Goal: Use online tool/utility: Use online tool/utility

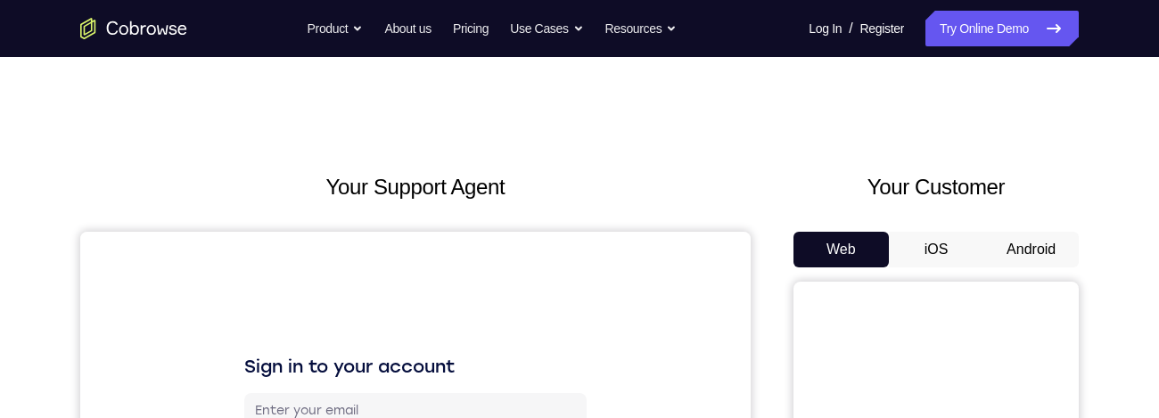
click at [999, 234] on button "Android" at bounding box center [1031, 250] width 95 height 36
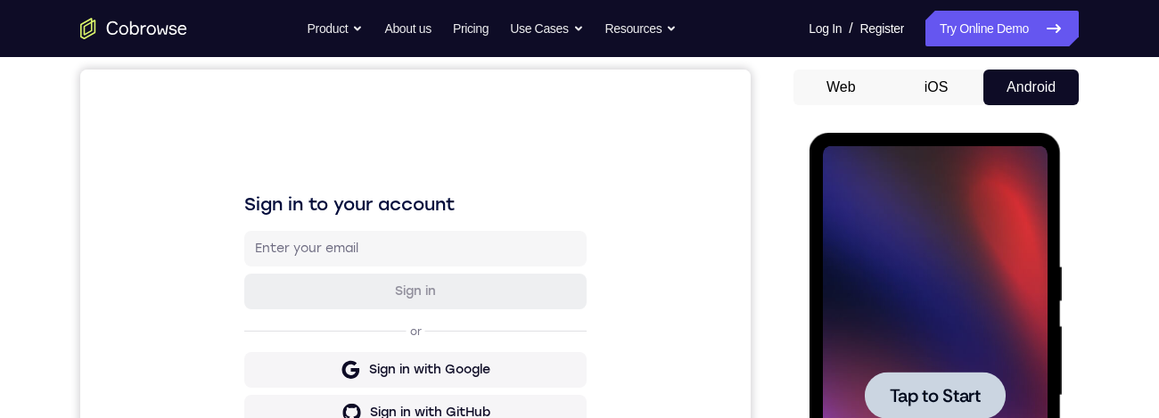
click at [876, 245] on div at bounding box center [934, 395] width 225 height 499
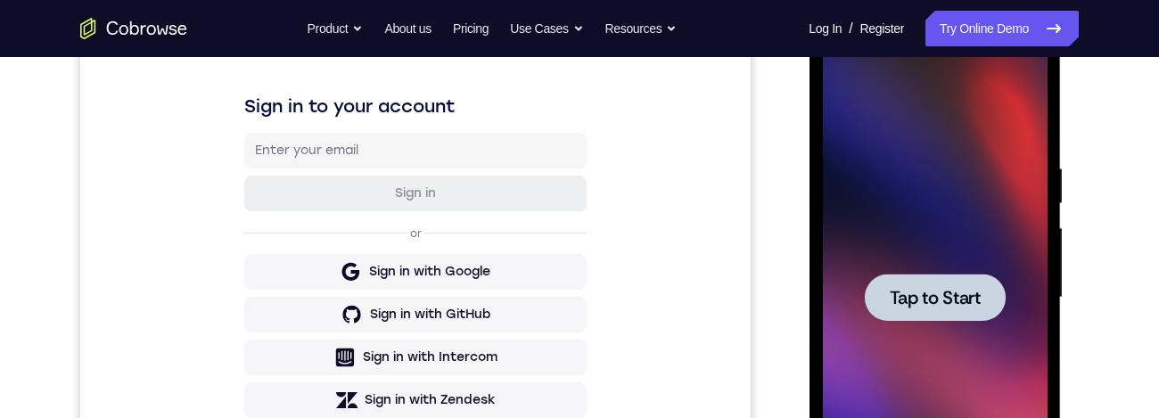
click at [990, 199] on div at bounding box center [934, 297] width 225 height 499
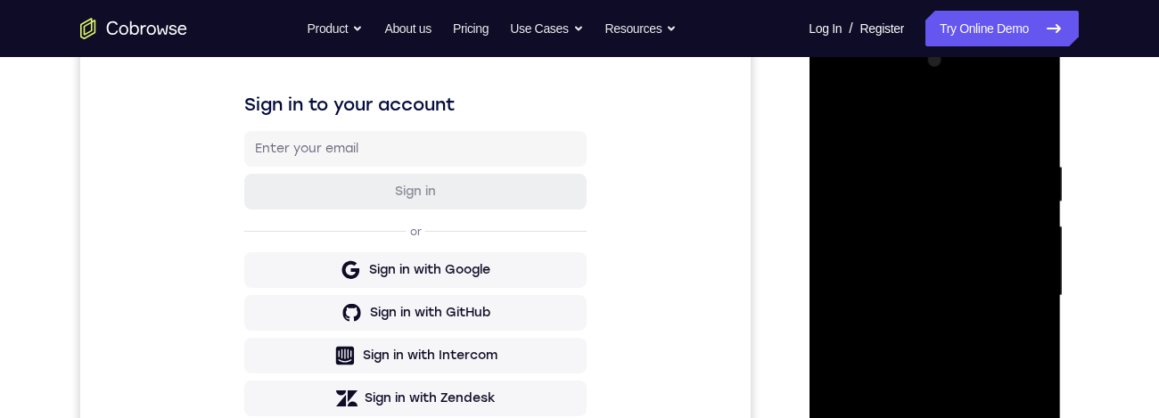
scroll to position [441, 0]
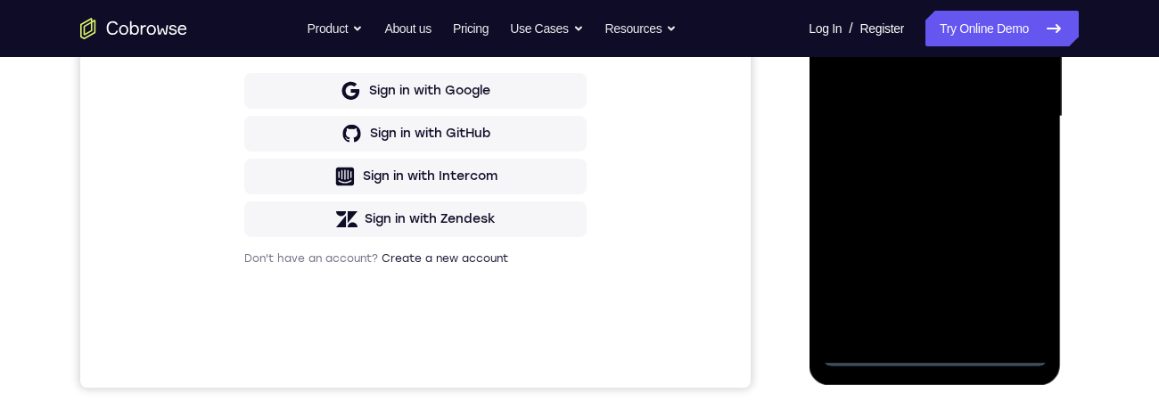
click at [946, 361] on div at bounding box center [934, 116] width 225 height 499
click at [1027, 281] on div at bounding box center [934, 116] width 225 height 499
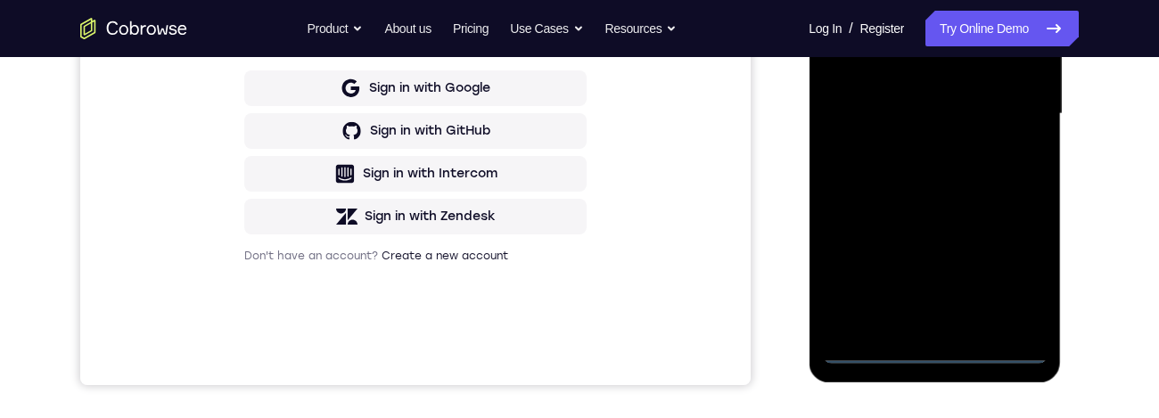
scroll to position [293, 0]
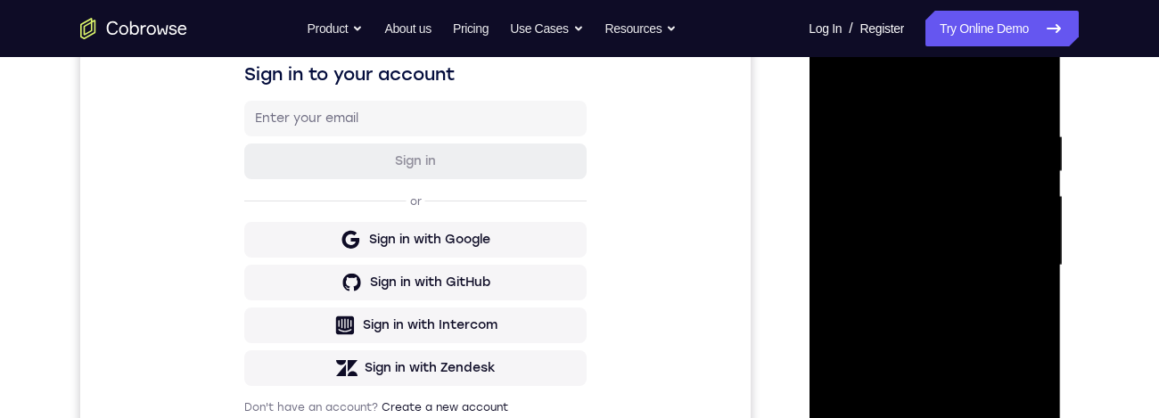
click at [976, 104] on div at bounding box center [934, 265] width 225 height 499
click at [1025, 285] on div at bounding box center [934, 265] width 225 height 499
click at [1022, 268] on div at bounding box center [934, 265] width 225 height 499
click at [931, 304] on div at bounding box center [934, 265] width 225 height 499
click at [980, 243] on div at bounding box center [934, 265] width 225 height 499
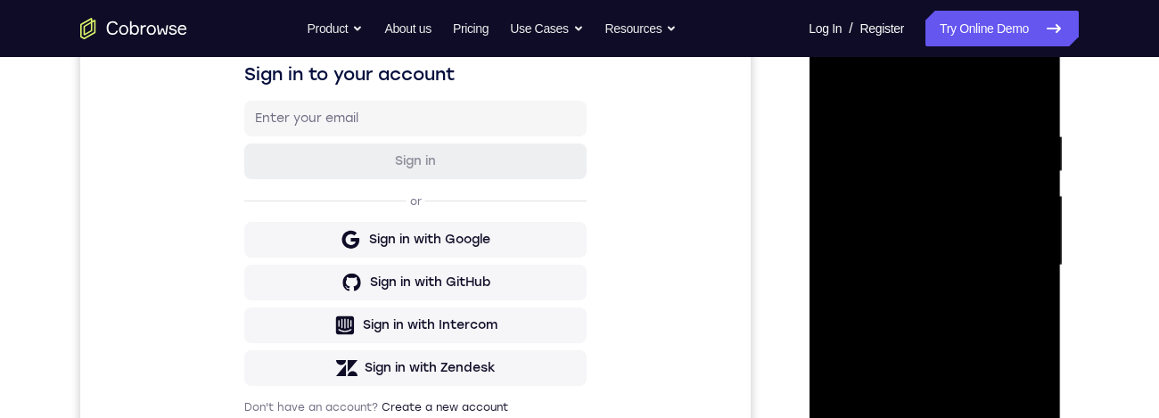
click at [942, 227] on div at bounding box center [934, 265] width 225 height 499
click at [1000, 277] on div at bounding box center [934, 265] width 225 height 499
click at [1010, 334] on div at bounding box center [934, 265] width 225 height 499
click at [1100, 132] on div "Your Support Agent Your Customer Web iOS Android Next Steps We’d be happy to gi…" at bounding box center [580, 353] width 1142 height 1176
click at [1007, 338] on div at bounding box center [934, 265] width 225 height 499
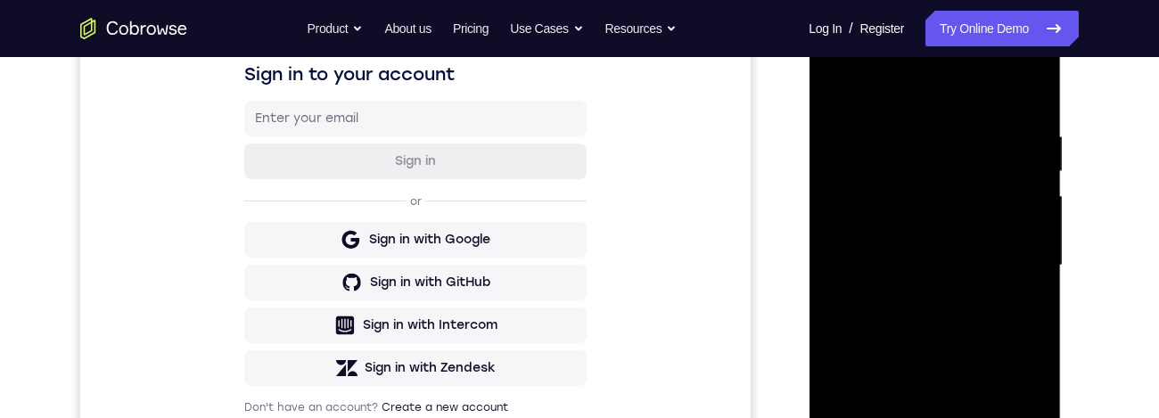
scroll to position [414, 0]
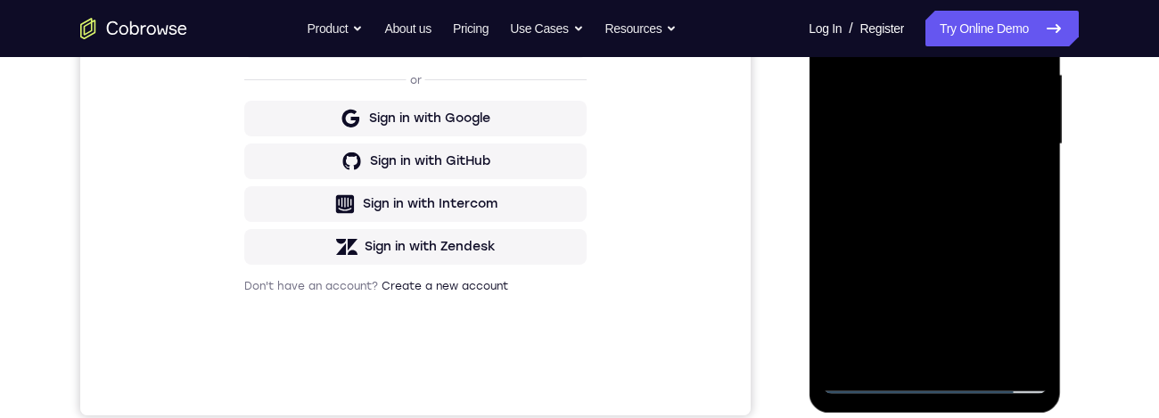
click at [1041, 236] on div at bounding box center [934, 144] width 225 height 499
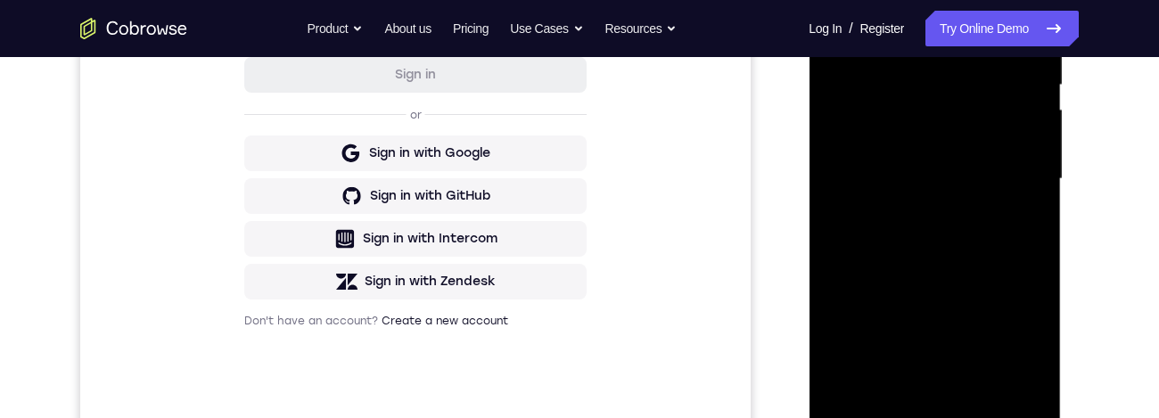
click at [1030, 269] on div at bounding box center [934, 179] width 225 height 499
click at [1037, 247] on div at bounding box center [934, 179] width 225 height 499
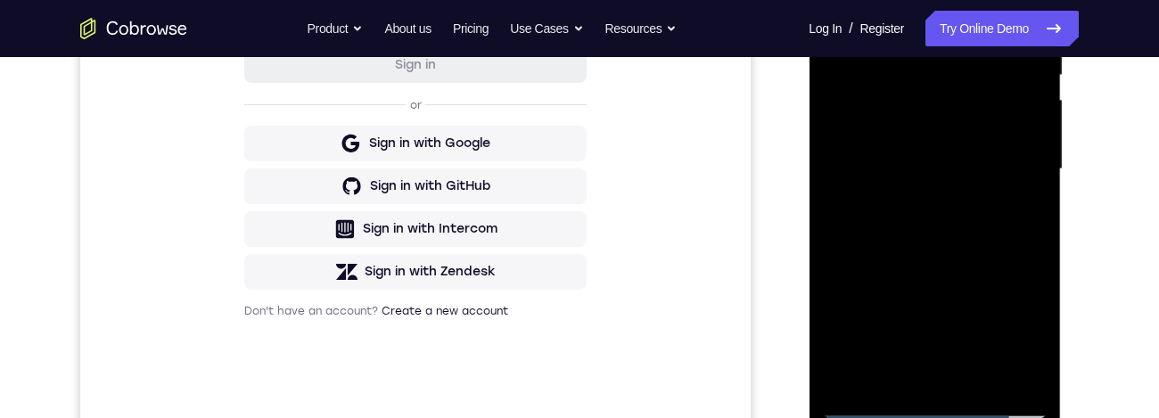
click at [916, 15] on div at bounding box center [934, 169] width 225 height 499
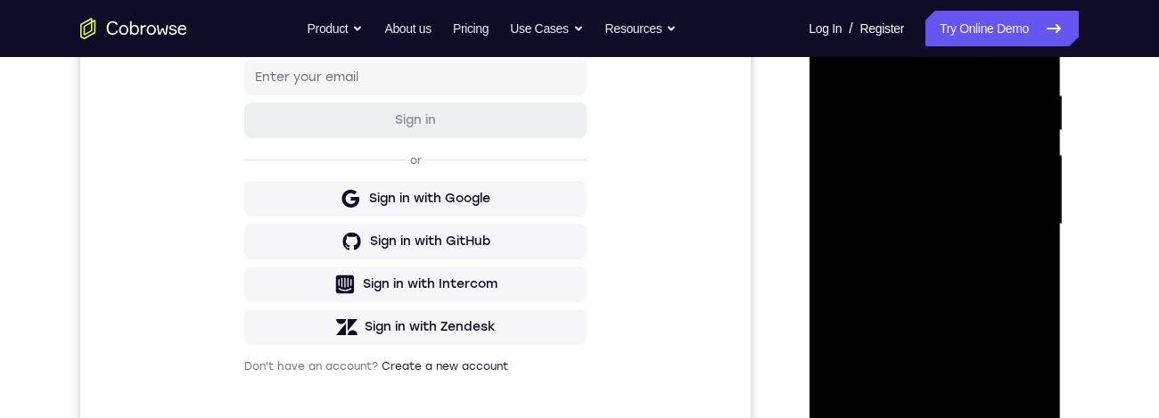
scroll to position [255, 0]
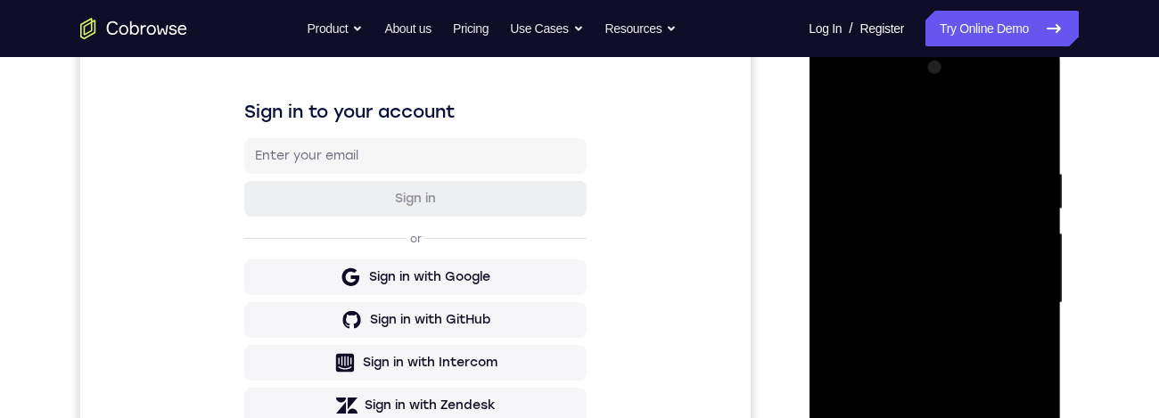
click at [1027, 350] on div at bounding box center [934, 303] width 225 height 499
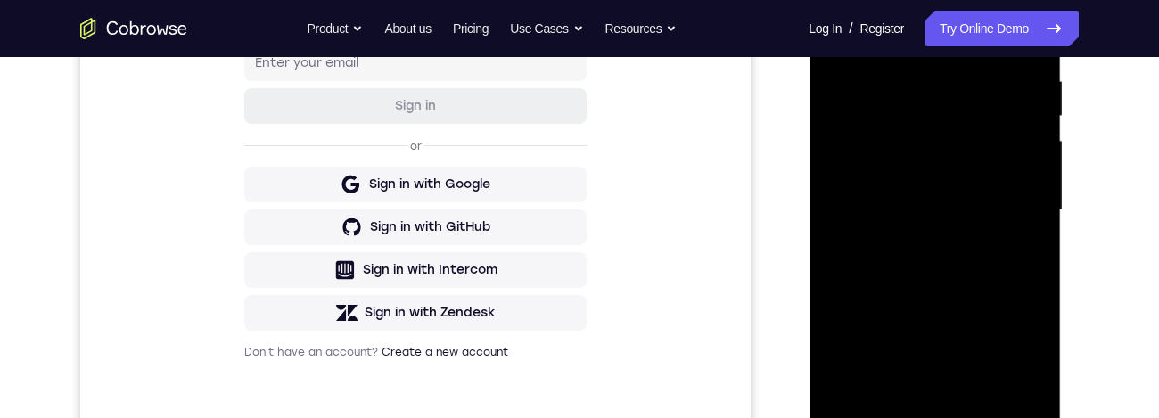
scroll to position [422, 0]
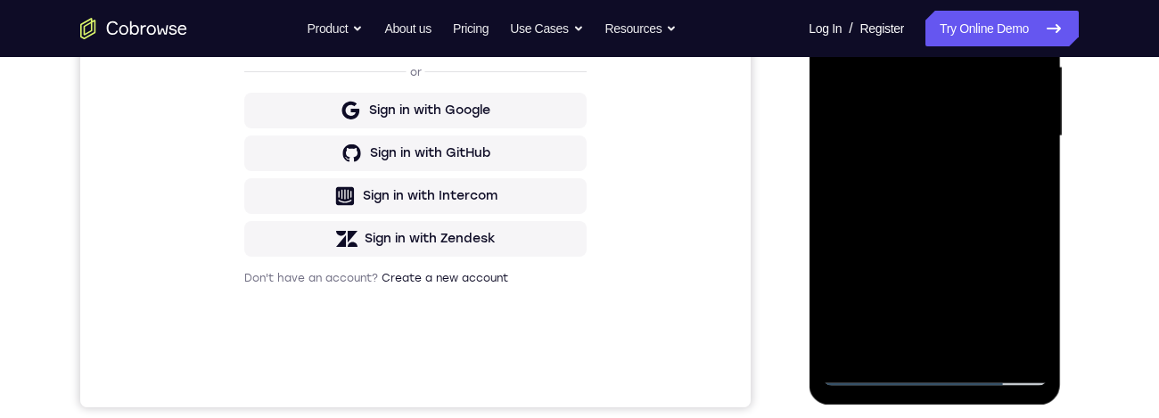
click at [1035, 349] on div at bounding box center [934, 136] width 225 height 499
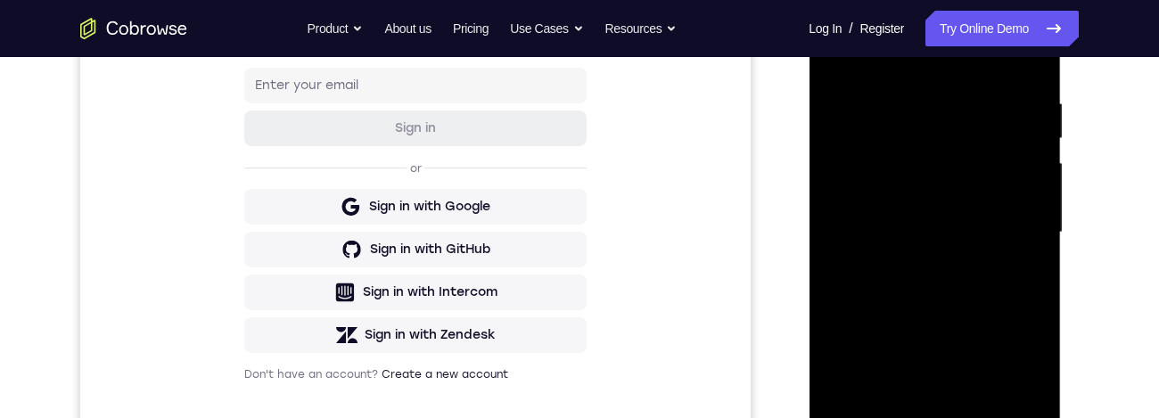
click at [1027, 350] on div at bounding box center [934, 232] width 225 height 499
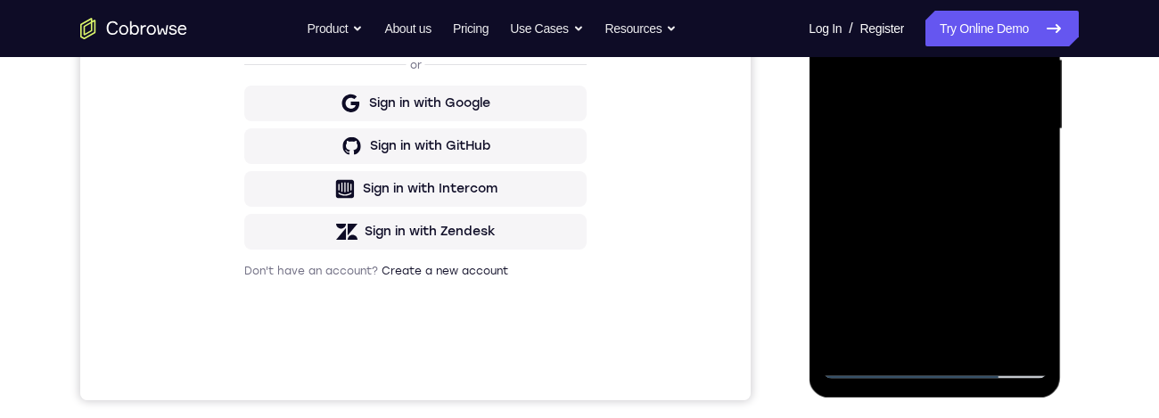
click at [1027, 345] on div at bounding box center [934, 129] width 225 height 499
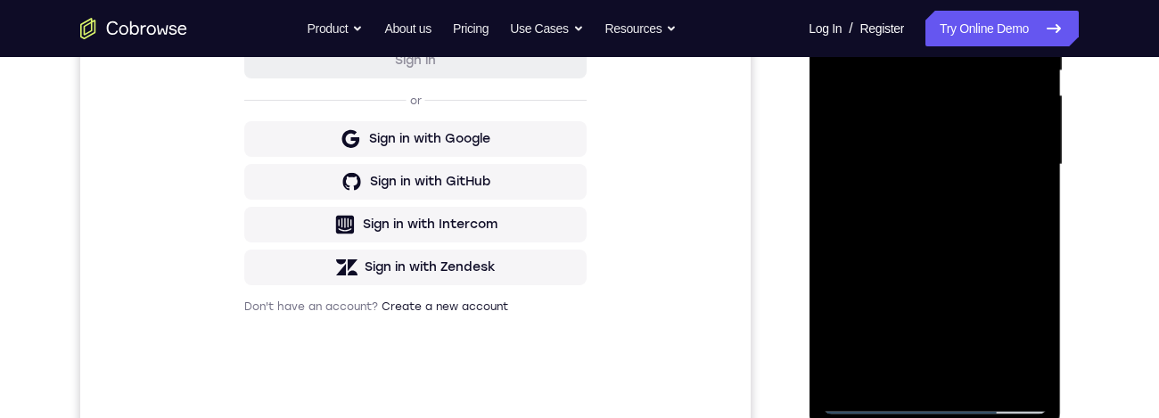
click at [1036, 301] on div at bounding box center [934, 164] width 225 height 499
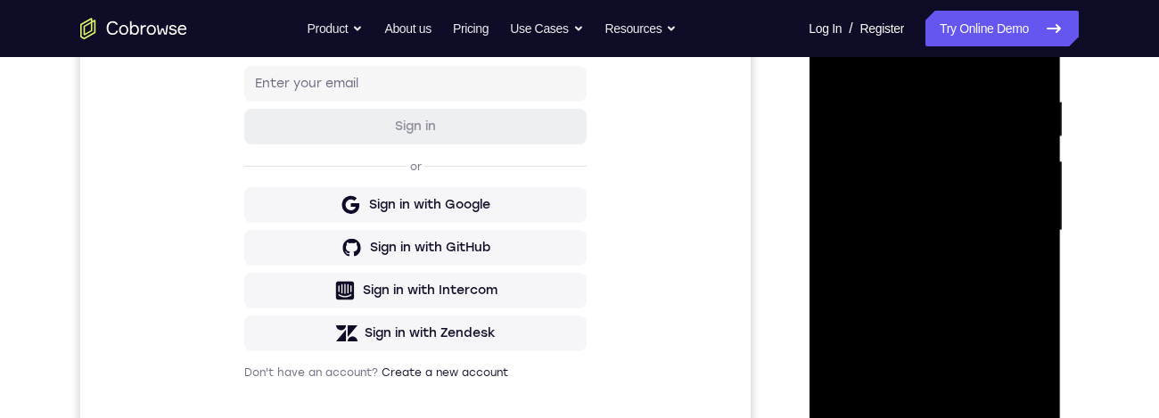
scroll to position [335, 0]
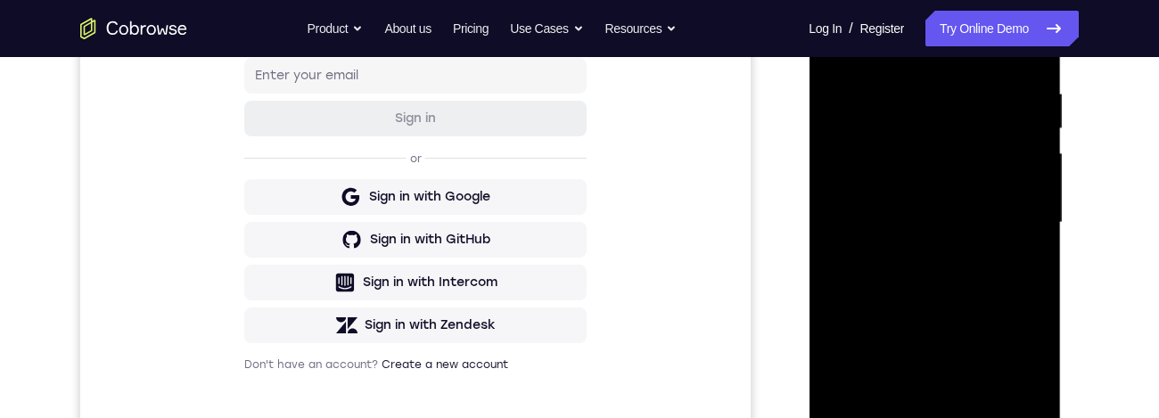
click at [1033, 417] on div at bounding box center [934, 222] width 225 height 499
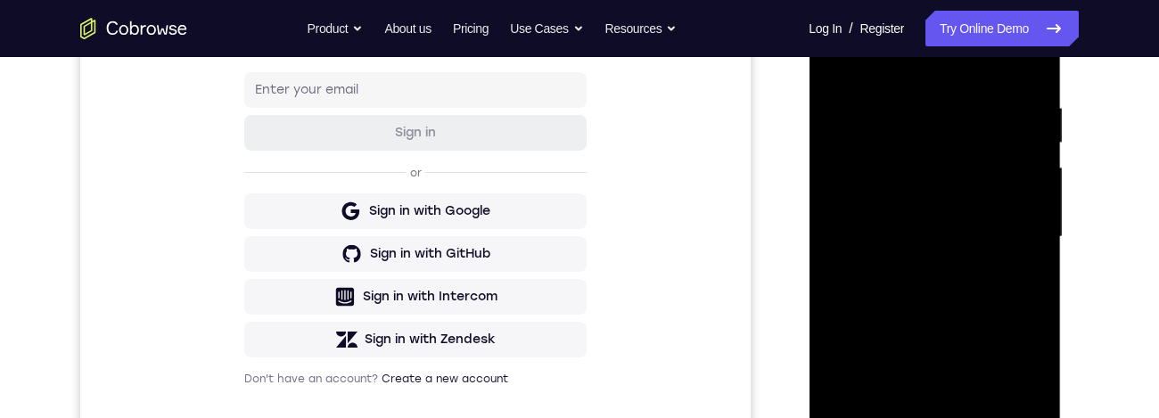
click at [1024, 247] on div at bounding box center [934, 237] width 225 height 499
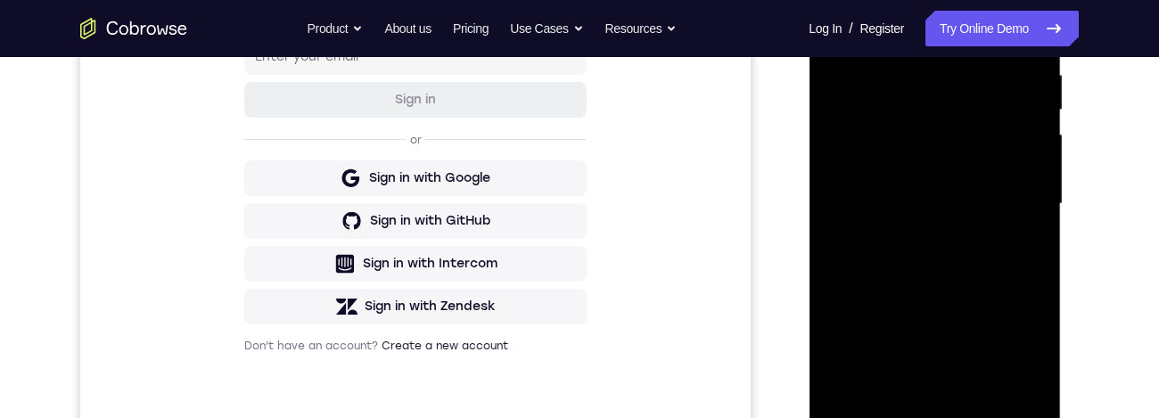
scroll to position [367, 0]
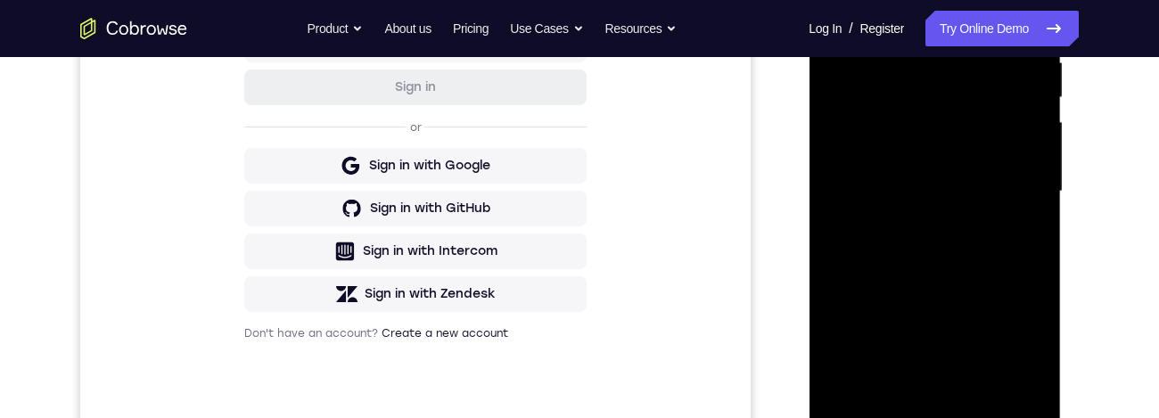
click at [1011, 398] on div at bounding box center [934, 191] width 225 height 499
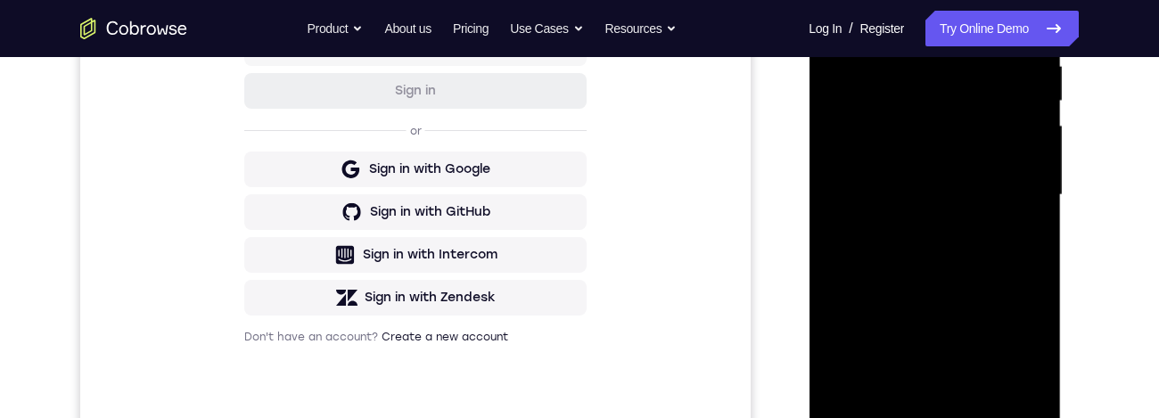
click at [1034, 191] on div at bounding box center [934, 195] width 225 height 499
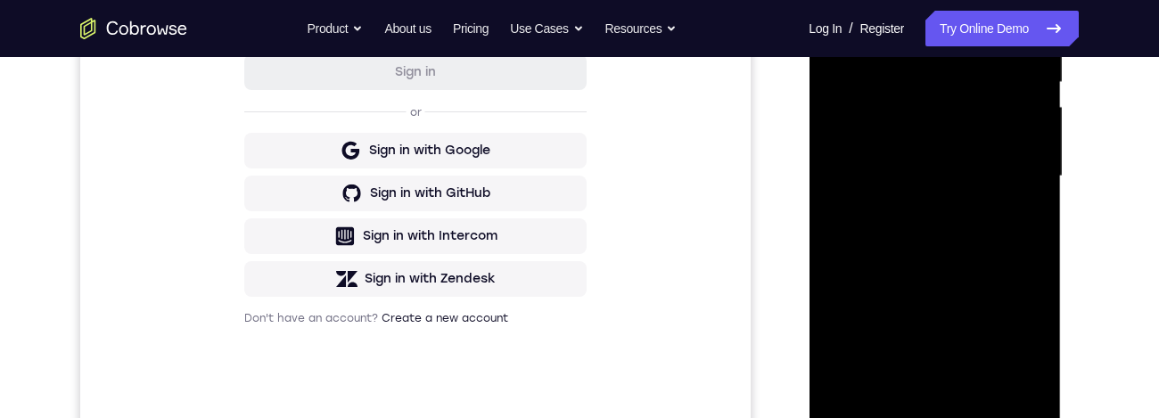
click at [1014, 381] on div at bounding box center [934, 176] width 225 height 499
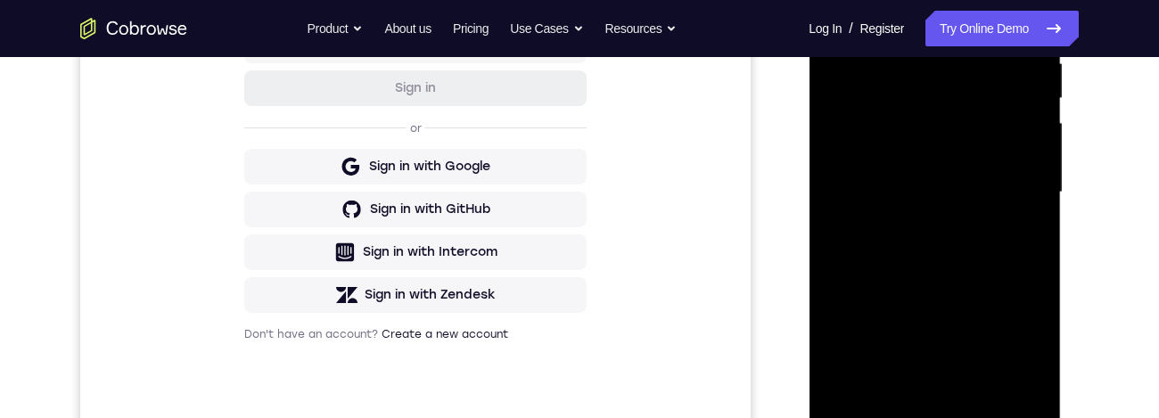
click at [1024, 266] on div at bounding box center [934, 192] width 225 height 499
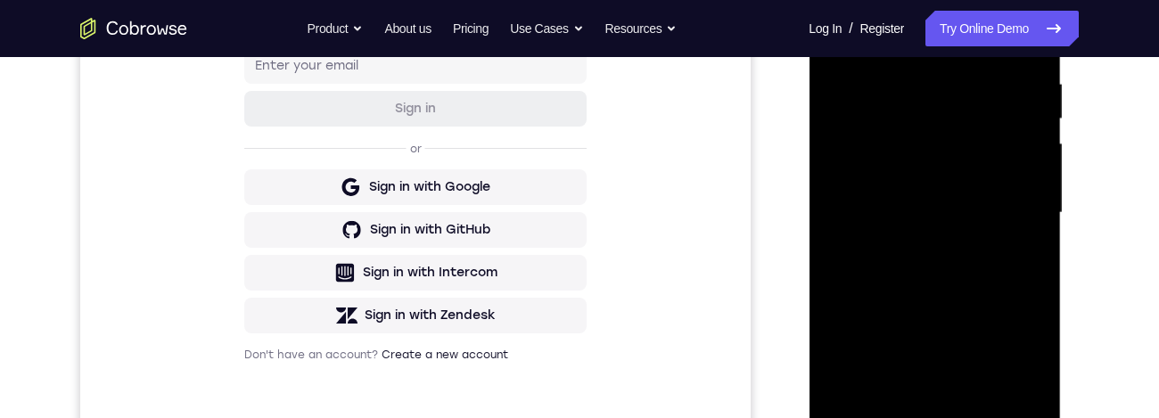
click at [1040, 259] on div at bounding box center [934, 212] width 225 height 499
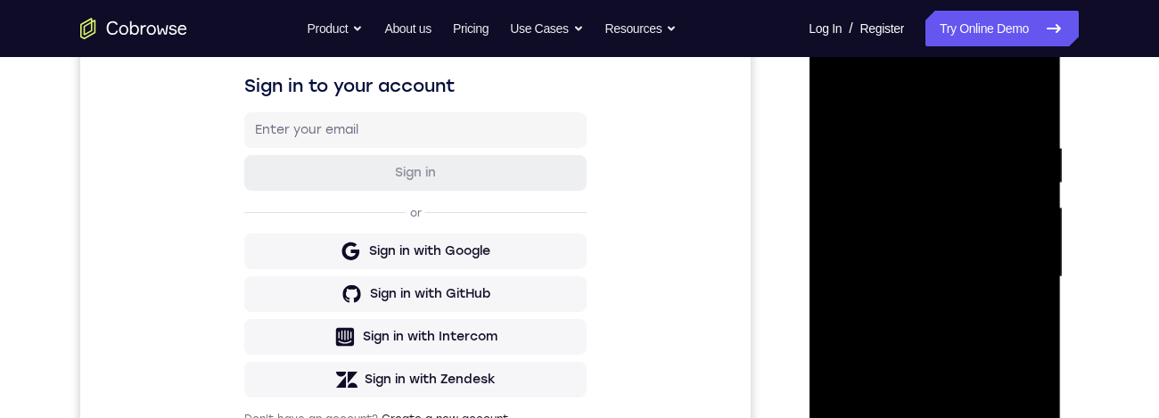
scroll to position [312, 0]
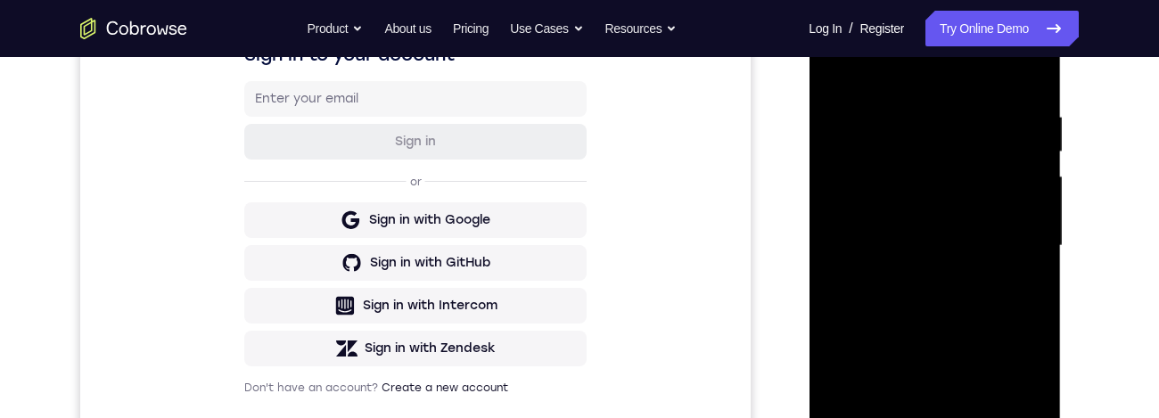
click at [1009, 417] on div at bounding box center [934, 245] width 225 height 499
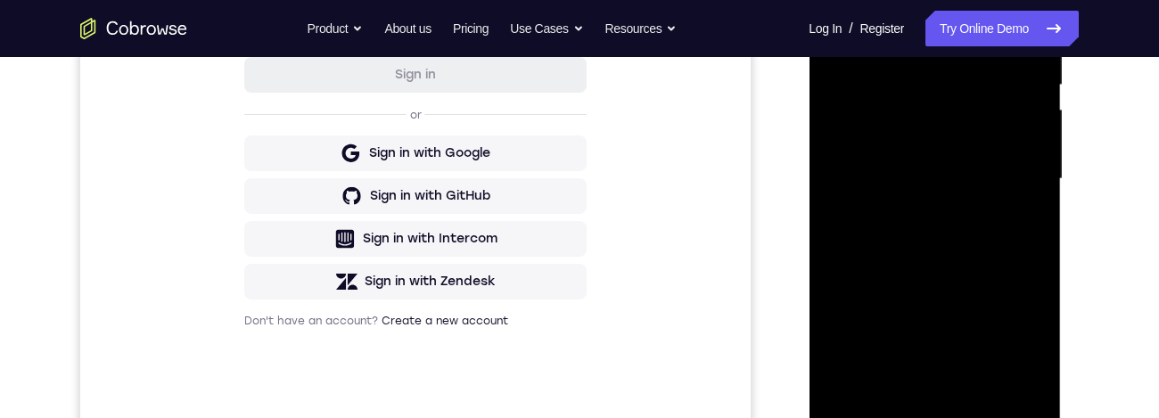
click at [1024, 241] on div at bounding box center [934, 179] width 225 height 499
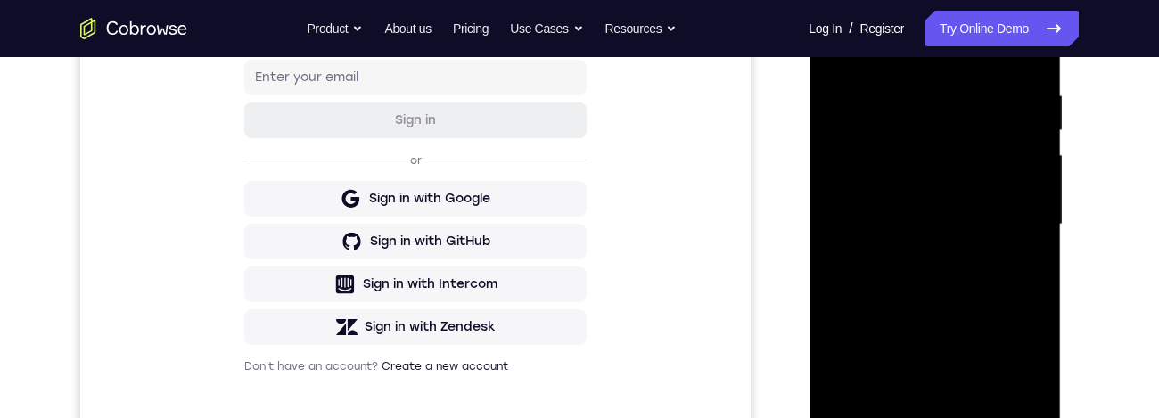
scroll to position [424, 0]
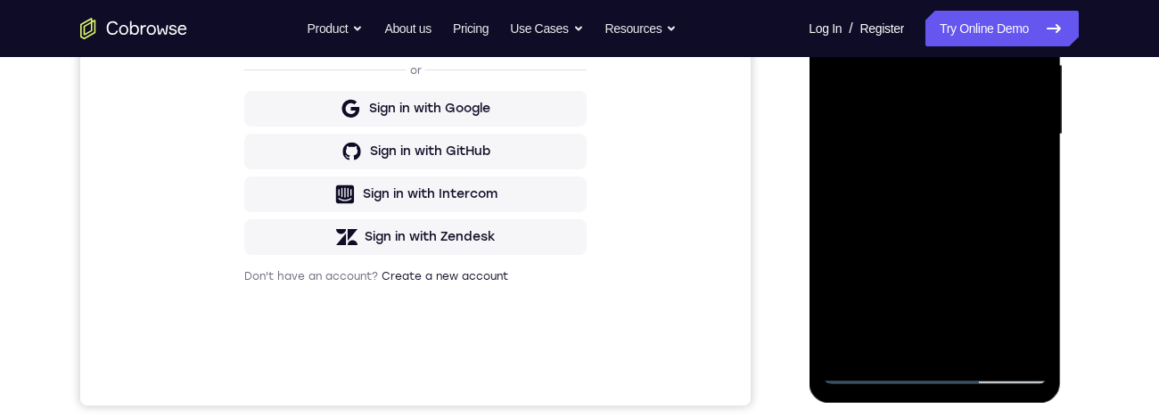
click at [1012, 342] on div at bounding box center [934, 134] width 225 height 499
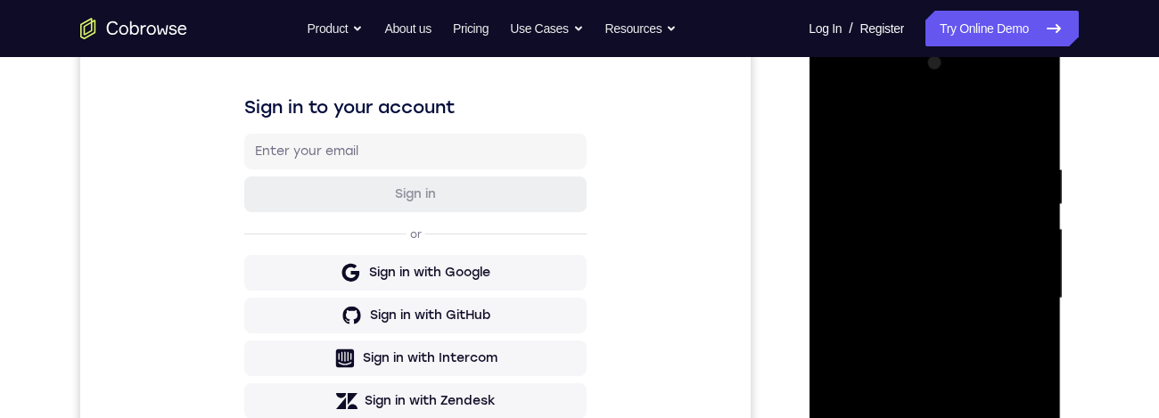
click at [1032, 133] on div at bounding box center [934, 298] width 225 height 499
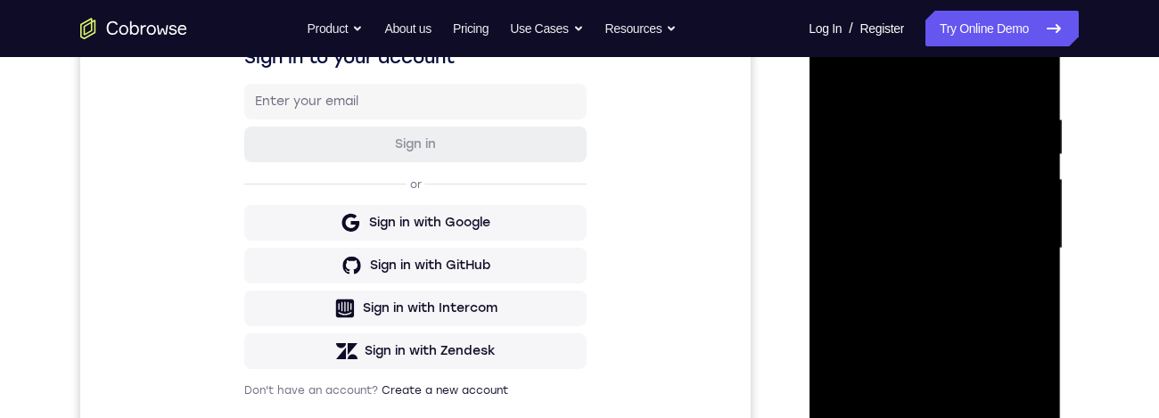
scroll to position [367, 0]
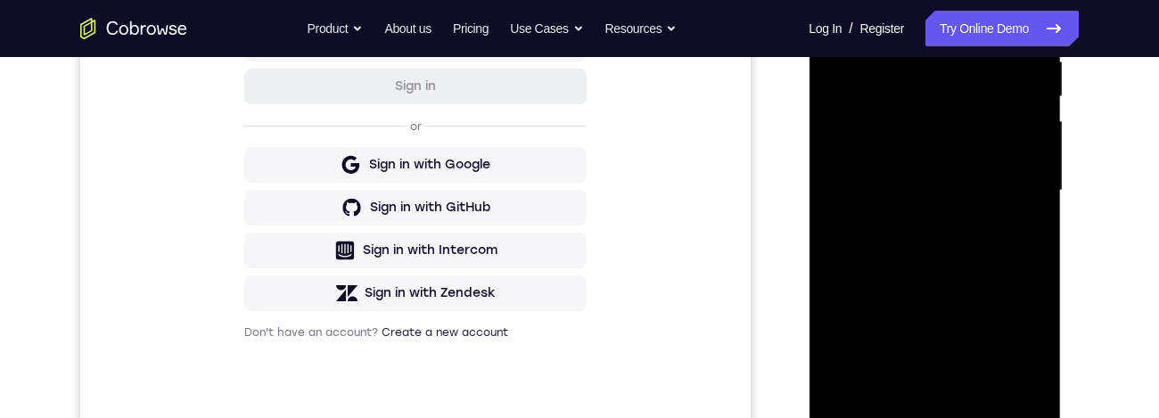
click at [982, 408] on div at bounding box center [934, 190] width 225 height 499
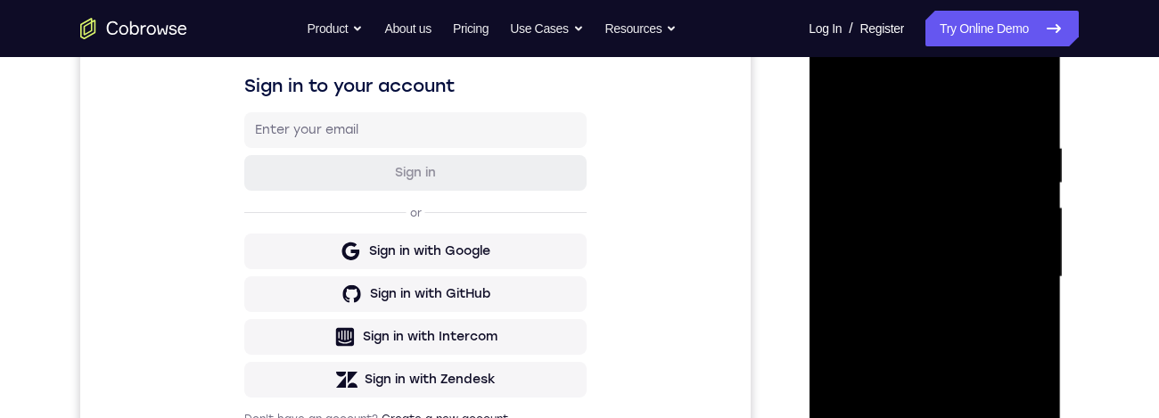
click at [1005, 383] on div at bounding box center [934, 277] width 225 height 499
click at [1039, 183] on div at bounding box center [934, 277] width 225 height 499
click at [854, 91] on div at bounding box center [934, 277] width 225 height 499
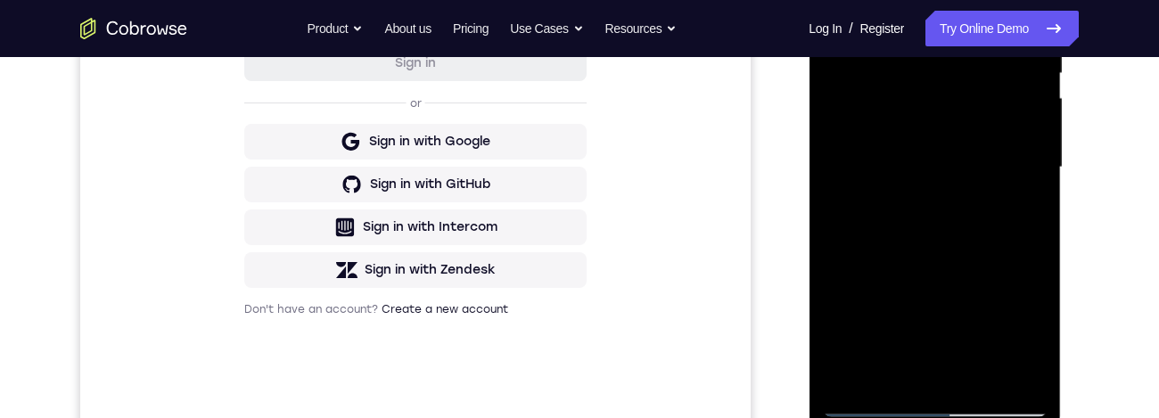
click at [901, 383] on div at bounding box center [934, 167] width 225 height 499
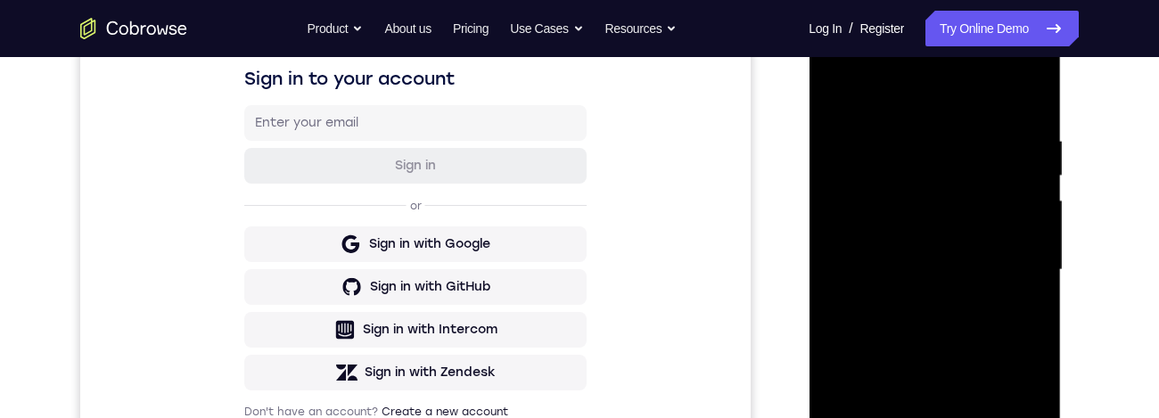
click at [948, 91] on div at bounding box center [934, 270] width 225 height 499
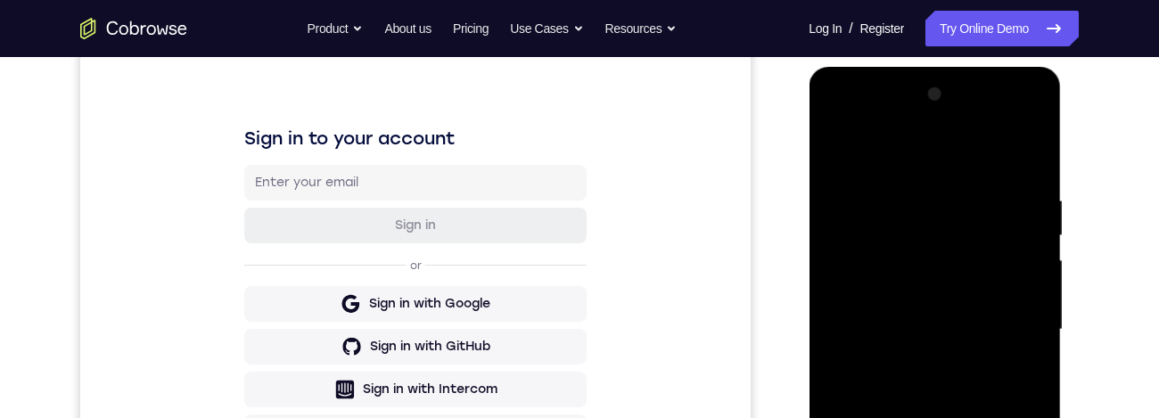
click at [998, 172] on div at bounding box center [934, 329] width 225 height 499
click at [920, 216] on div at bounding box center [934, 329] width 225 height 499
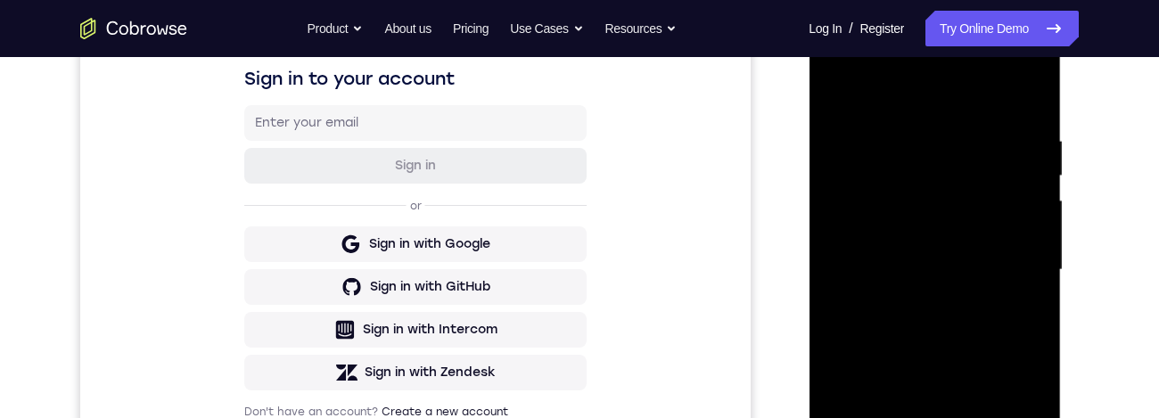
scroll to position [272, 0]
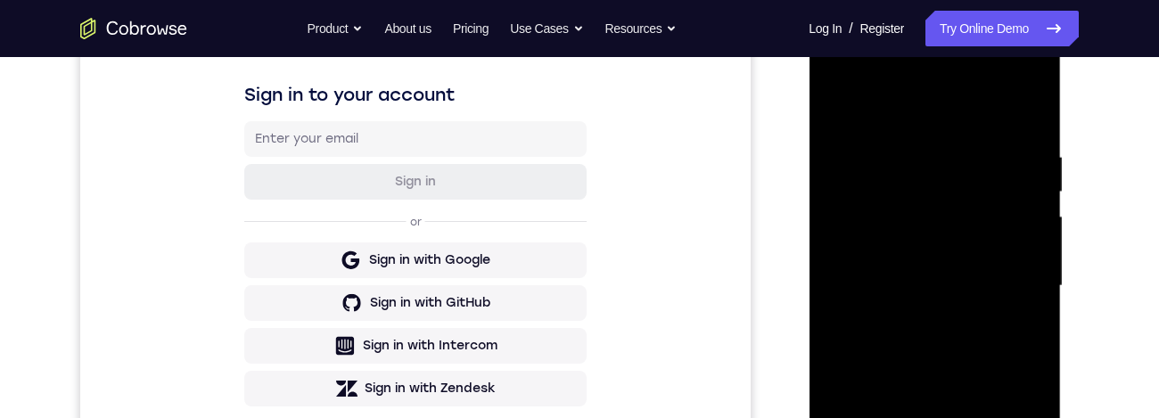
click at [834, 113] on div at bounding box center [934, 286] width 225 height 499
click at [862, 348] on div at bounding box center [934, 286] width 225 height 499
click at [1043, 111] on div at bounding box center [934, 286] width 225 height 499
click at [958, 194] on div at bounding box center [934, 286] width 225 height 499
click at [997, 214] on div at bounding box center [934, 286] width 225 height 499
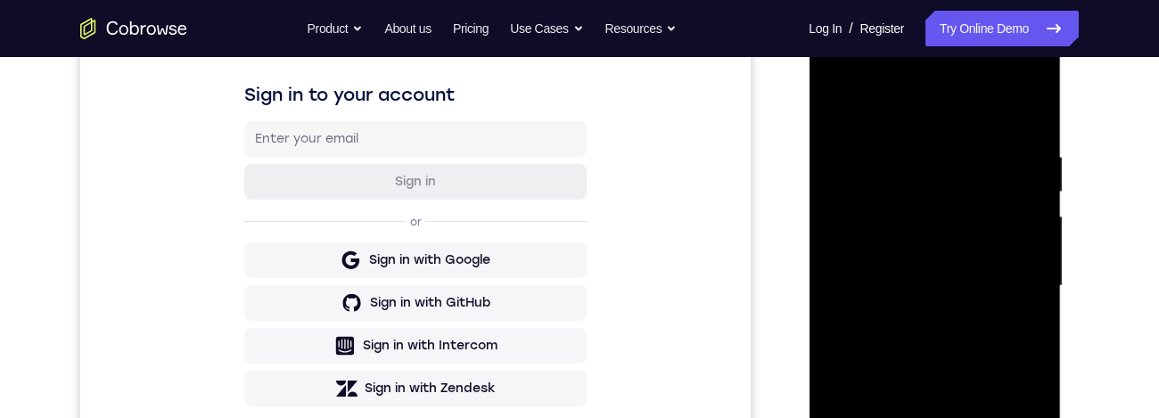
scroll to position [314, 0]
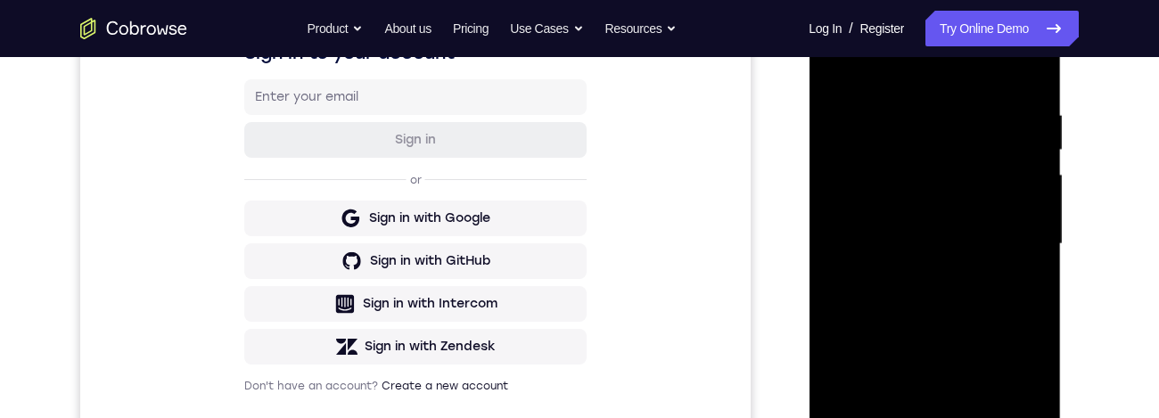
click at [847, 62] on div at bounding box center [934, 244] width 225 height 499
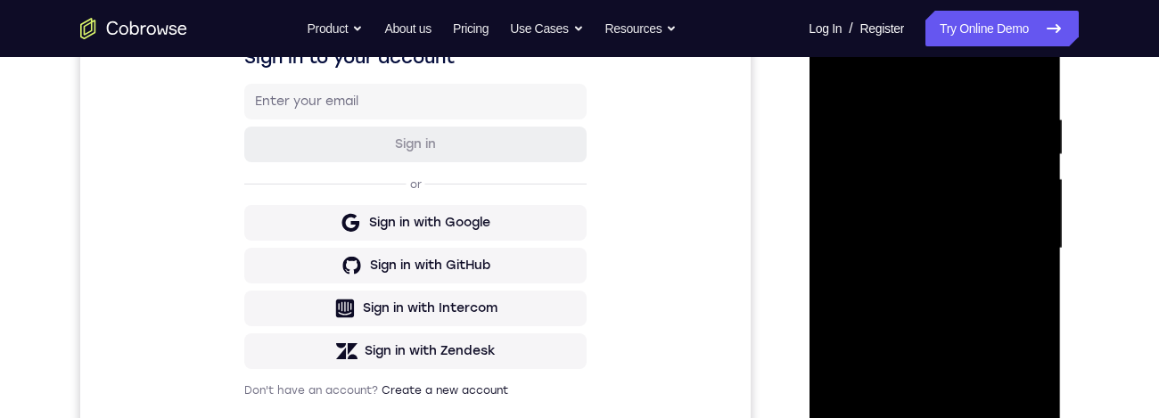
click at [905, 107] on div at bounding box center [934, 248] width 225 height 499
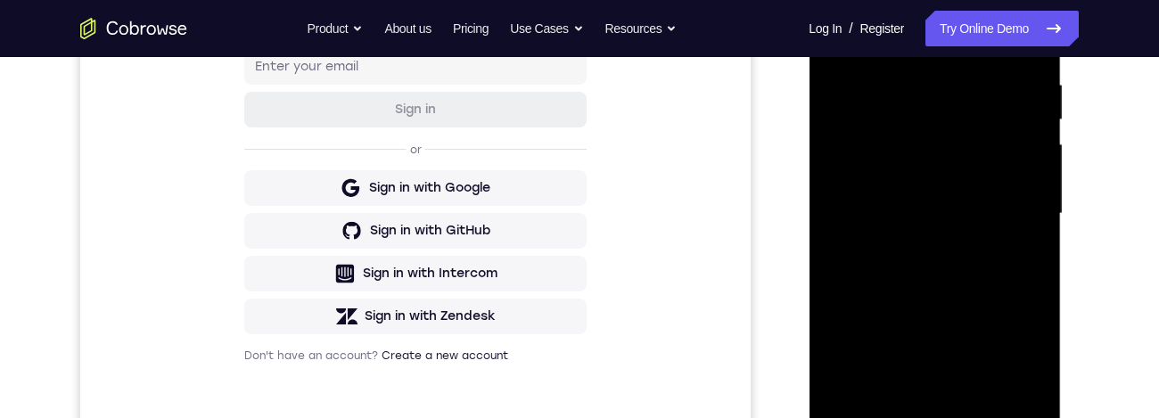
scroll to position [390, 0]
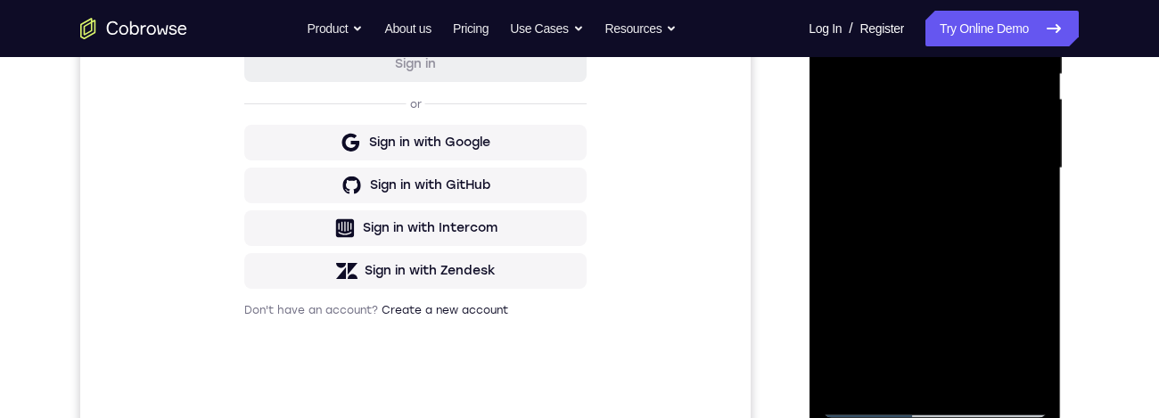
click at [1009, 379] on div at bounding box center [934, 168] width 225 height 499
click at [1027, 252] on div at bounding box center [934, 168] width 225 height 499
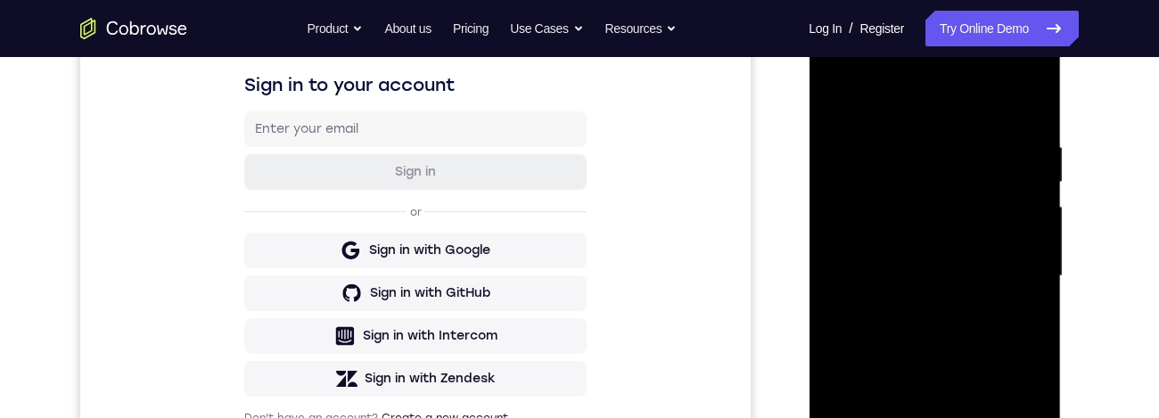
scroll to position [405, 0]
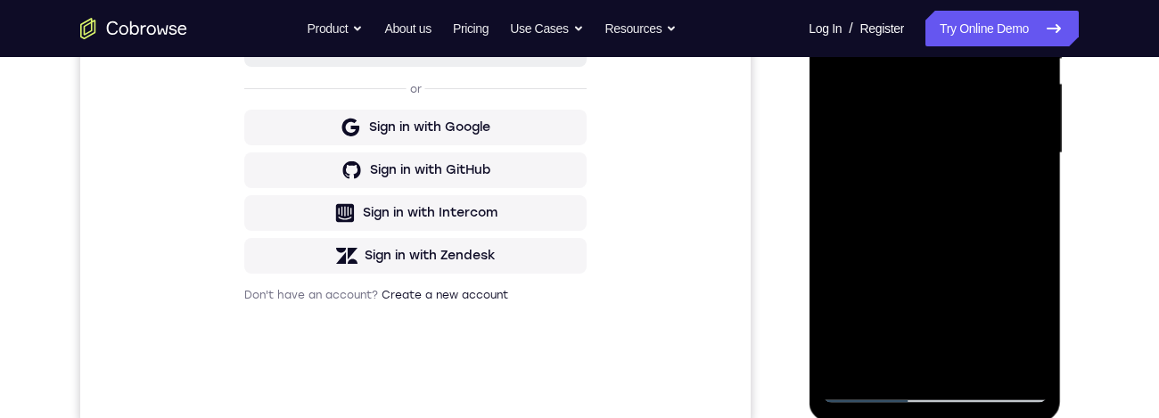
click at [1010, 364] on div at bounding box center [934, 153] width 225 height 499
click at [1027, 229] on div at bounding box center [934, 153] width 225 height 499
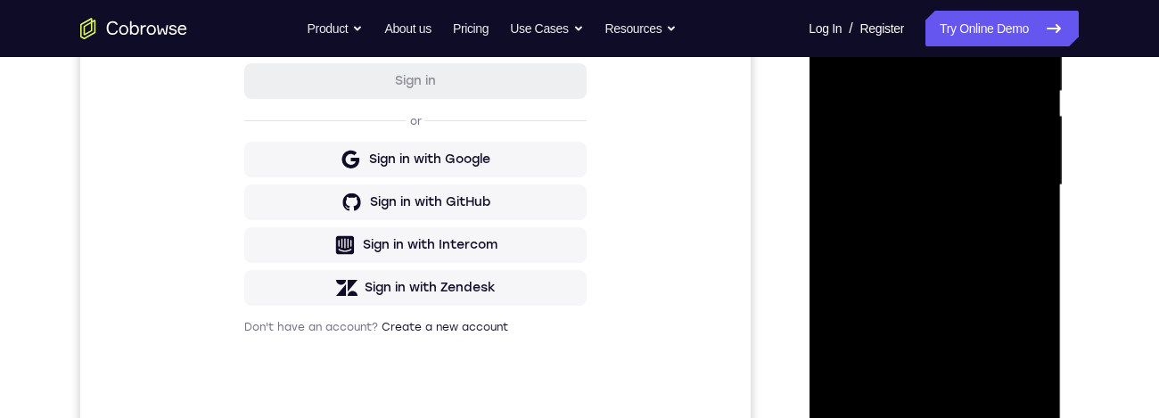
click at [1033, 219] on div at bounding box center [934, 185] width 225 height 499
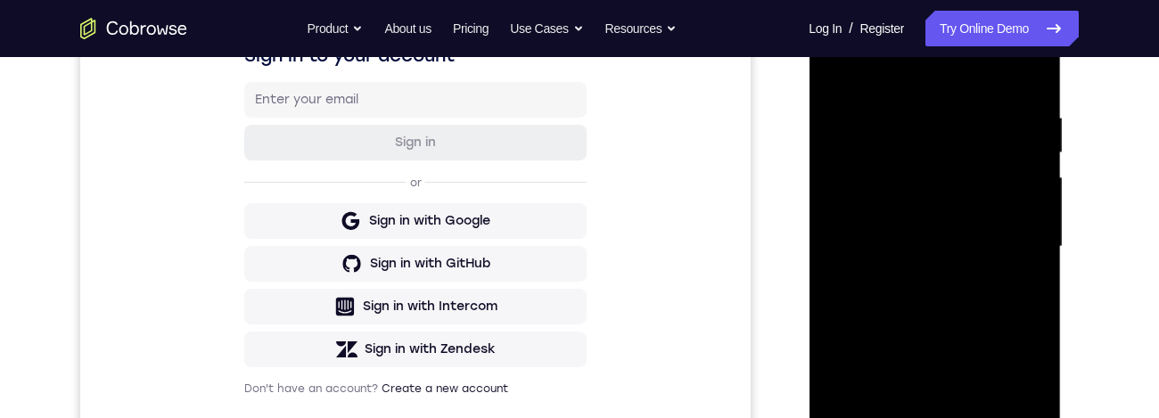
click at [1035, 227] on div at bounding box center [934, 246] width 225 height 499
click at [1038, 87] on div at bounding box center [934, 246] width 225 height 499
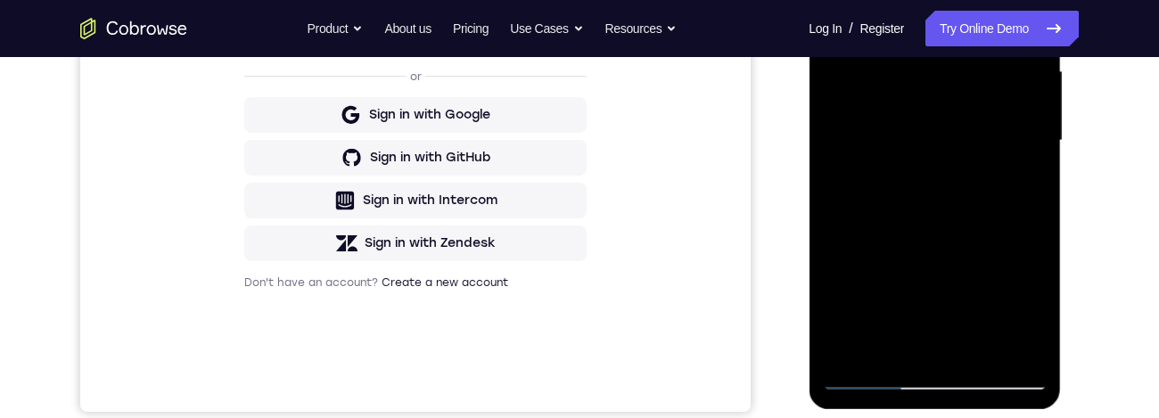
click at [896, 353] on div at bounding box center [934, 140] width 225 height 499
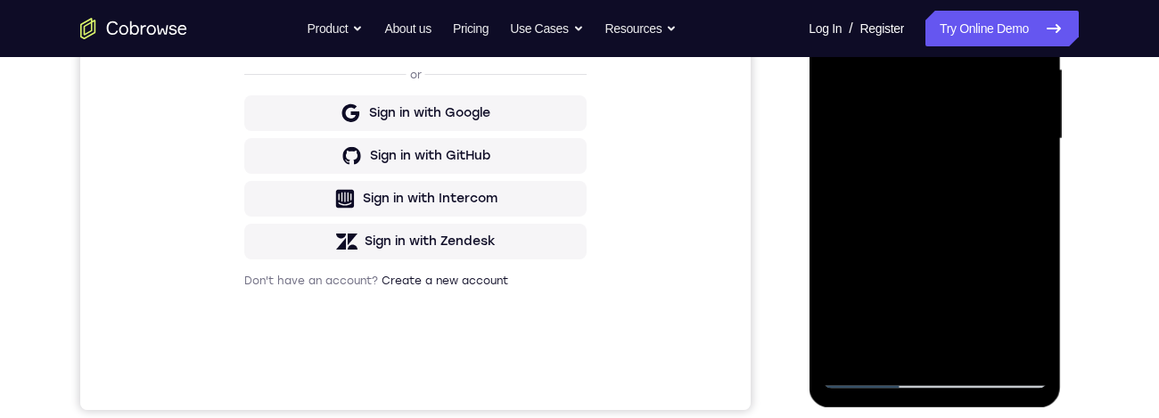
scroll to position [286, 0]
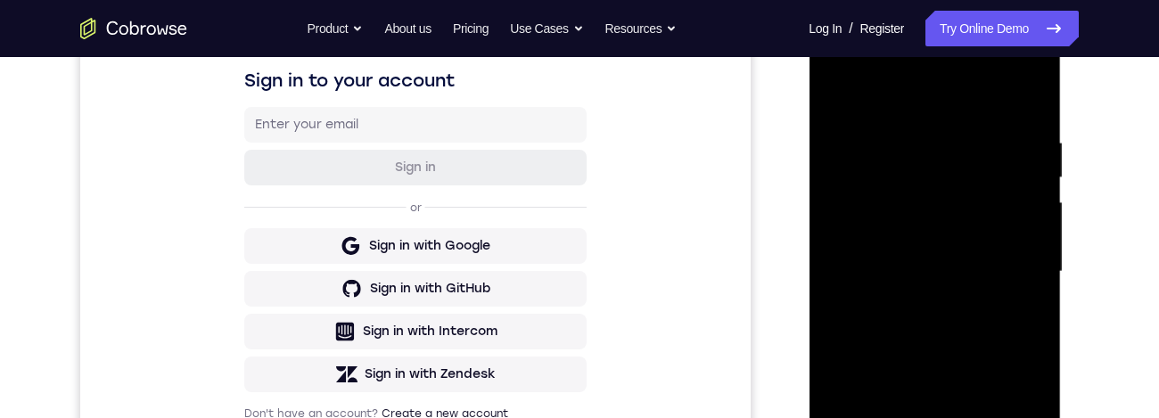
click at [992, 91] on div at bounding box center [934, 271] width 225 height 499
click at [854, 93] on div at bounding box center [934, 271] width 225 height 499
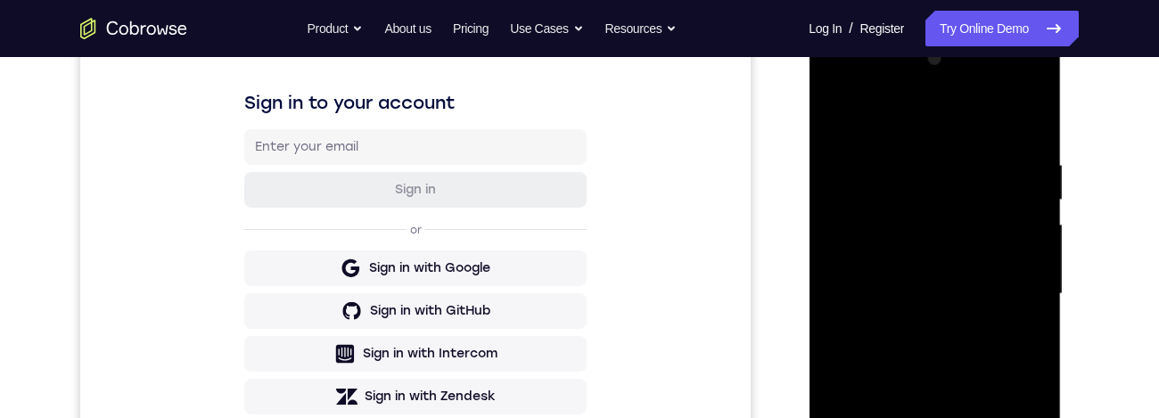
scroll to position [259, 0]
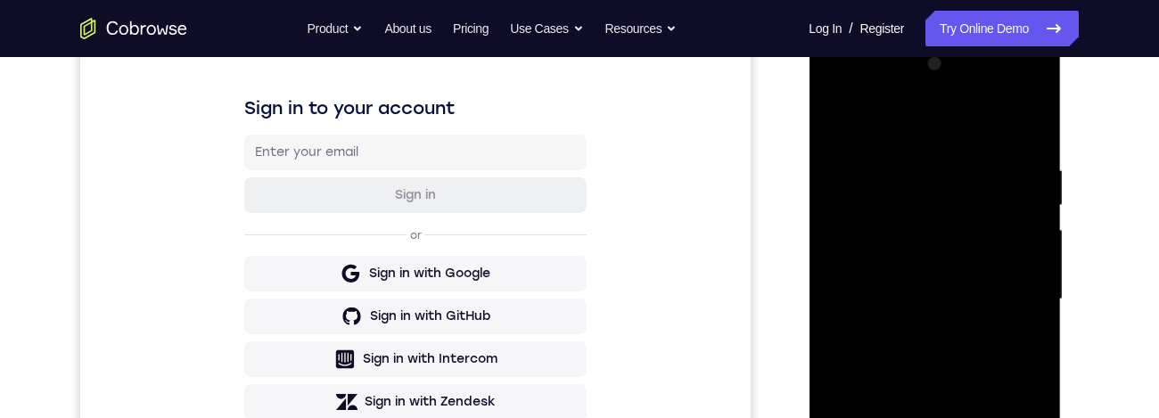
click at [987, 143] on div at bounding box center [934, 299] width 225 height 499
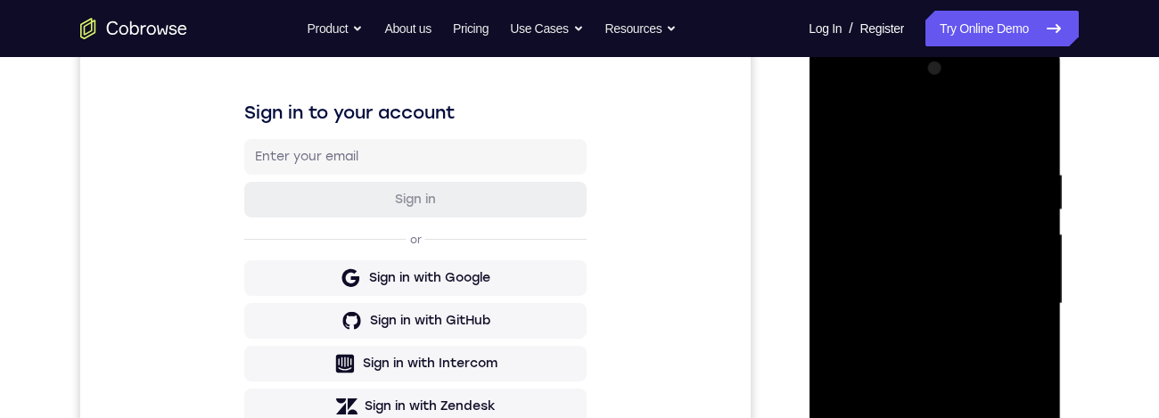
click at [996, 200] on div at bounding box center [934, 303] width 225 height 499
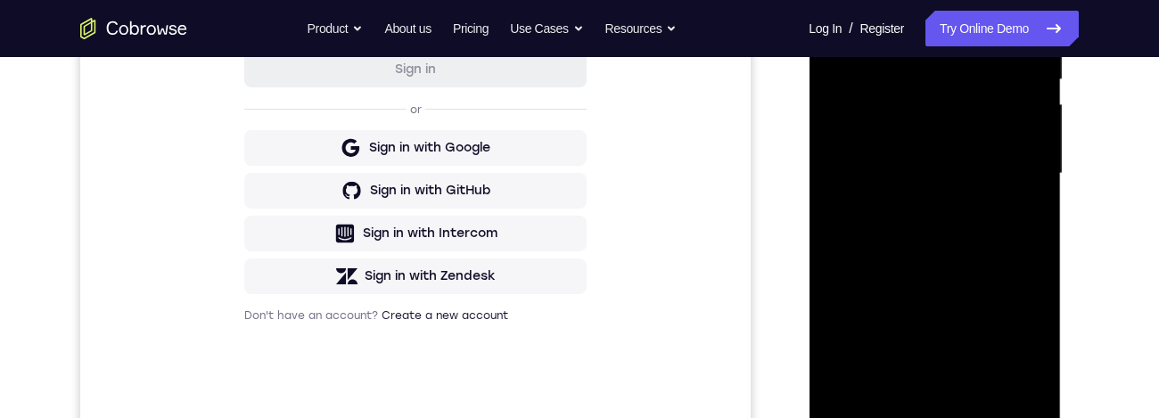
scroll to position [421, 0]
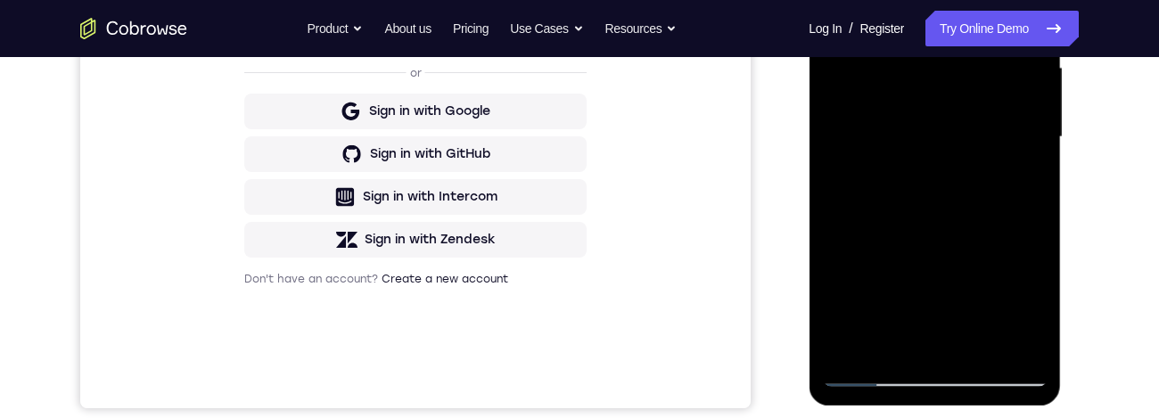
click at [1027, 186] on div at bounding box center [934, 137] width 225 height 499
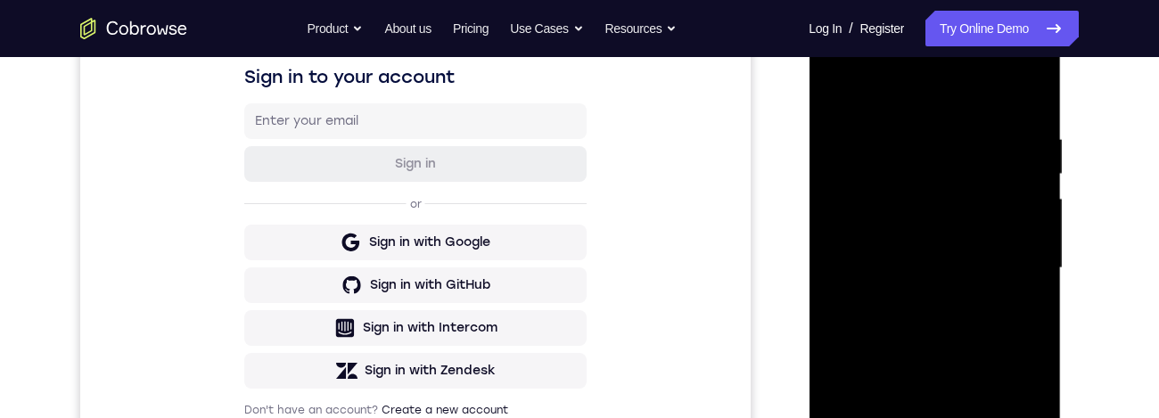
click at [836, 88] on div at bounding box center [934, 268] width 225 height 499
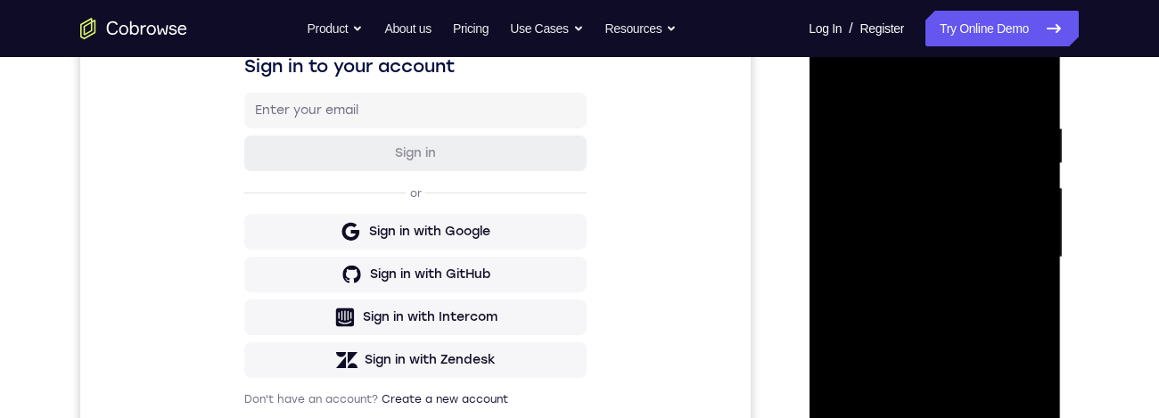
click at [959, 329] on div at bounding box center [934, 257] width 225 height 499
click at [835, 77] on div at bounding box center [934, 257] width 225 height 499
click at [971, 107] on div at bounding box center [934, 257] width 225 height 499
click at [961, 230] on div at bounding box center [934, 257] width 225 height 499
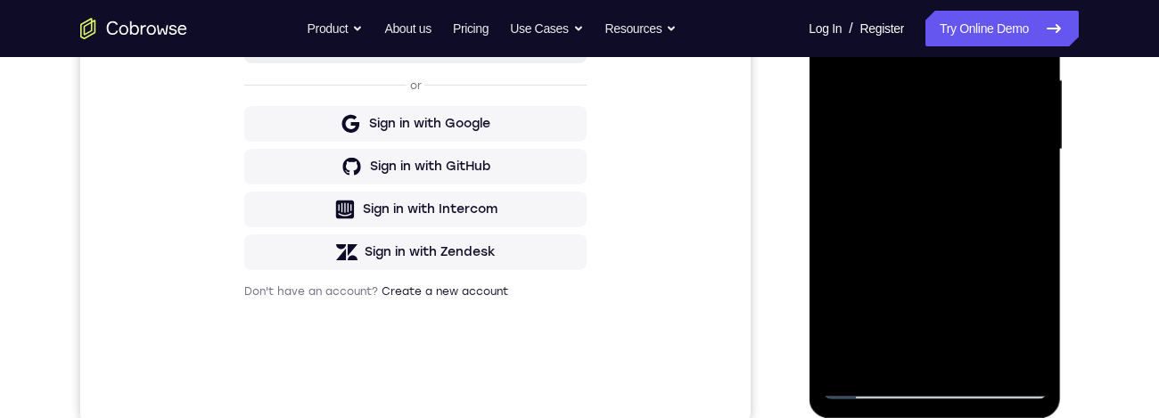
click at [1026, 194] on div at bounding box center [934, 149] width 225 height 499
click at [1036, 326] on div at bounding box center [934, 149] width 225 height 499
click at [1035, 332] on div at bounding box center [934, 149] width 225 height 499
click at [1035, 331] on div at bounding box center [934, 149] width 225 height 499
click at [1027, 200] on div at bounding box center [934, 149] width 225 height 499
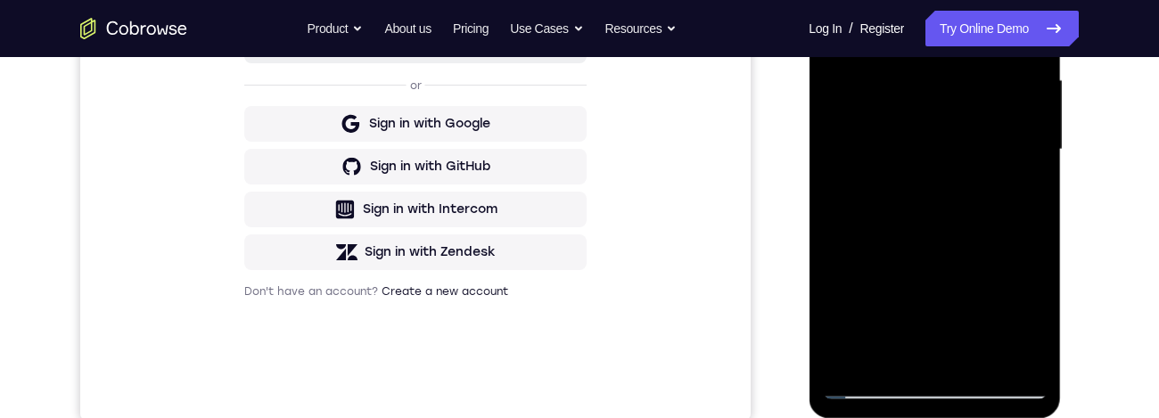
scroll to position [338, 0]
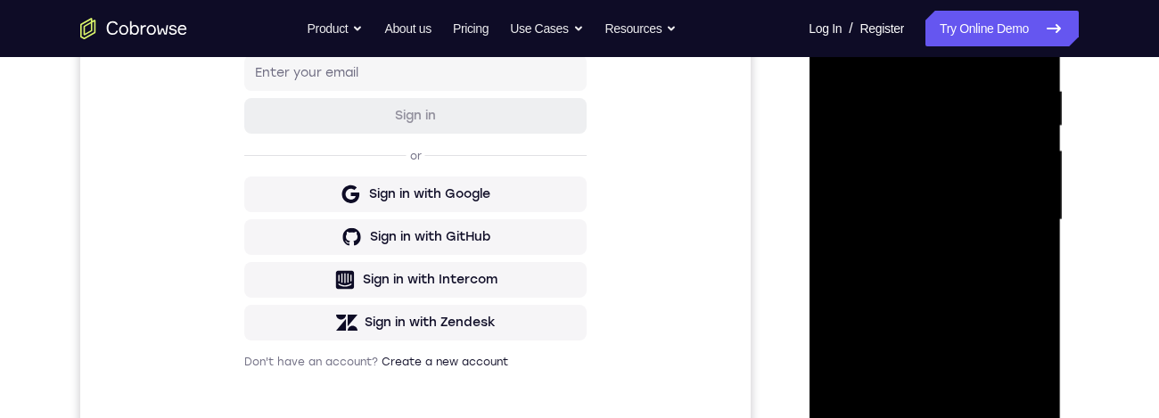
click at [883, 234] on div at bounding box center [934, 220] width 225 height 499
click at [930, 391] on div at bounding box center [934, 220] width 225 height 499
click at [928, 386] on div at bounding box center [934, 220] width 225 height 499
click at [919, 380] on div at bounding box center [934, 220] width 225 height 499
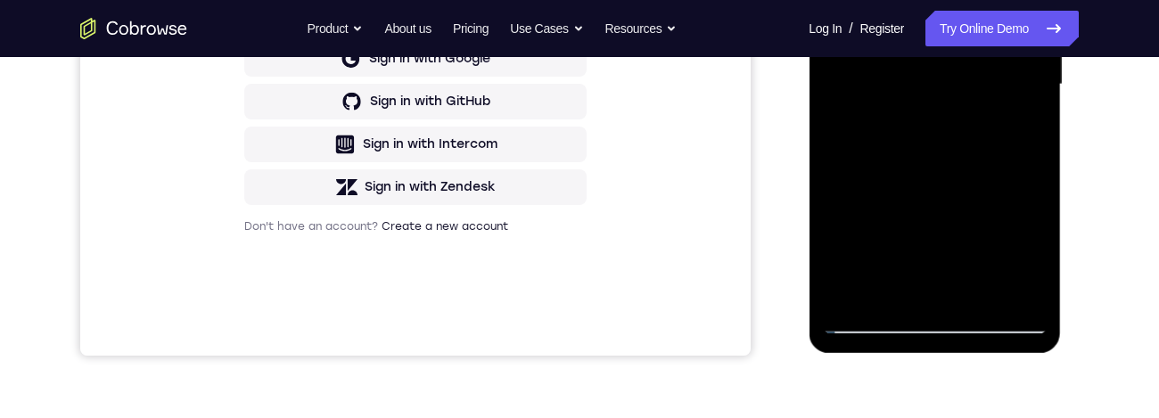
click at [921, 249] on div at bounding box center [934, 84] width 225 height 499
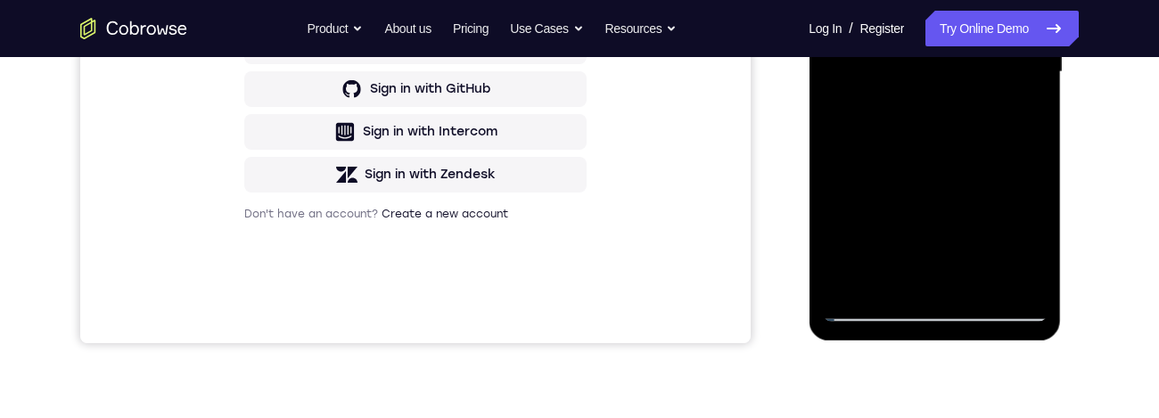
click at [917, 246] on div at bounding box center [934, 72] width 225 height 499
click at [926, 239] on div at bounding box center [934, 72] width 225 height 499
click at [1043, 243] on div at bounding box center [934, 72] width 225 height 499
click at [1018, 120] on div at bounding box center [934, 72] width 225 height 499
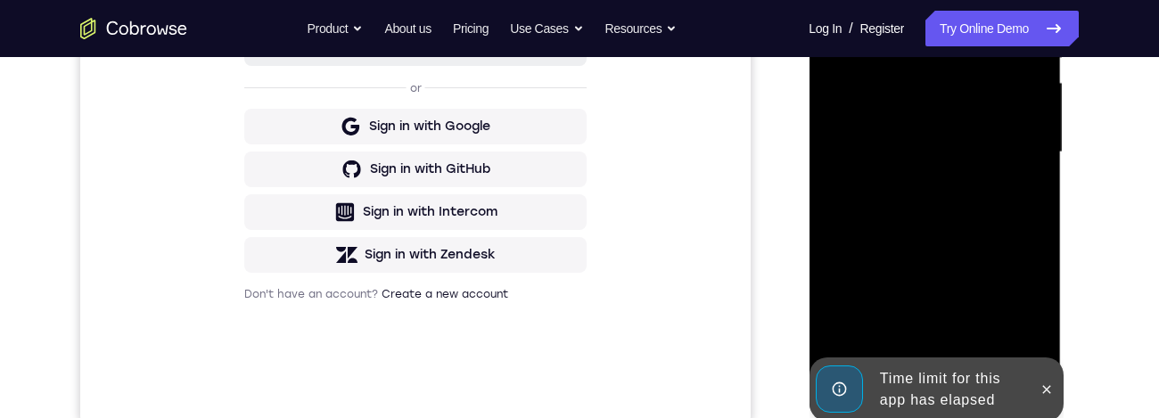
scroll to position [523, 0]
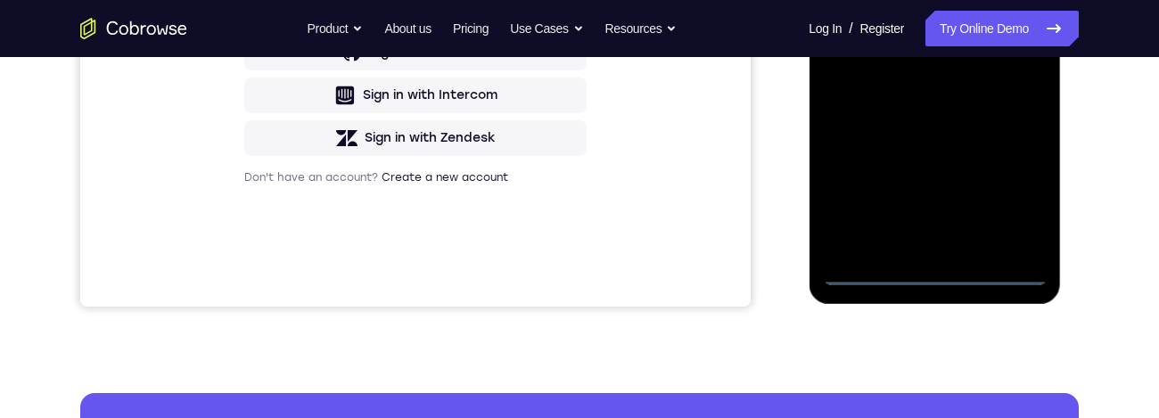
click at [943, 284] on div at bounding box center [934, 35] width 225 height 499
click at [1021, 214] on div at bounding box center [934, 35] width 225 height 499
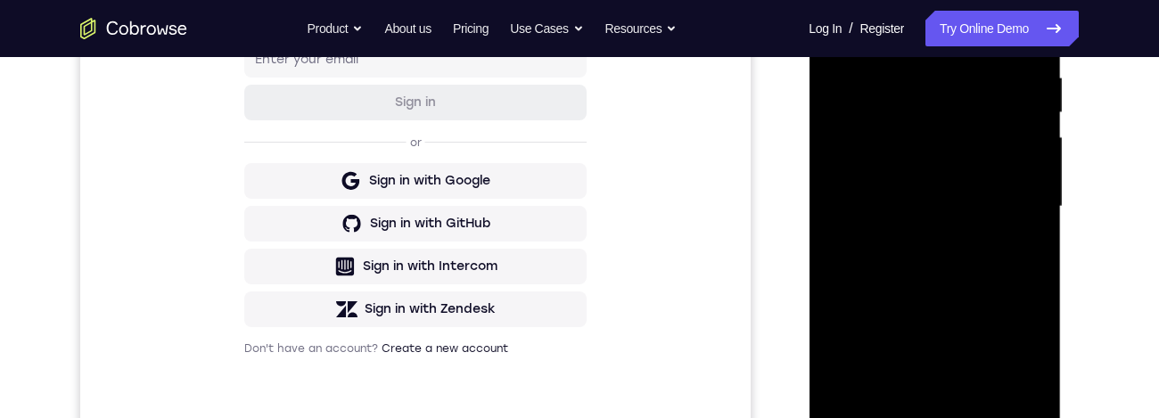
scroll to position [309, 0]
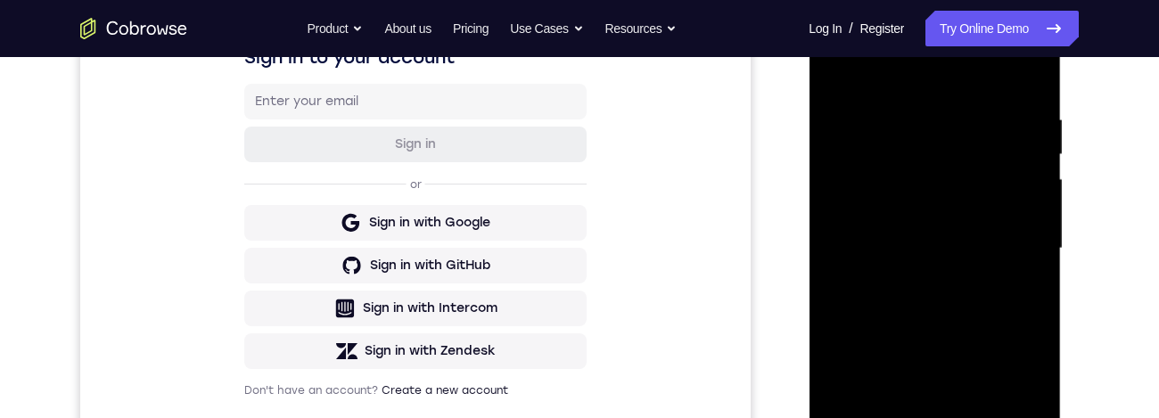
click at [976, 78] on div at bounding box center [934, 248] width 225 height 499
click at [1014, 265] on div at bounding box center [934, 248] width 225 height 499
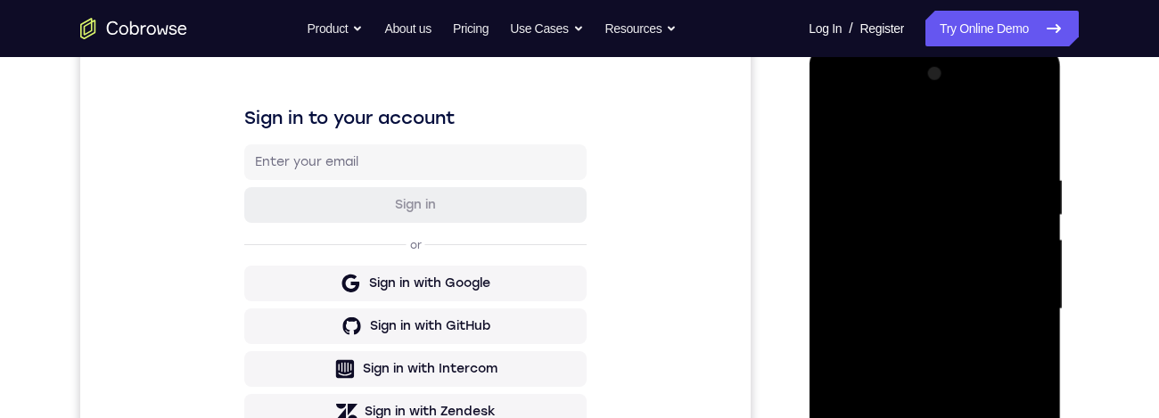
scroll to position [350, 0]
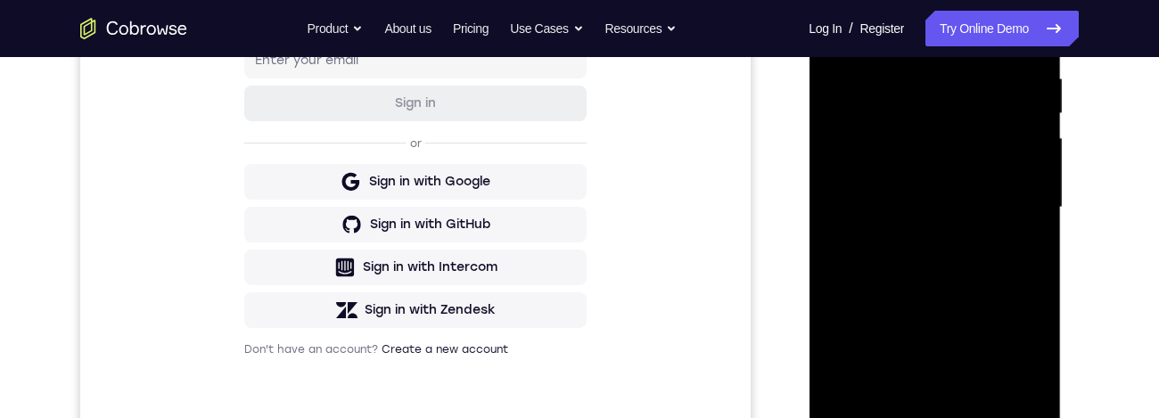
click at [921, 245] on div at bounding box center [934, 207] width 225 height 499
click at [966, 193] on div at bounding box center [934, 207] width 225 height 499
click at [939, 186] on div at bounding box center [934, 207] width 225 height 499
click at [1002, 211] on div at bounding box center [934, 207] width 225 height 499
click at [1010, 284] on div at bounding box center [934, 207] width 225 height 499
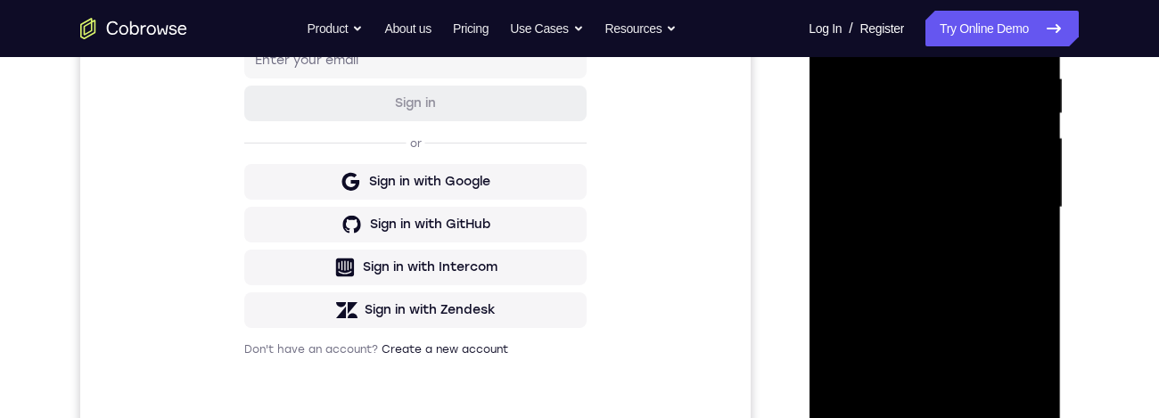
click at [1011, 269] on div at bounding box center [934, 207] width 225 height 499
click at [974, 247] on div at bounding box center [934, 207] width 225 height 499
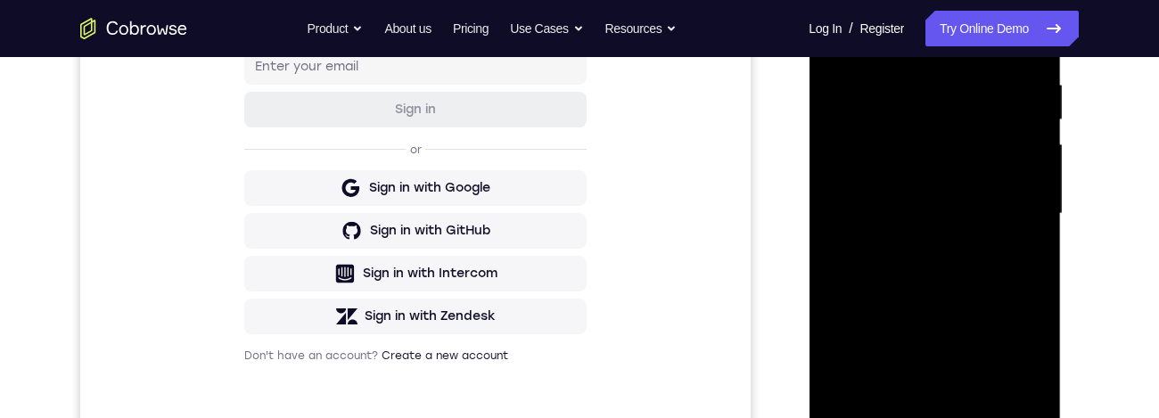
scroll to position [392, 0]
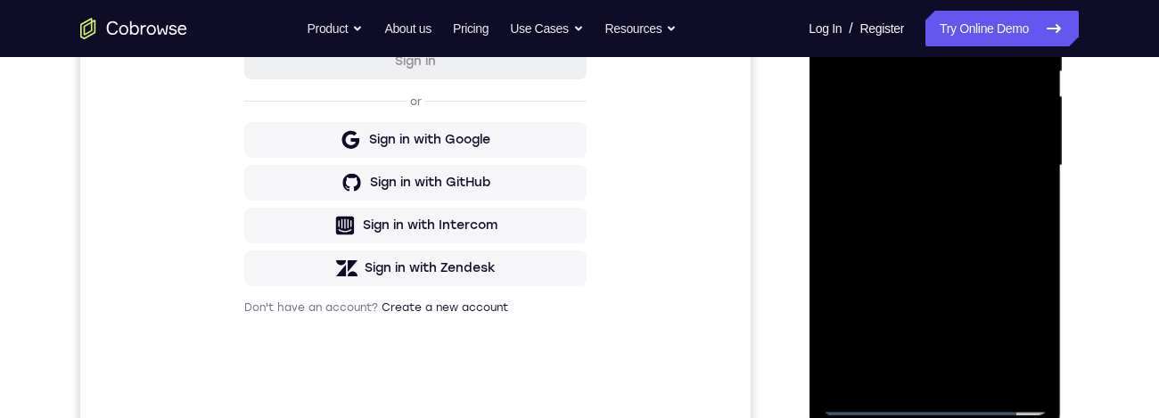
click at [1010, 242] on div at bounding box center [934, 165] width 225 height 499
click at [979, 373] on div at bounding box center [934, 165] width 225 height 499
click at [999, 267] on div at bounding box center [934, 165] width 225 height 499
click at [995, 110] on div at bounding box center [934, 165] width 225 height 499
click at [1022, 219] on div at bounding box center [934, 165] width 225 height 499
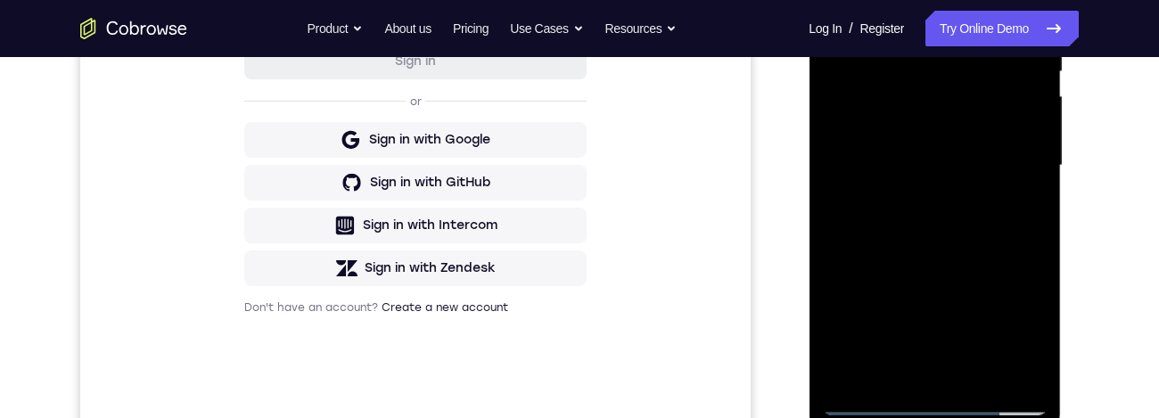
scroll to position [300, 0]
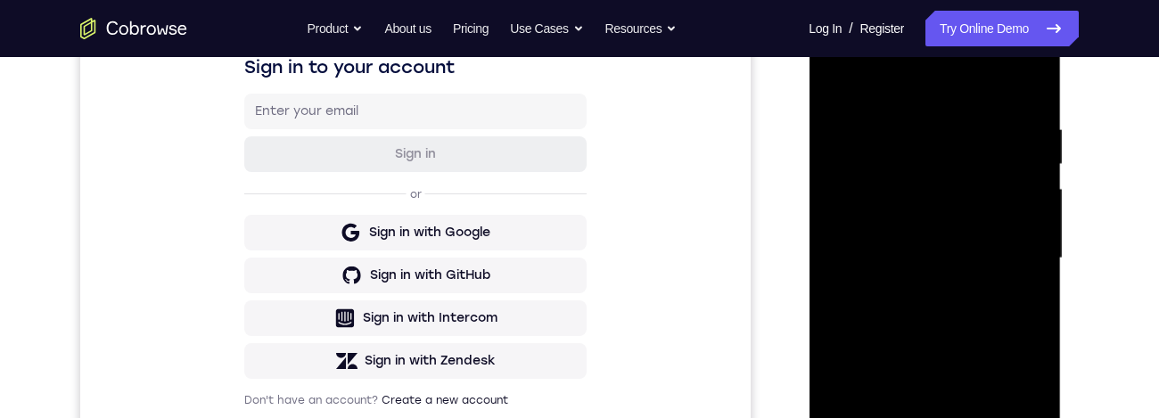
click at [834, 87] on div at bounding box center [934, 258] width 225 height 499
click at [849, 76] on div at bounding box center [934, 258] width 225 height 499
click at [917, 127] on div at bounding box center [934, 258] width 225 height 499
click at [1027, 97] on div at bounding box center [934, 258] width 225 height 499
click at [969, 133] on div at bounding box center [934, 258] width 225 height 499
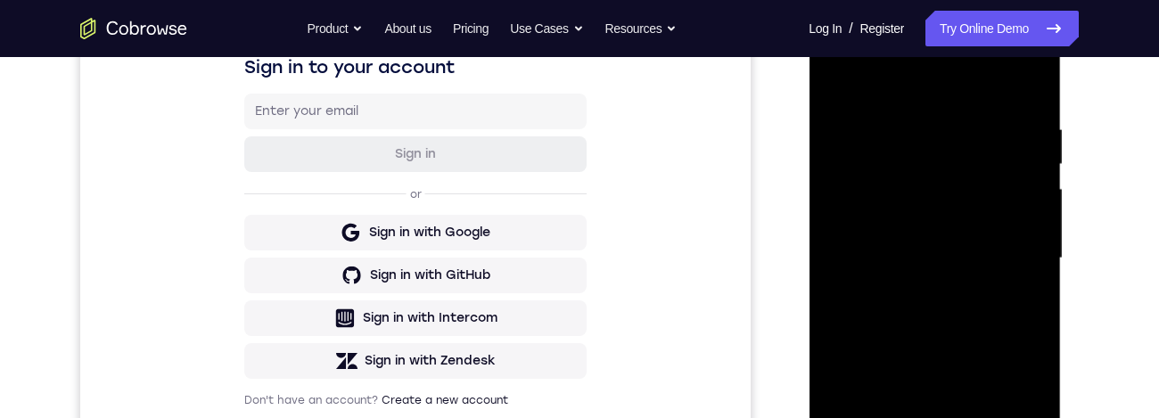
click at [1035, 95] on div at bounding box center [934, 258] width 225 height 499
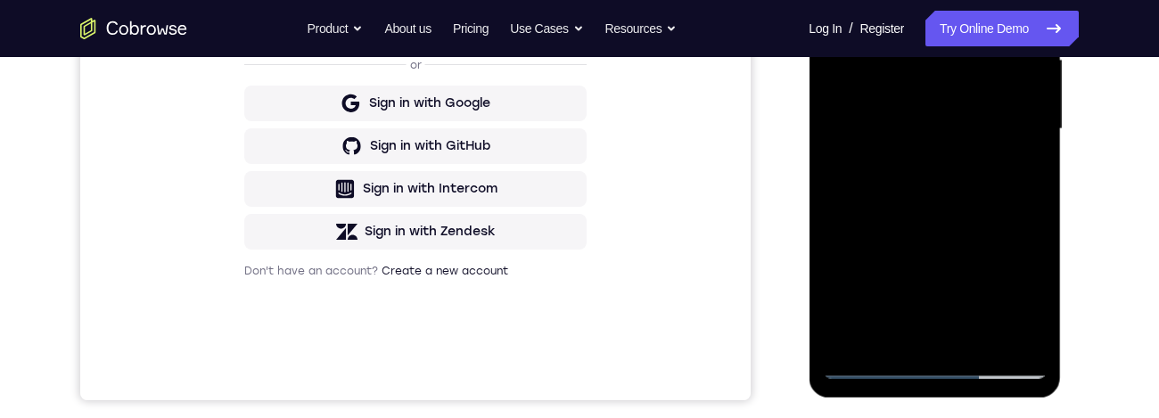
scroll to position [362, 0]
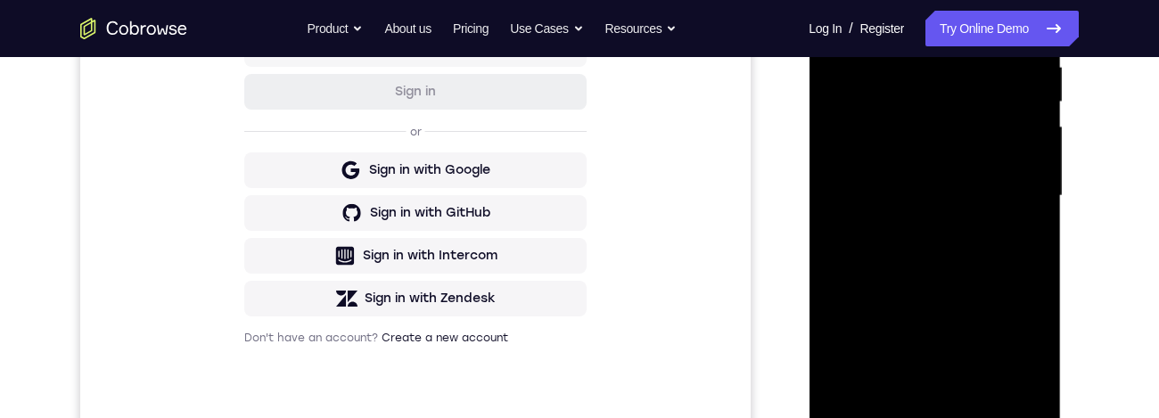
click at [1033, 227] on div at bounding box center [934, 195] width 225 height 499
click at [1043, 235] on div at bounding box center [934, 195] width 225 height 499
click at [1043, 234] on div at bounding box center [934, 195] width 225 height 499
click at [1044, 237] on div at bounding box center [934, 195] width 225 height 499
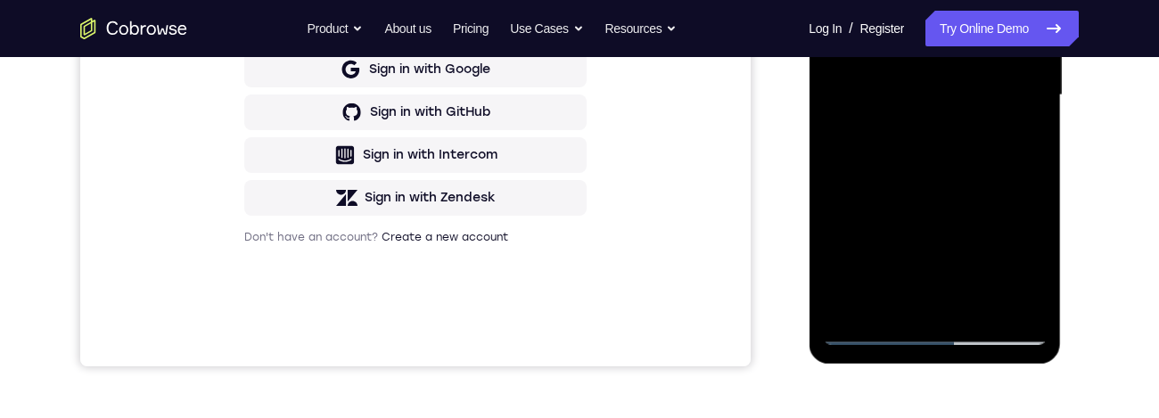
click at [989, 301] on div at bounding box center [934, 95] width 225 height 499
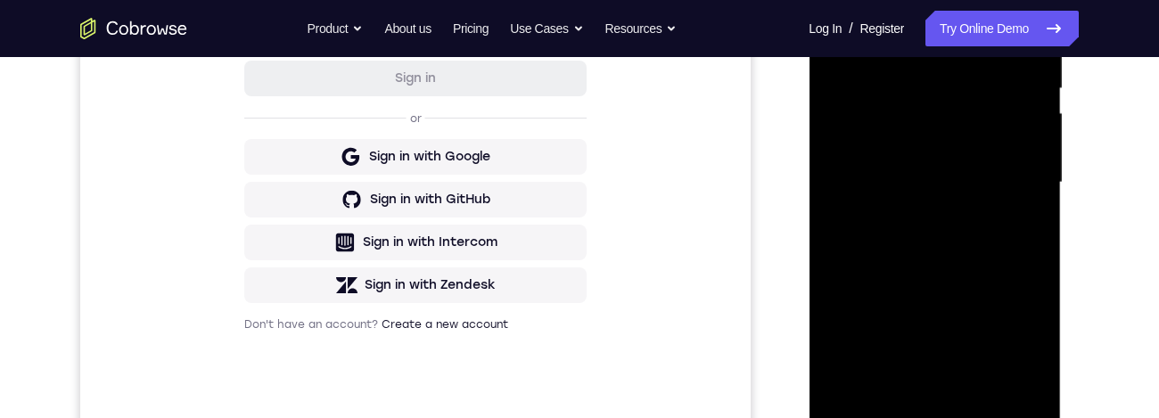
click at [999, 134] on div at bounding box center [934, 182] width 225 height 499
click at [914, 301] on div at bounding box center [934, 182] width 225 height 499
click at [925, 288] on div at bounding box center [934, 182] width 225 height 499
click at [967, 290] on div at bounding box center [934, 182] width 225 height 499
click at [1015, 309] on div at bounding box center [934, 182] width 225 height 499
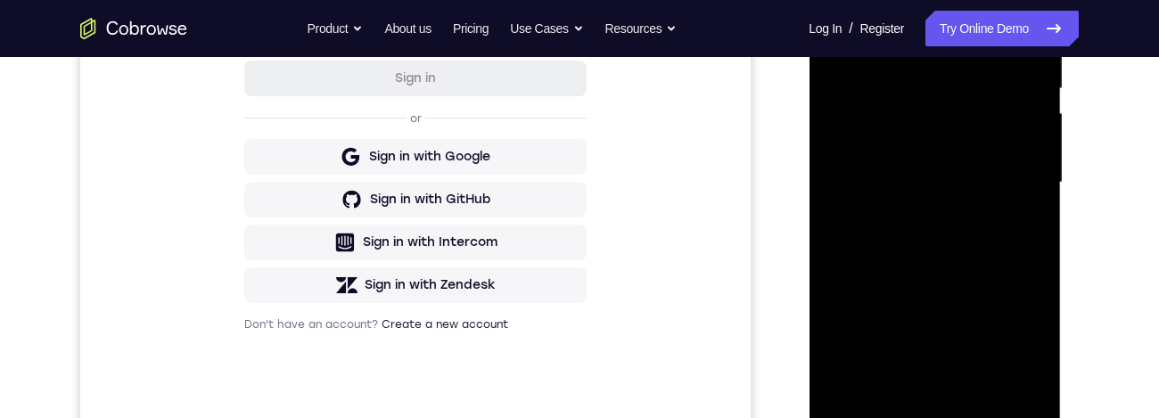
click at [964, 292] on div at bounding box center [934, 182] width 225 height 499
click at [1019, 234] on div at bounding box center [934, 182] width 225 height 499
click at [889, 132] on div at bounding box center [934, 182] width 225 height 499
click at [937, 292] on div at bounding box center [934, 182] width 225 height 499
click at [920, 290] on div at bounding box center [934, 182] width 225 height 499
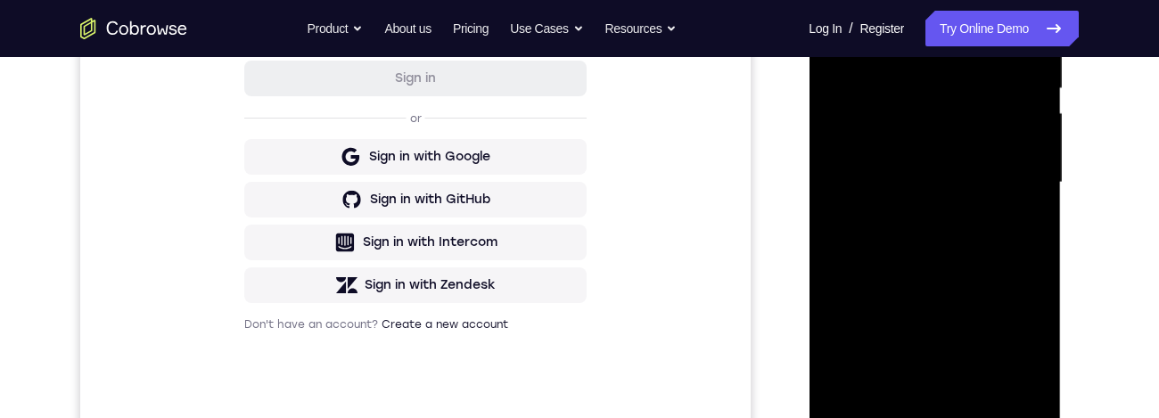
click at [1027, 232] on div at bounding box center [934, 182] width 225 height 499
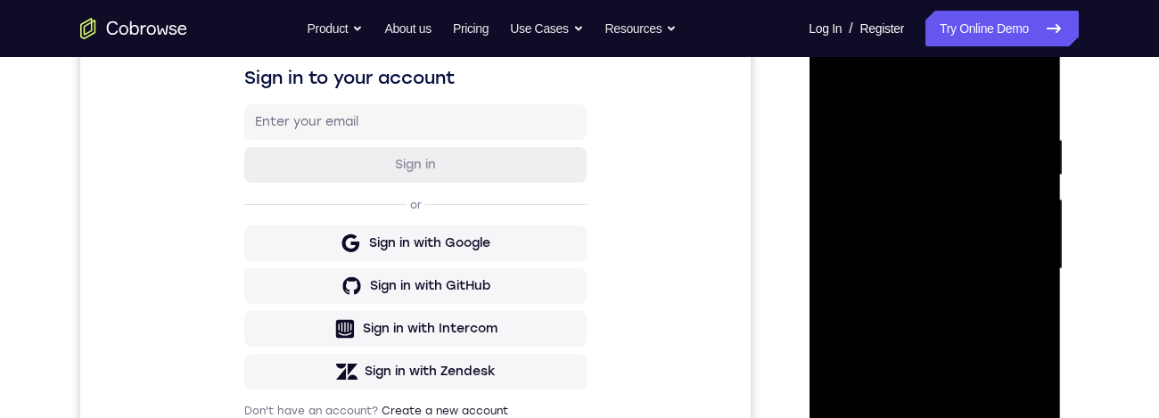
scroll to position [275, 0]
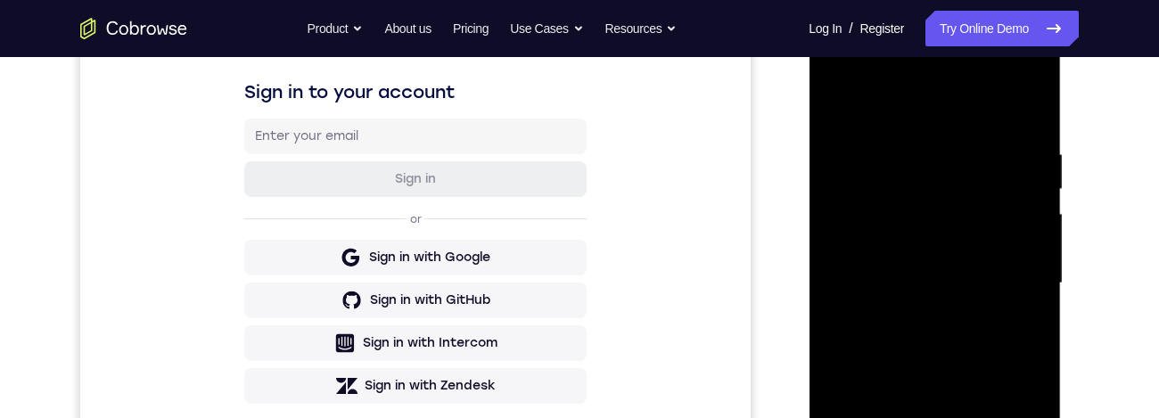
click at [846, 100] on div at bounding box center [934, 283] width 225 height 499
click at [846, 104] on div at bounding box center [934, 283] width 225 height 499
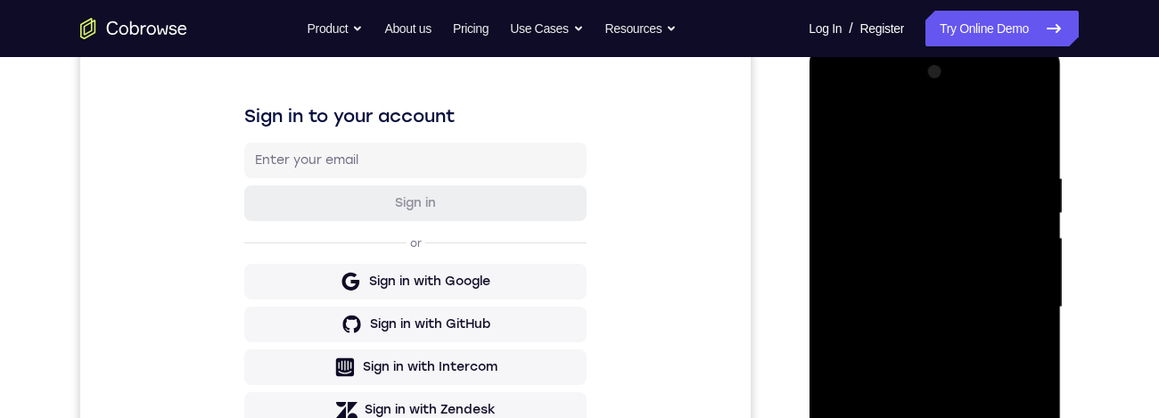
click at [906, 185] on div at bounding box center [934, 307] width 225 height 499
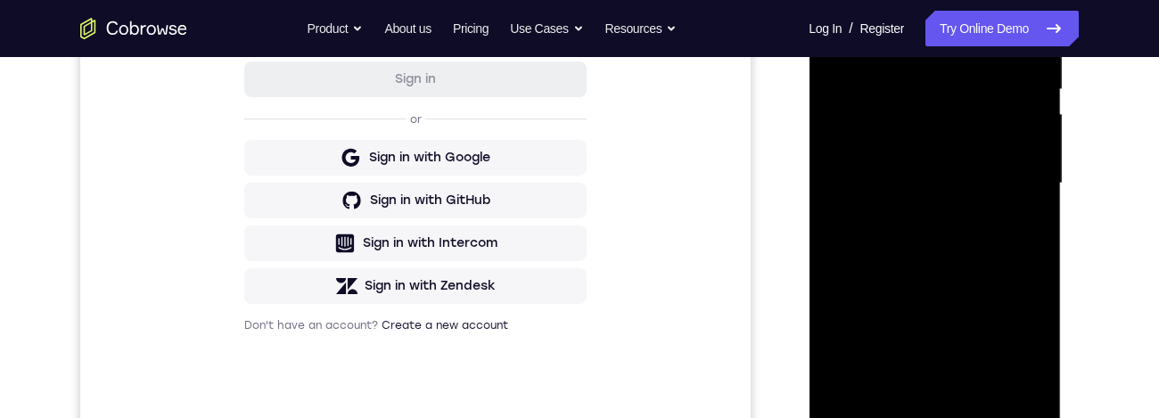
click at [1001, 400] on div at bounding box center [934, 183] width 225 height 499
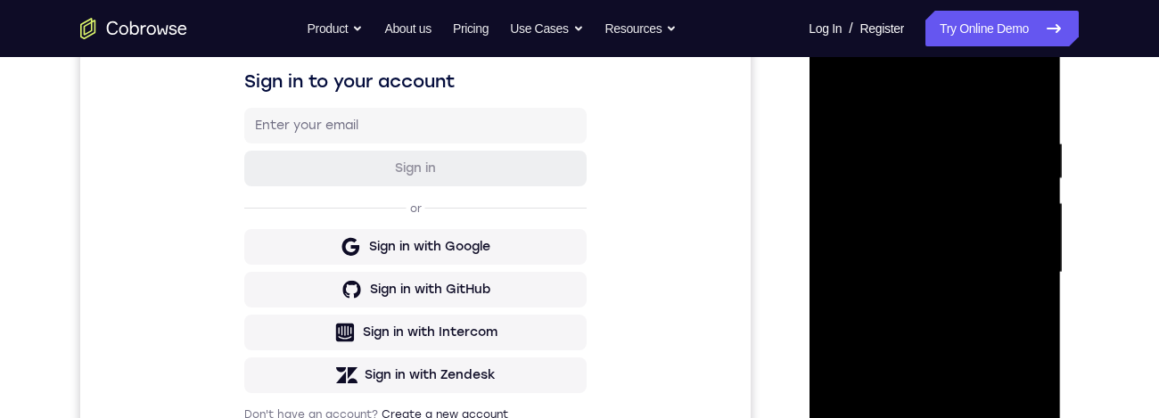
scroll to position [263, 0]
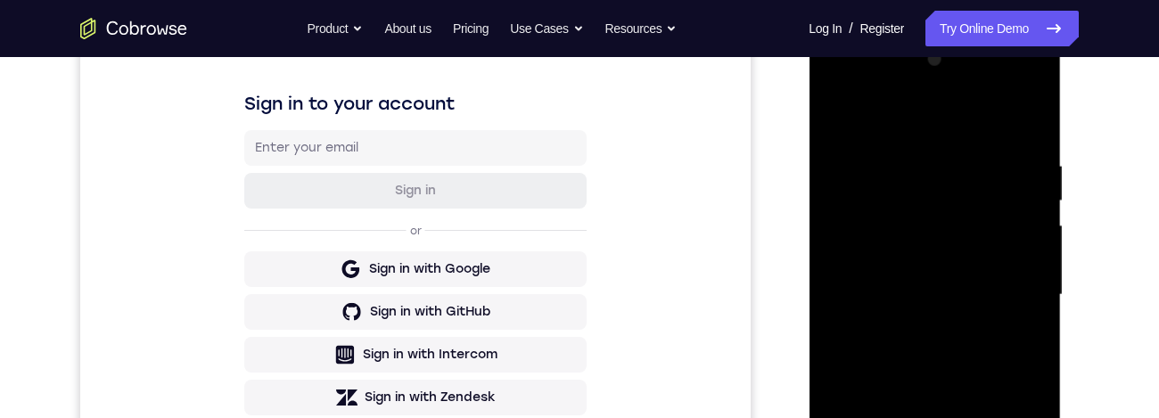
click at [1020, 309] on div at bounding box center [934, 294] width 225 height 499
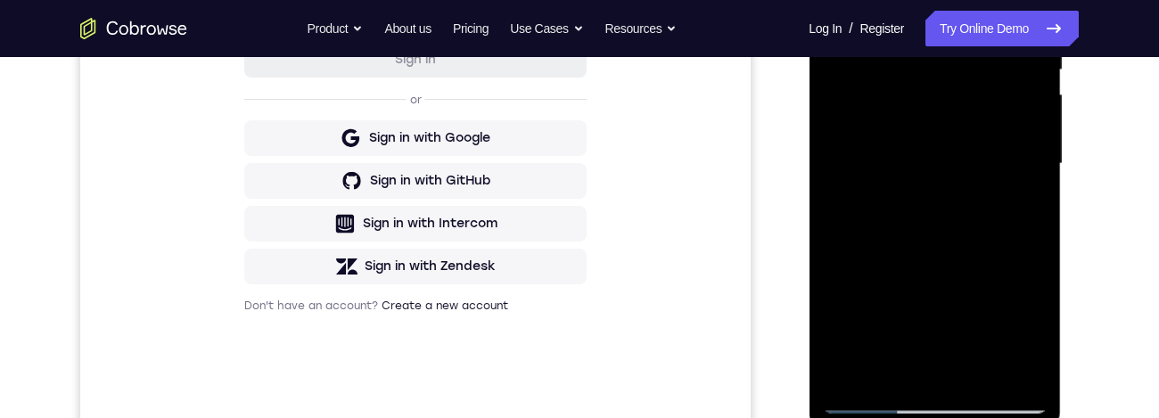
click at [1002, 397] on div at bounding box center [934, 163] width 225 height 499
click at [981, 231] on div at bounding box center [934, 163] width 225 height 499
click at [981, 207] on div at bounding box center [934, 163] width 225 height 499
click at [992, 194] on div at bounding box center [934, 163] width 225 height 499
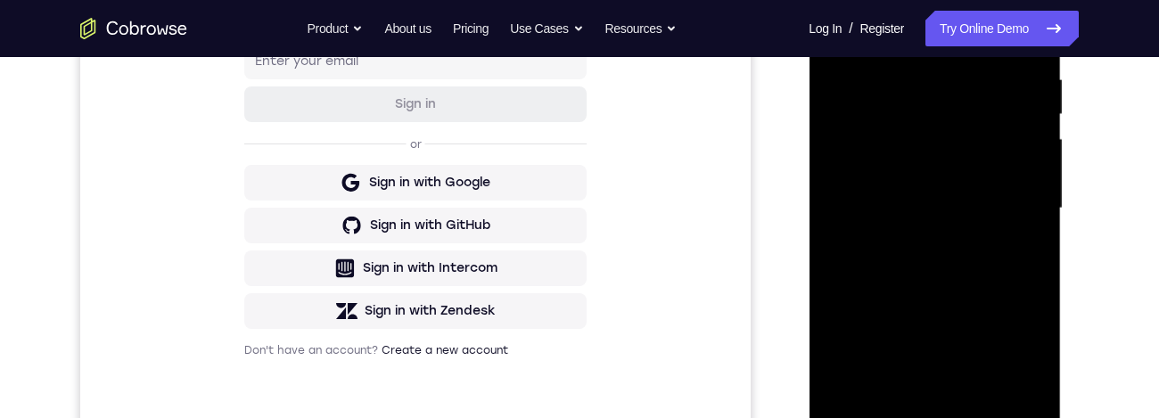
scroll to position [265, 0]
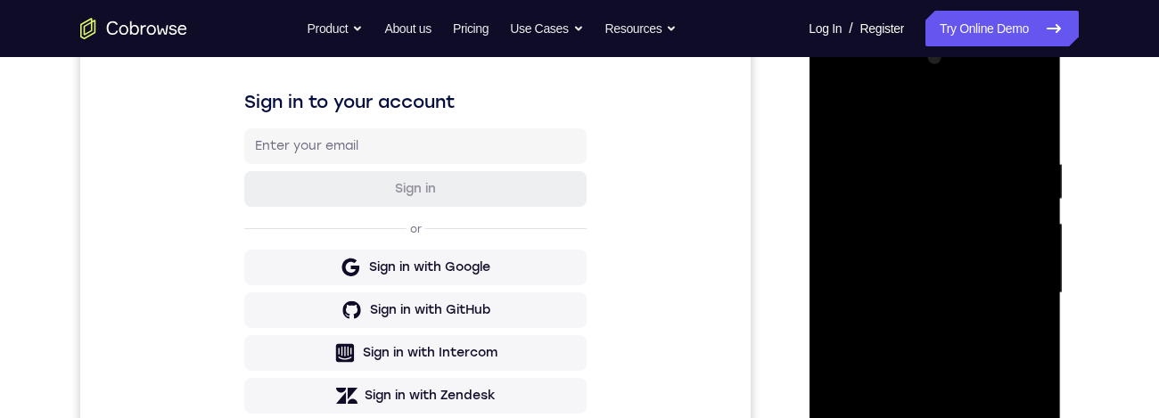
click at [1018, 240] on div at bounding box center [934, 293] width 225 height 499
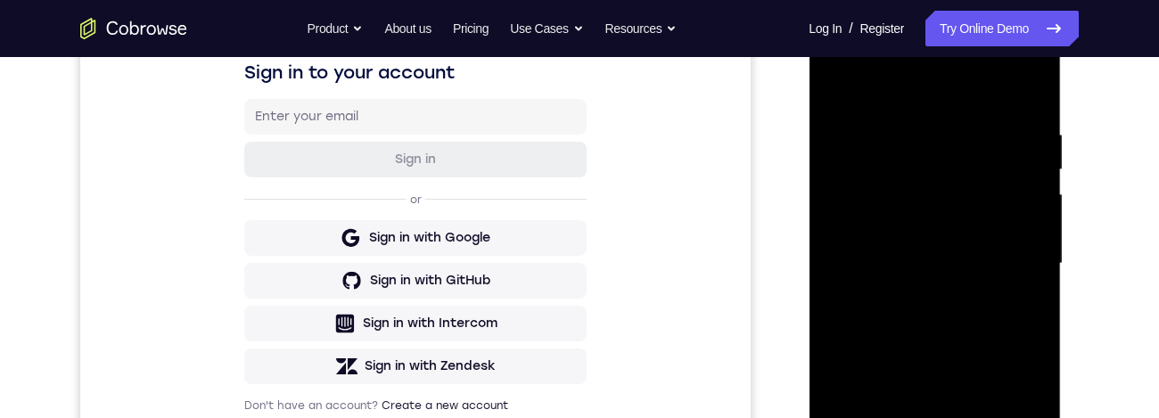
scroll to position [395, 0]
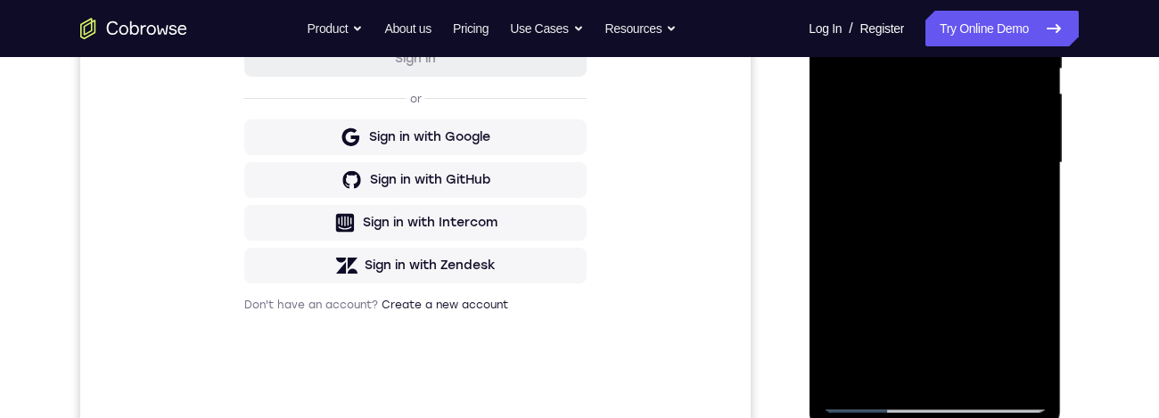
click at [1018, 369] on div at bounding box center [934, 162] width 225 height 499
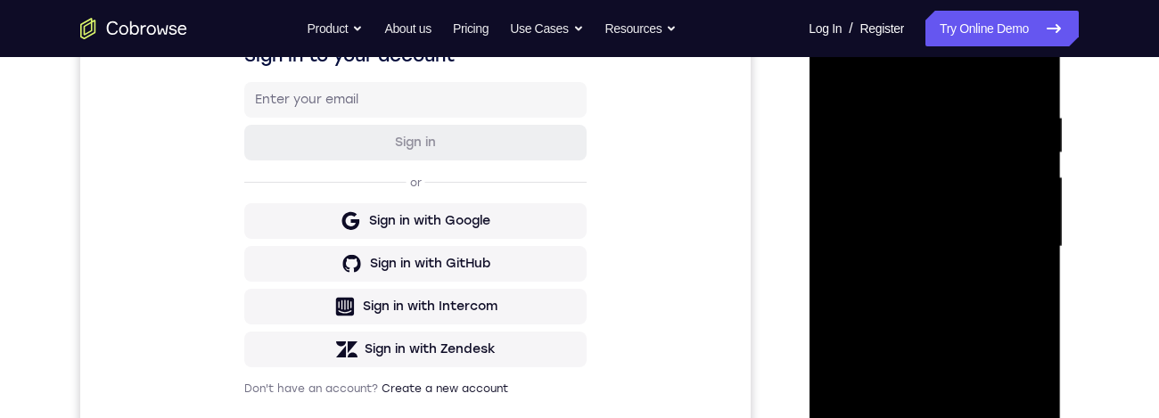
click at [1022, 75] on div at bounding box center [934, 246] width 225 height 499
click at [1042, 84] on div at bounding box center [934, 246] width 225 height 499
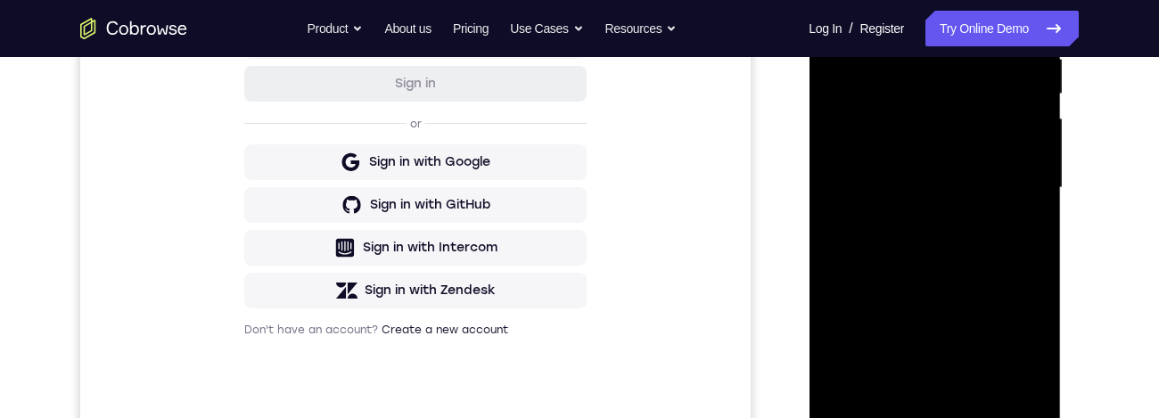
scroll to position [316, 0]
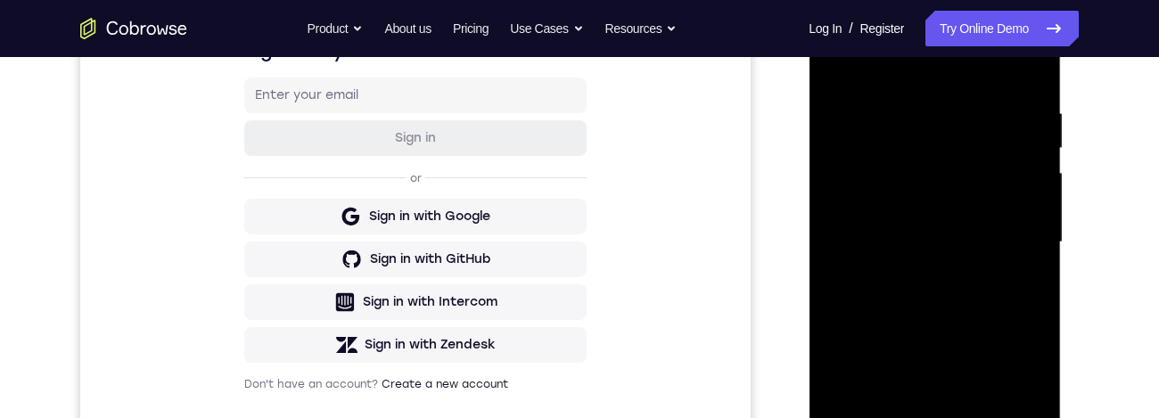
click at [1027, 70] on div at bounding box center [934, 242] width 225 height 499
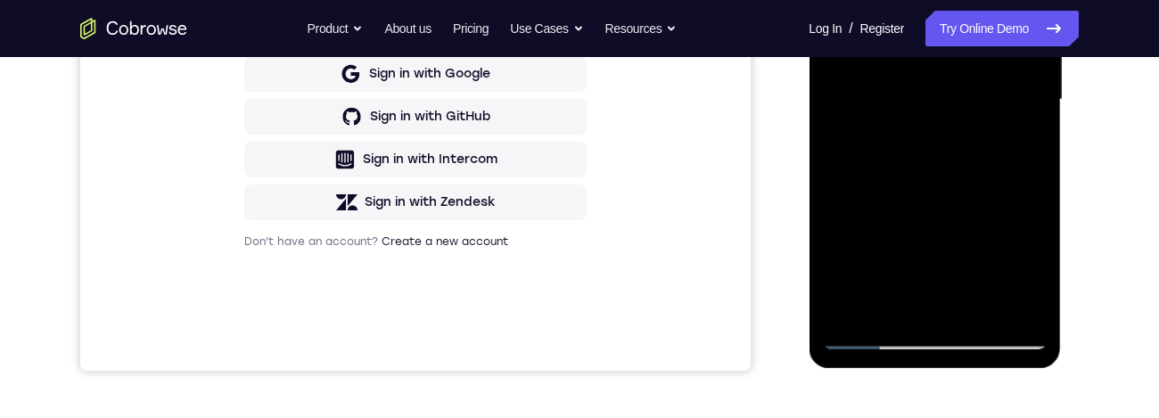
click at [984, 316] on div at bounding box center [934, 99] width 225 height 499
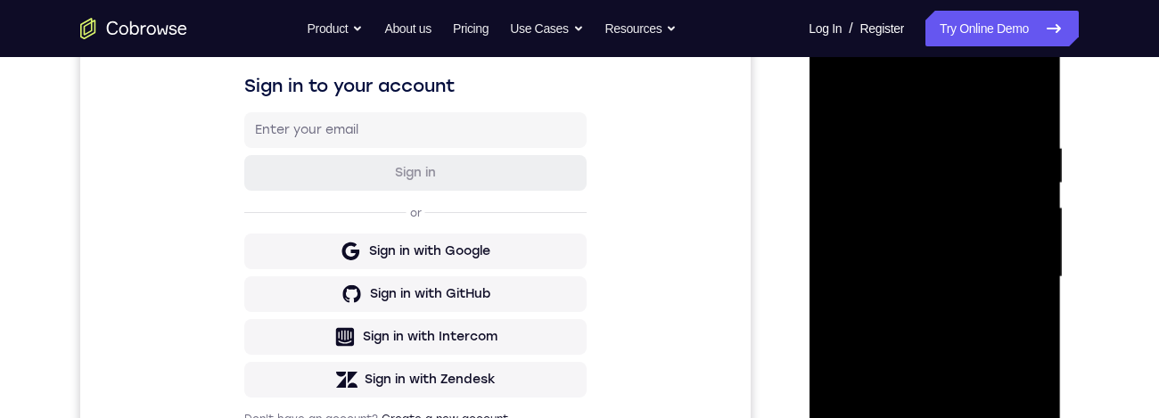
scroll to position [417, 0]
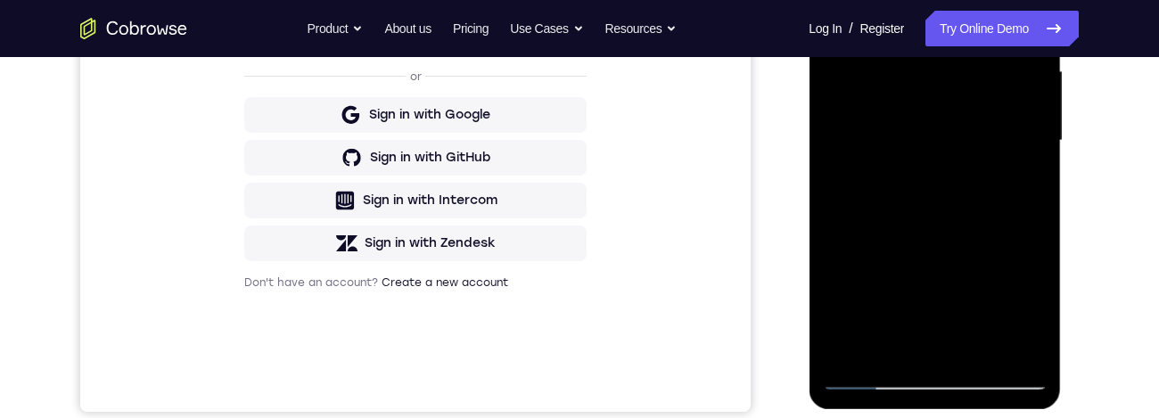
click at [984, 350] on div at bounding box center [934, 140] width 225 height 499
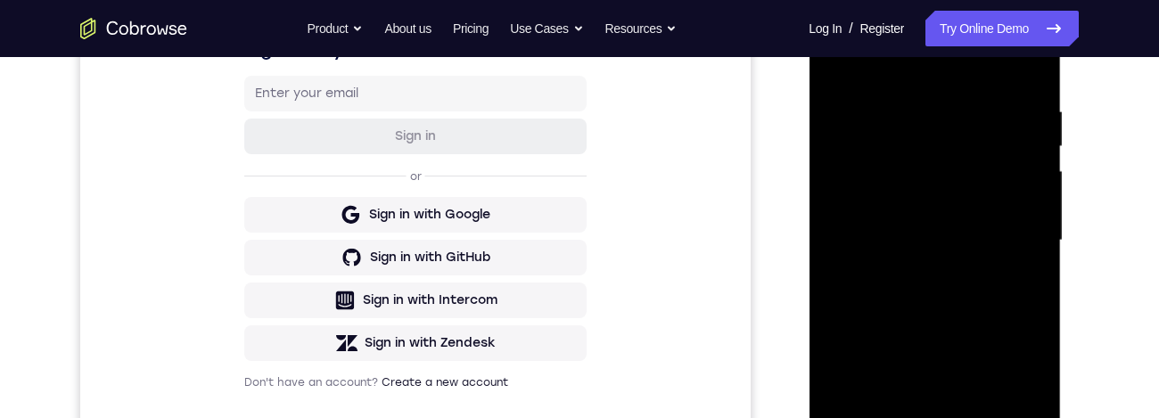
scroll to position [239, 0]
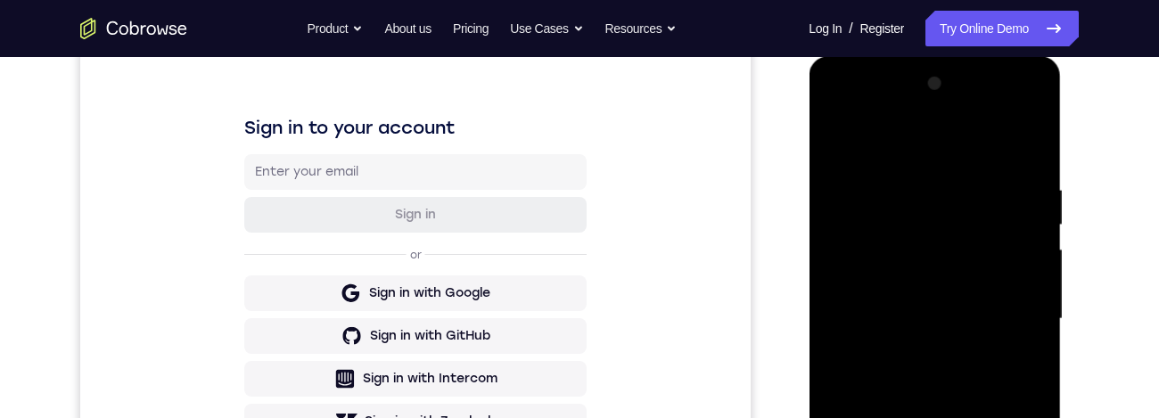
click at [851, 142] on div at bounding box center [934, 319] width 225 height 499
click at [906, 187] on div at bounding box center [934, 319] width 225 height 499
click at [1013, 309] on div at bounding box center [934, 319] width 225 height 499
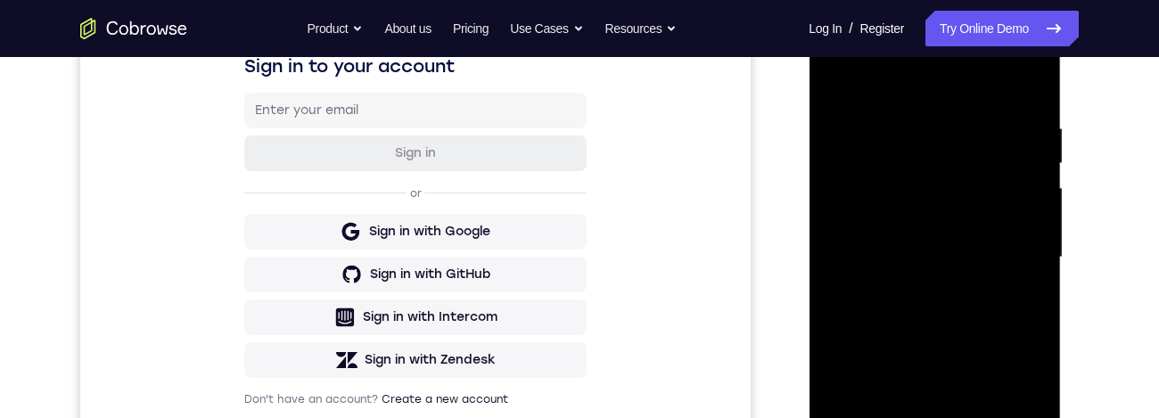
scroll to position [416, 0]
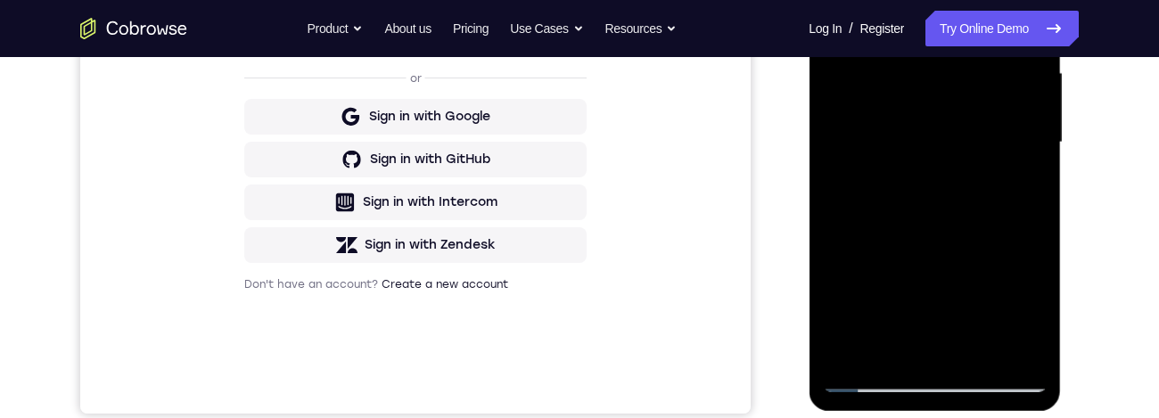
click at [1013, 354] on div at bounding box center [934, 142] width 225 height 499
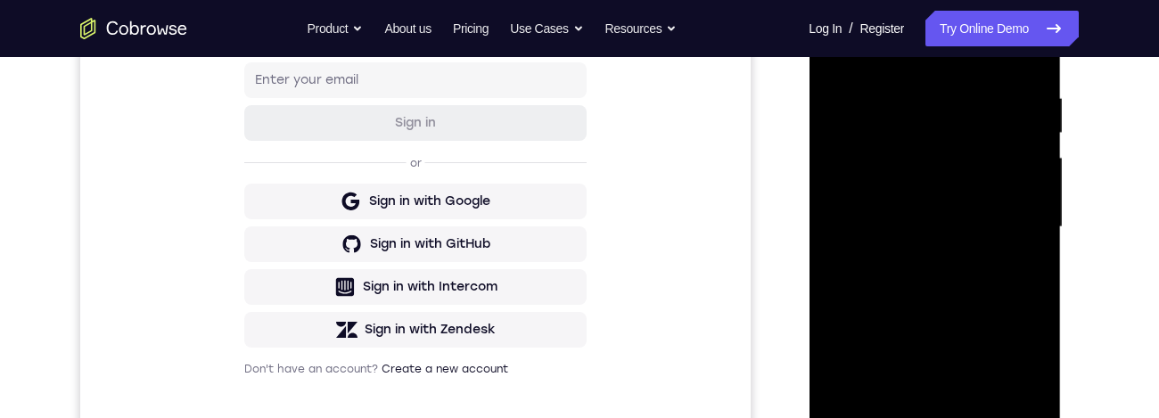
click at [1008, 260] on div at bounding box center [934, 227] width 225 height 499
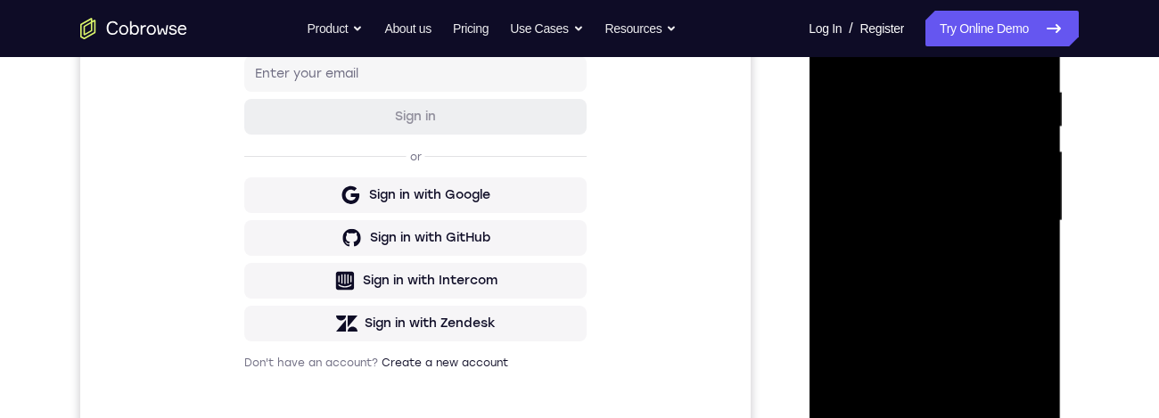
scroll to position [393, 0]
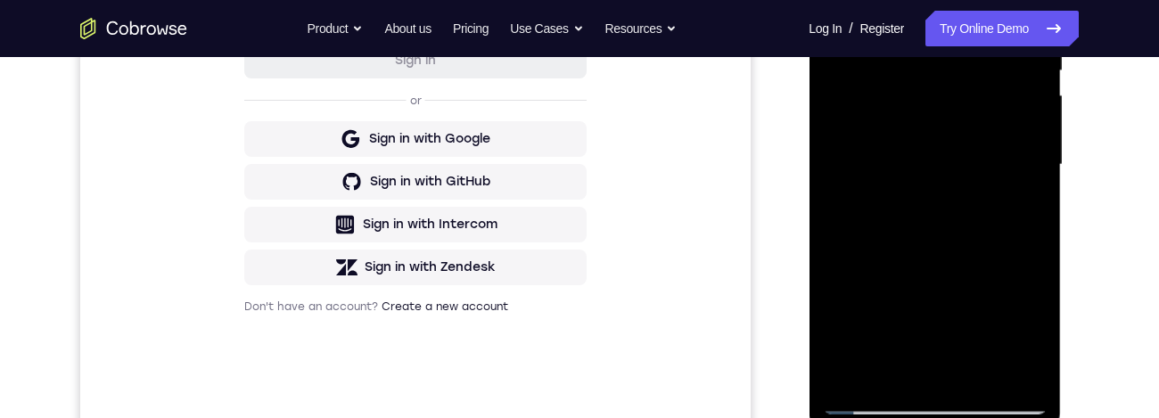
click at [1005, 375] on div at bounding box center [934, 164] width 225 height 499
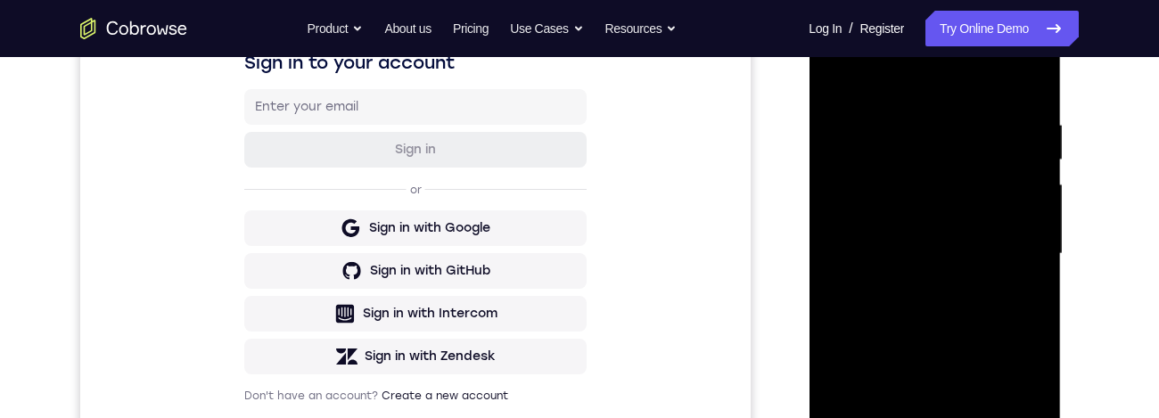
click at [1013, 288] on div at bounding box center [934, 253] width 225 height 499
click at [1021, 182] on div at bounding box center [934, 253] width 225 height 499
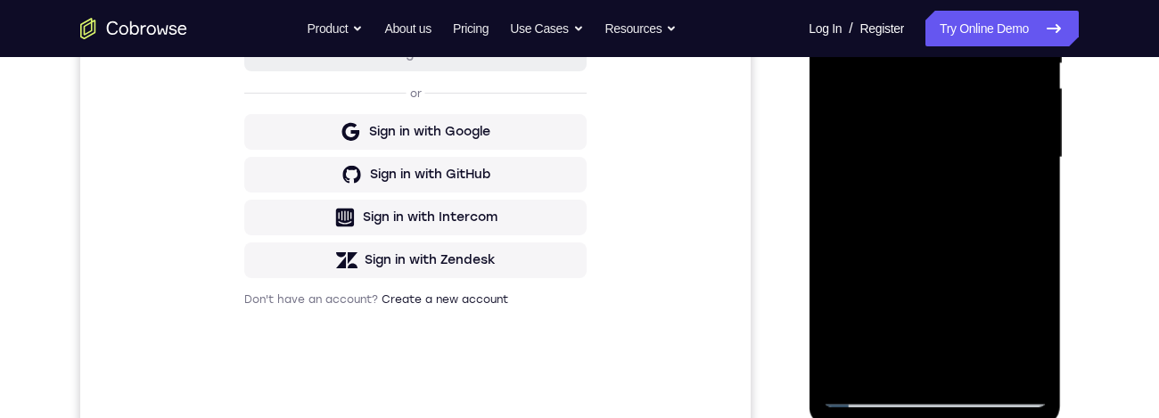
click at [1010, 369] on div at bounding box center [934, 157] width 225 height 499
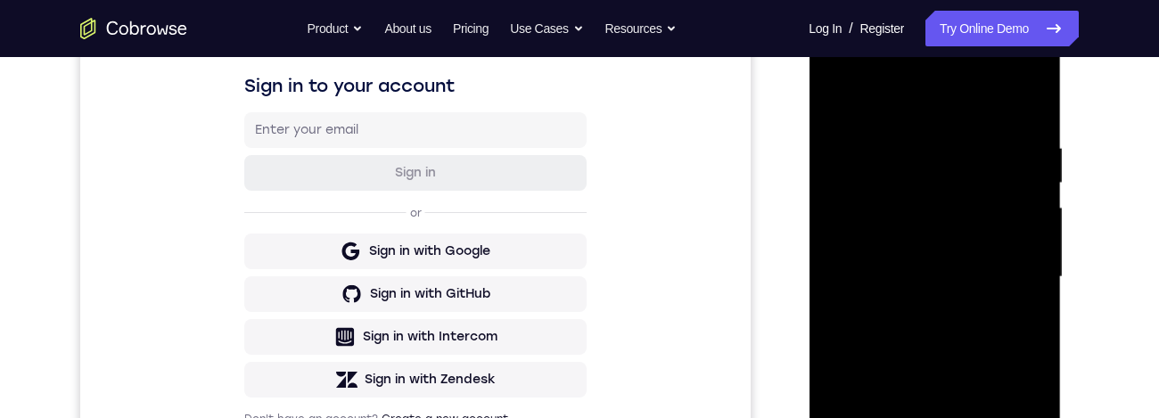
click at [1029, 113] on div at bounding box center [934, 277] width 225 height 499
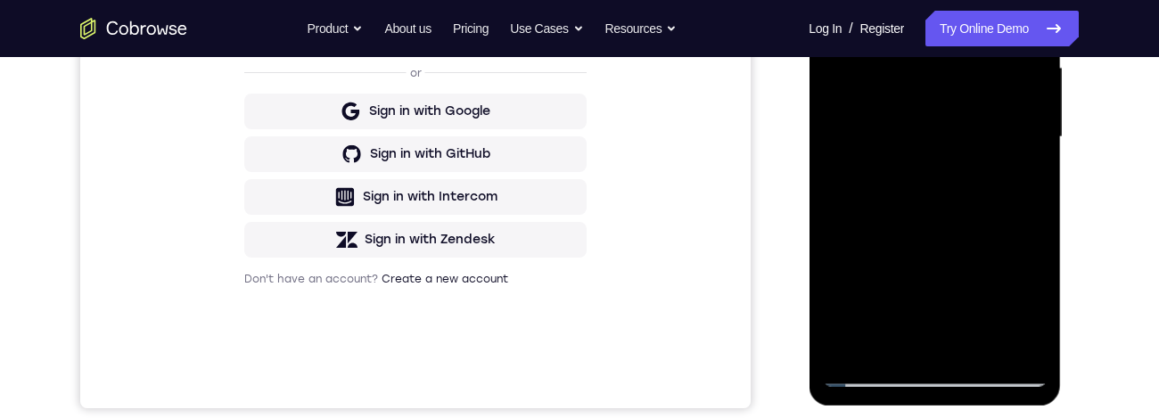
click at [984, 347] on div at bounding box center [934, 137] width 225 height 499
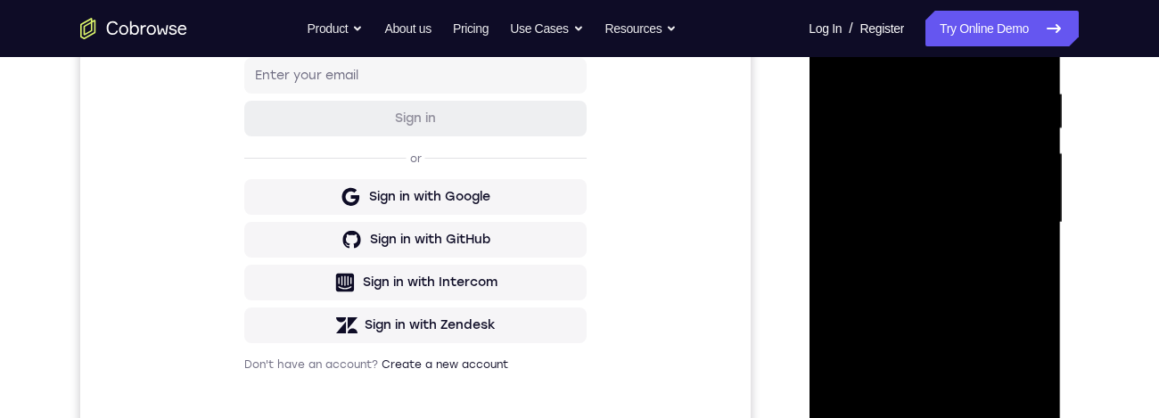
scroll to position [198, 0]
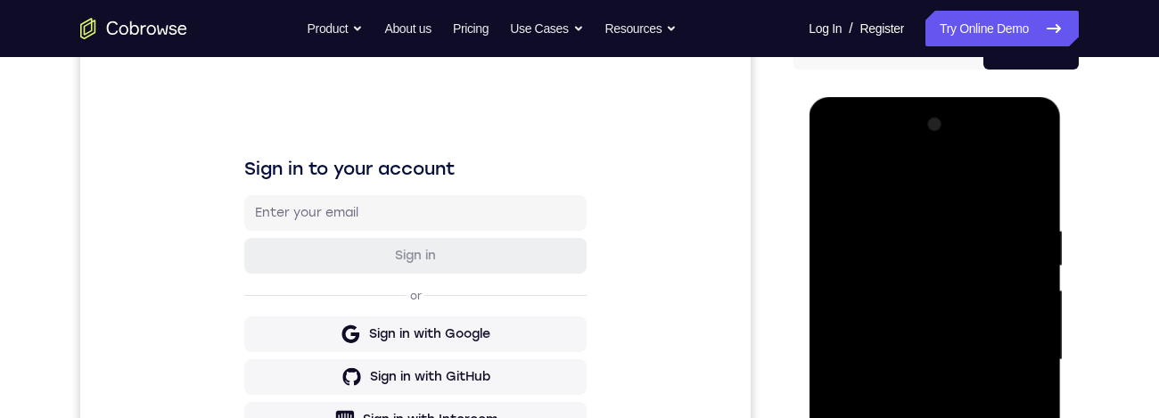
click at [848, 181] on div at bounding box center [934, 360] width 225 height 499
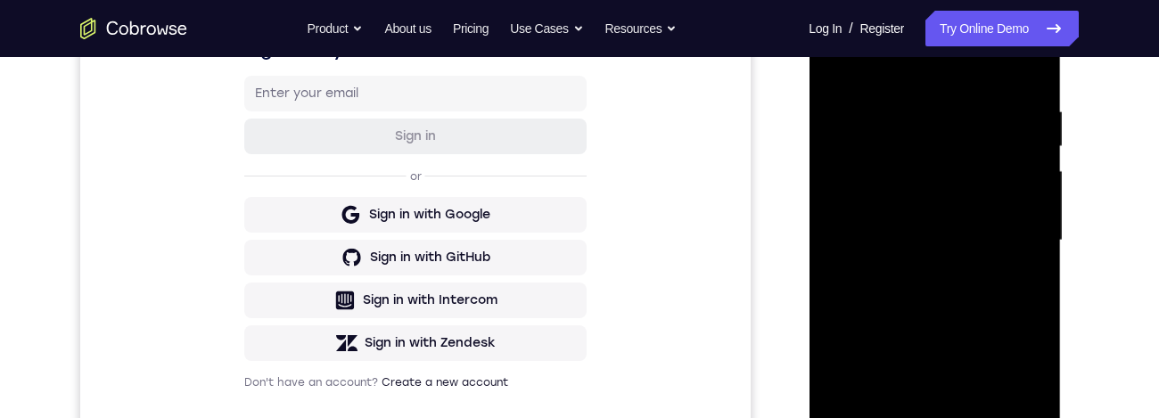
scroll to position [450, 0]
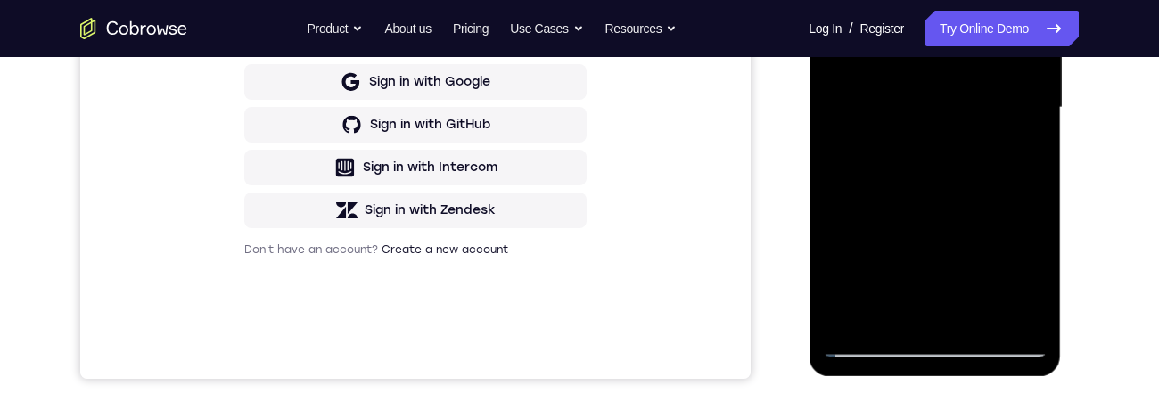
click at [984, 317] on div at bounding box center [934, 107] width 225 height 499
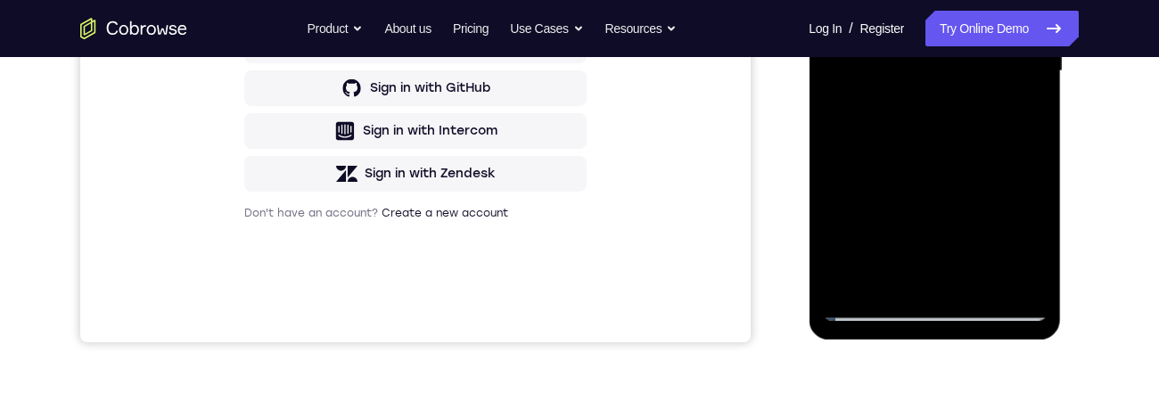
scroll to position [387, 0]
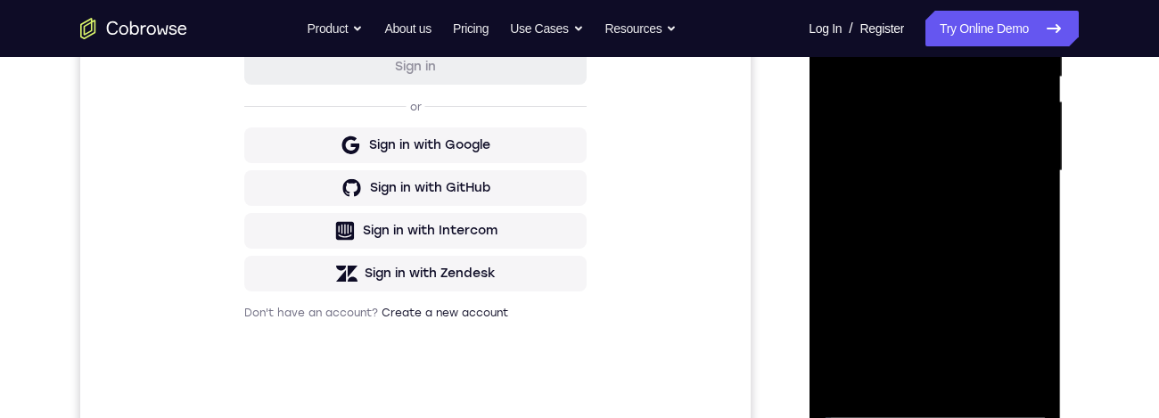
click at [1005, 124] on div at bounding box center [934, 171] width 225 height 499
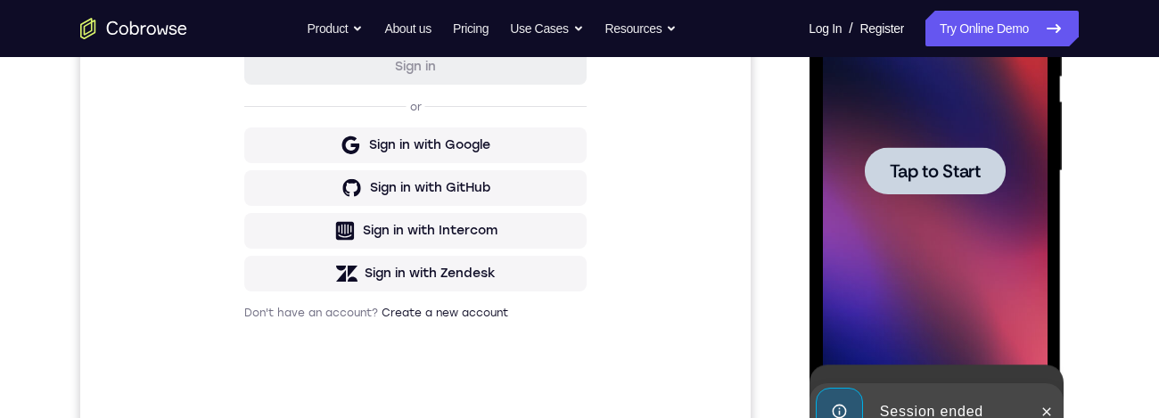
scroll to position [509, 0]
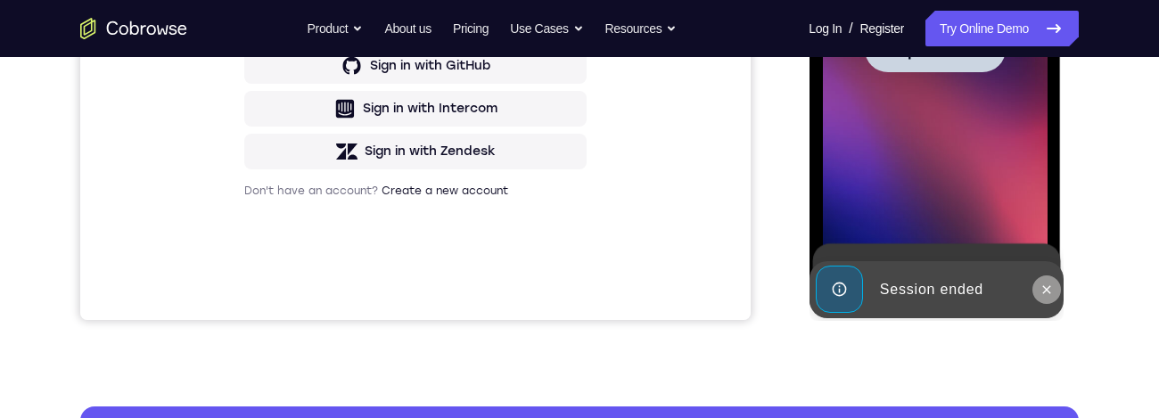
click at [1047, 301] on button at bounding box center [1046, 290] width 29 height 29
click at [1017, 208] on div at bounding box center [934, 48] width 225 height 499
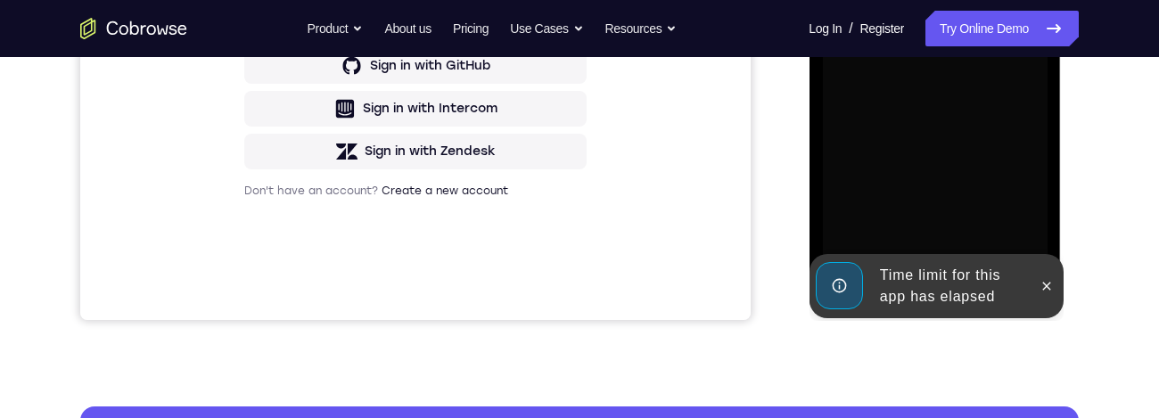
click at [1032, 296] on div at bounding box center [1046, 286] width 29 height 64
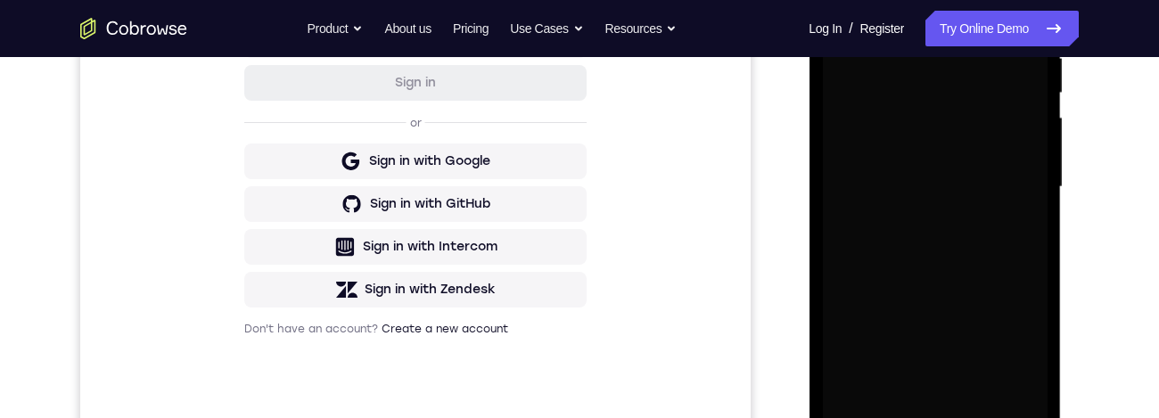
scroll to position [470, 0]
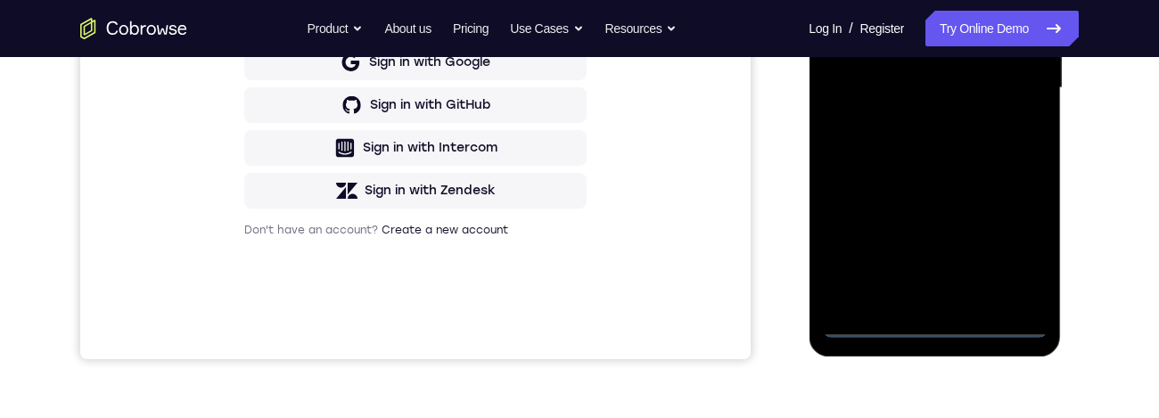
click at [936, 332] on div at bounding box center [934, 88] width 225 height 499
click at [1028, 250] on div at bounding box center [934, 88] width 225 height 499
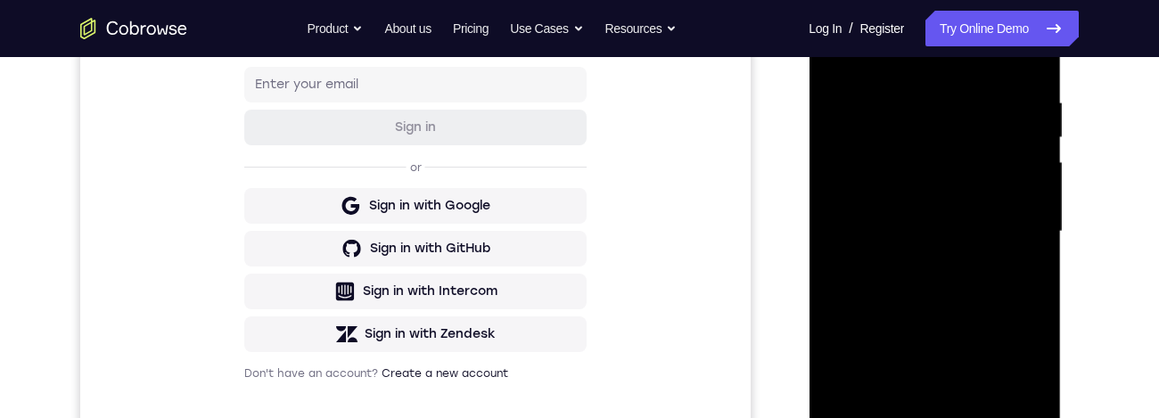
scroll to position [296, 0]
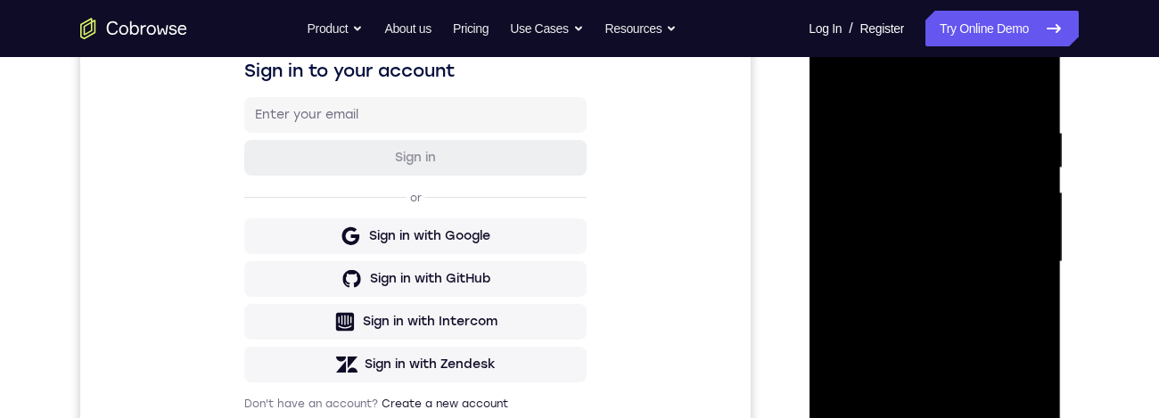
click at [964, 99] on div at bounding box center [934, 261] width 225 height 499
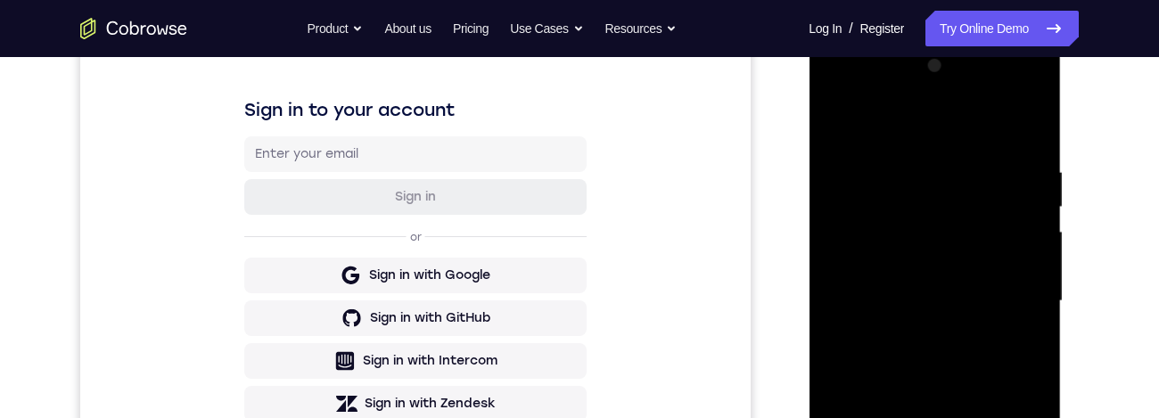
click at [1013, 306] on div at bounding box center [934, 301] width 225 height 499
click at [919, 335] on div at bounding box center [934, 301] width 225 height 499
click at [959, 289] on div at bounding box center [934, 301] width 225 height 499
click at [950, 256] on div at bounding box center [934, 301] width 225 height 499
click at [1003, 315] on div at bounding box center [934, 301] width 225 height 499
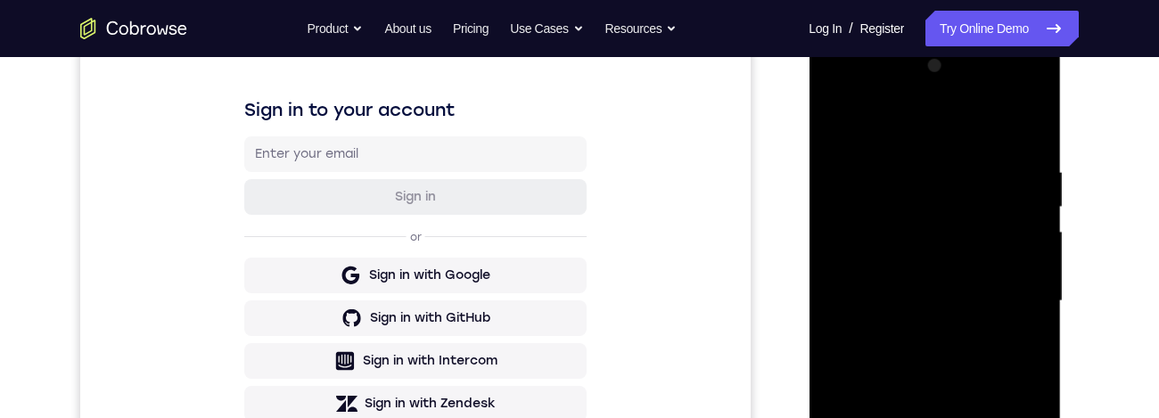
click at [1027, 309] on div at bounding box center [934, 301] width 225 height 499
click at [1009, 374] on div at bounding box center [934, 301] width 225 height 499
click at [1010, 367] on div at bounding box center [934, 301] width 225 height 499
click at [951, 359] on div at bounding box center [934, 301] width 225 height 499
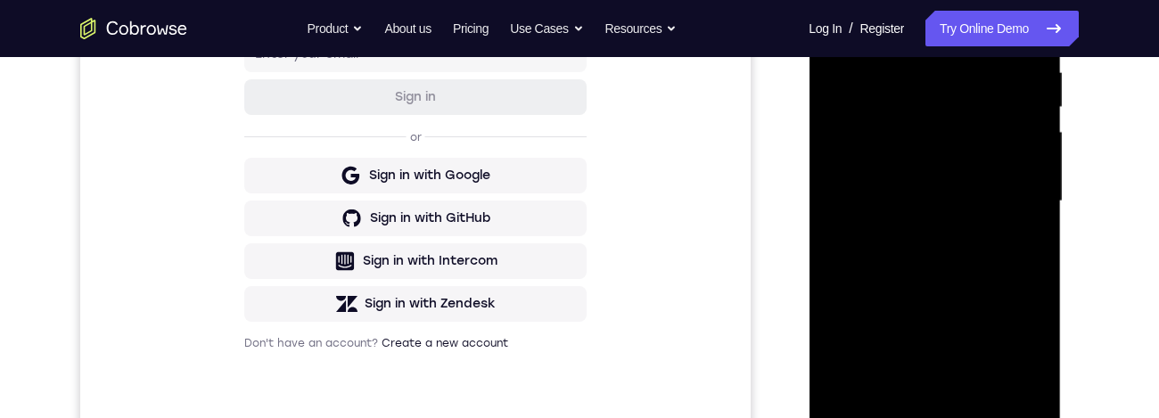
scroll to position [474, 0]
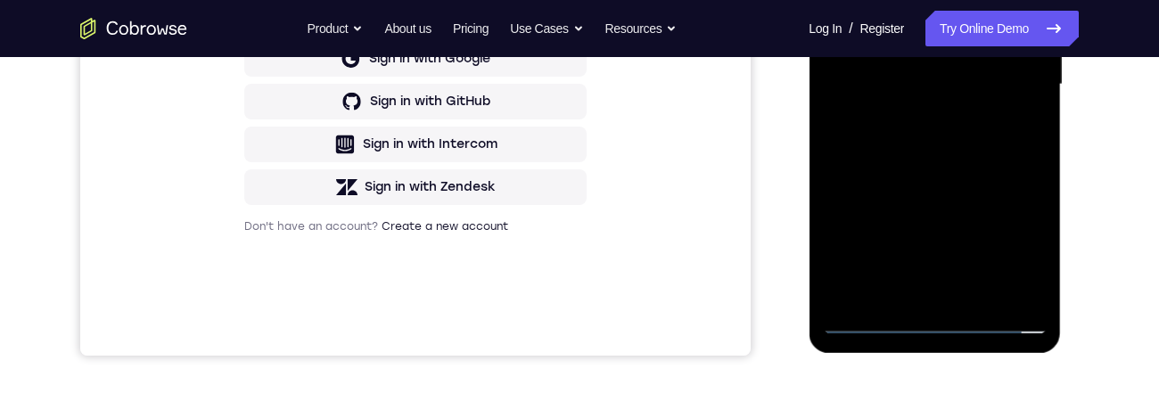
click at [1007, 165] on div at bounding box center [934, 84] width 225 height 499
click at [985, 299] on div at bounding box center [934, 84] width 225 height 499
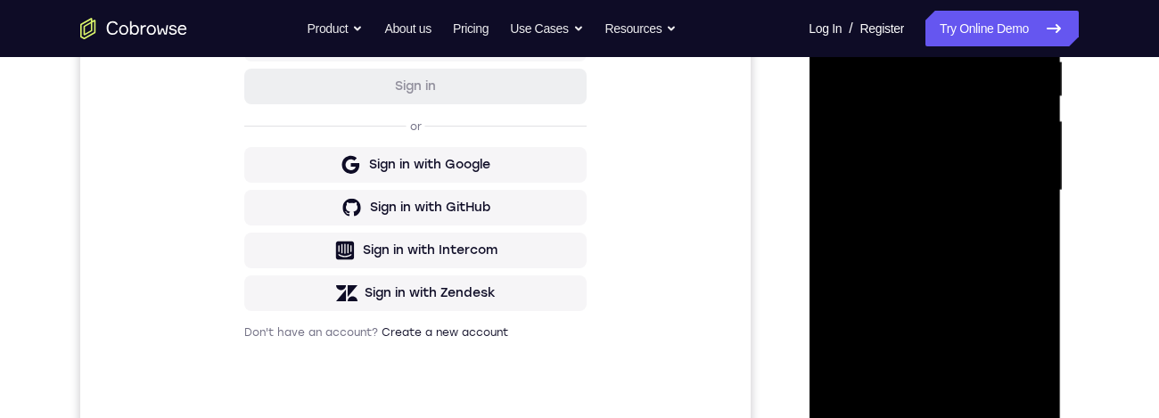
click at [976, 289] on div at bounding box center [934, 190] width 225 height 499
click at [995, 145] on div at bounding box center [934, 190] width 225 height 499
click at [962, 258] on div at bounding box center [934, 190] width 225 height 499
click at [1020, 257] on div at bounding box center [934, 190] width 225 height 499
click at [1026, 248] on div at bounding box center [934, 190] width 225 height 499
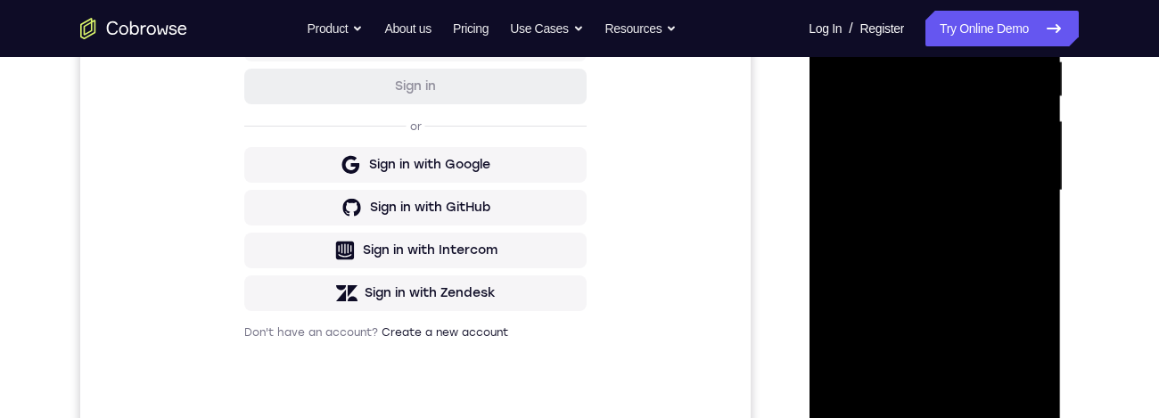
scroll to position [457, 0]
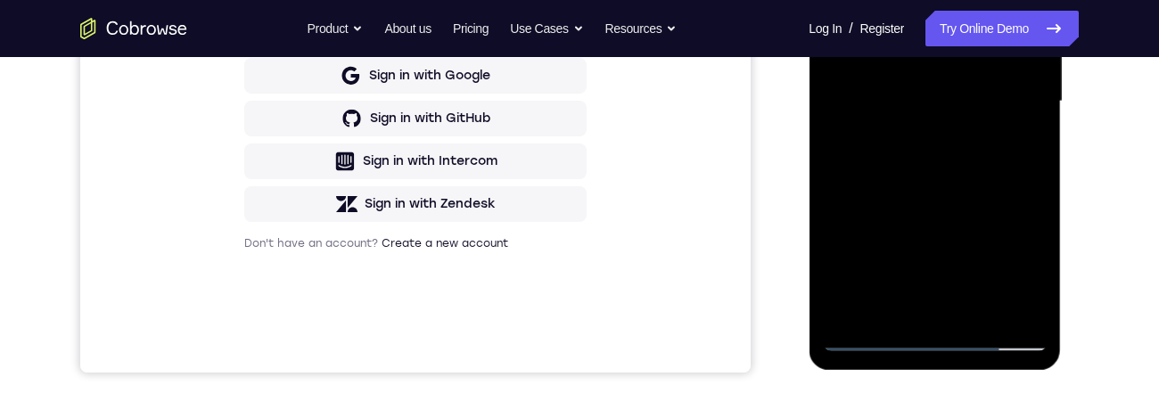
click at [1026, 310] on div at bounding box center [934, 101] width 225 height 499
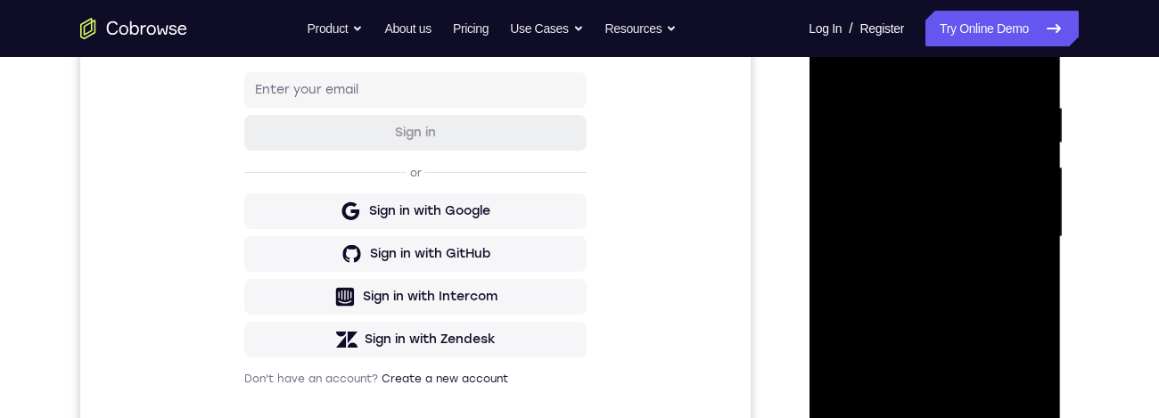
scroll to position [218, 0]
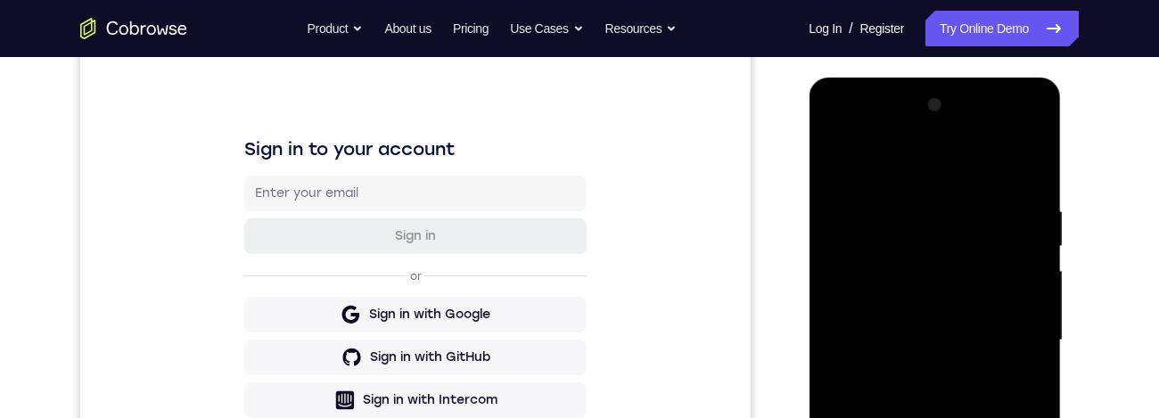
click at [913, 192] on div at bounding box center [934, 340] width 225 height 499
click at [953, 350] on div at bounding box center [934, 340] width 225 height 499
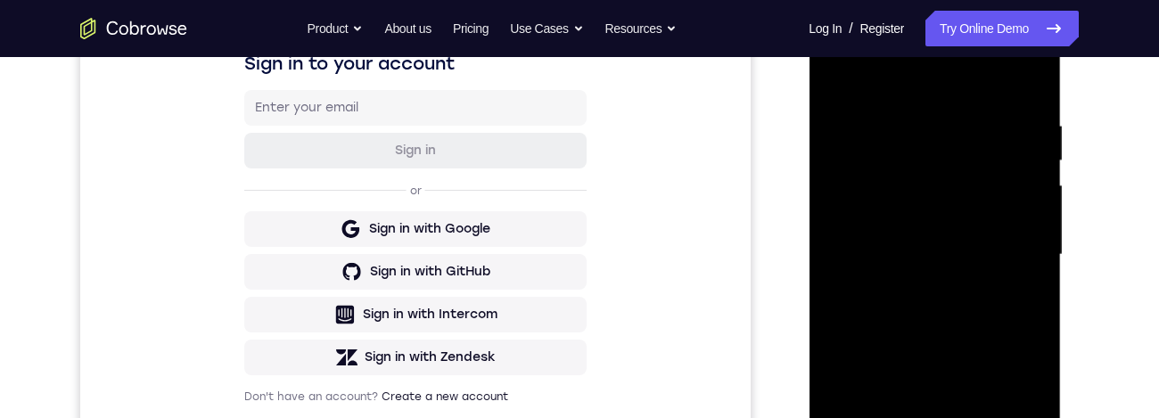
click at [1028, 302] on div at bounding box center [934, 254] width 225 height 499
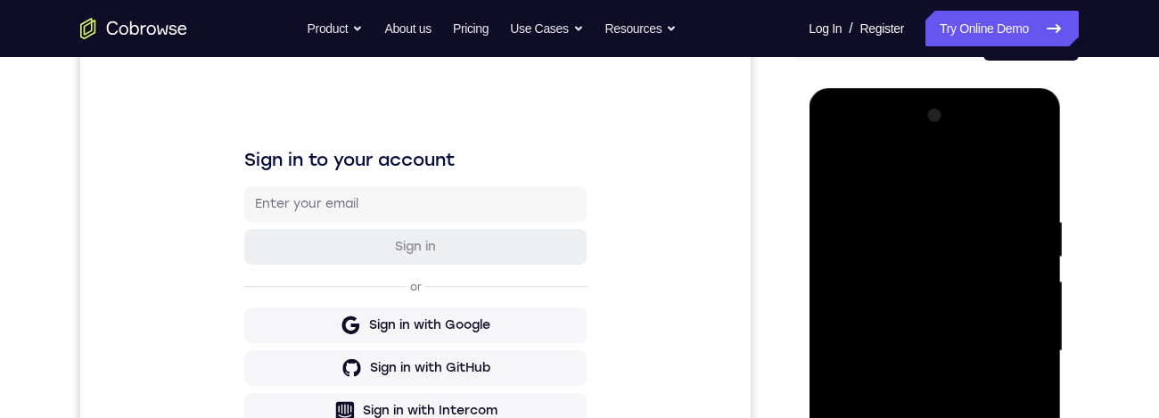
click at [873, 222] on div at bounding box center [934, 351] width 225 height 499
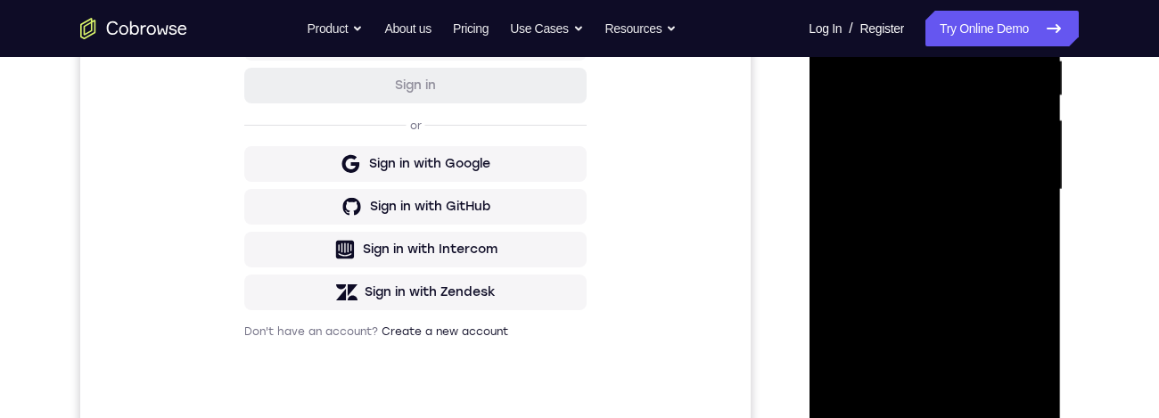
scroll to position [451, 0]
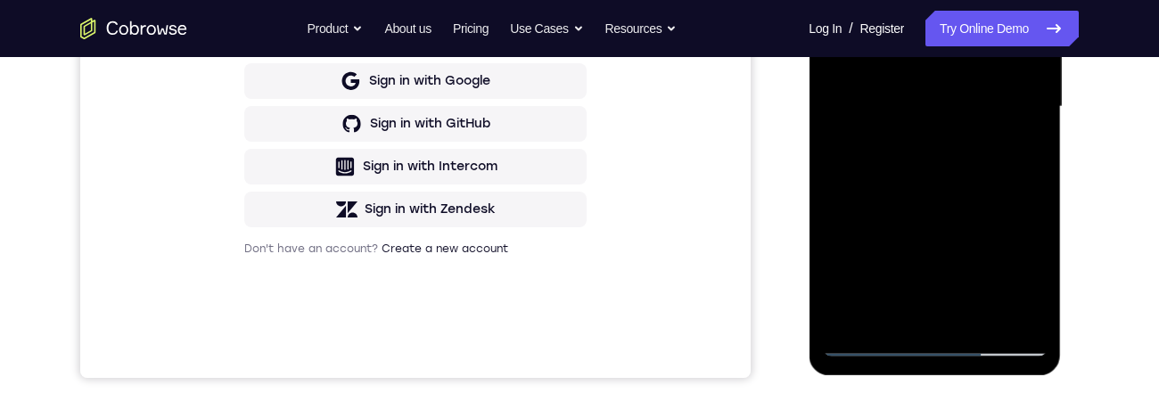
click at [911, 136] on div at bounding box center [934, 106] width 225 height 499
click at [910, 129] on div at bounding box center [934, 106] width 225 height 499
click at [1027, 147] on div at bounding box center [934, 106] width 225 height 499
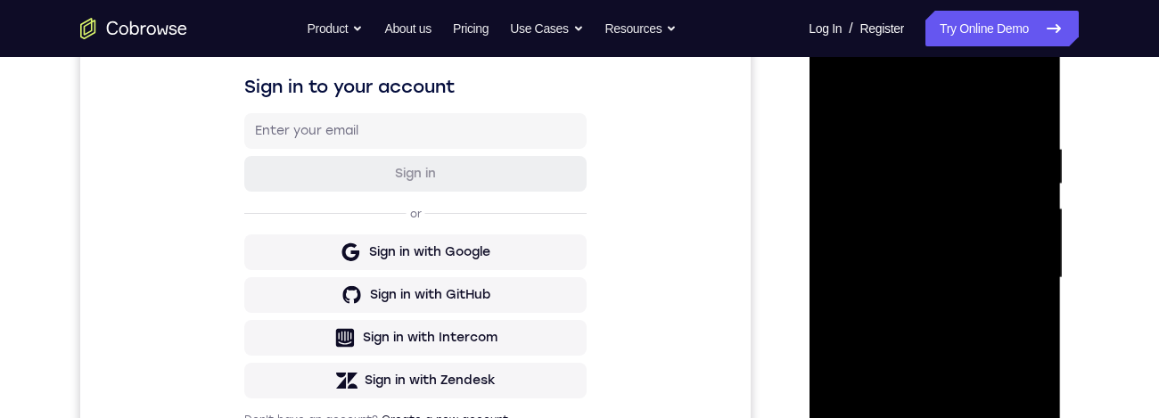
scroll to position [270, 0]
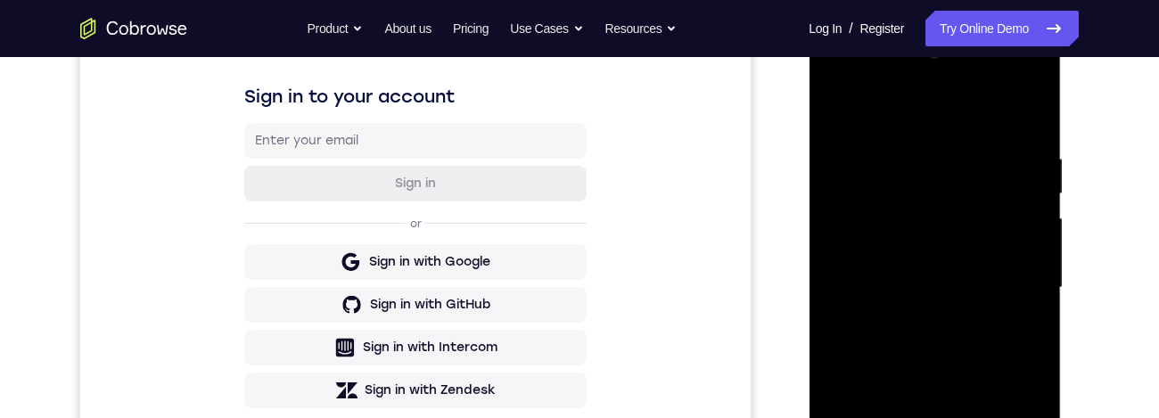
click at [1027, 340] on div at bounding box center [934, 287] width 225 height 499
click at [845, 107] on div at bounding box center [934, 287] width 225 height 499
click at [849, 105] on div at bounding box center [934, 287] width 225 height 499
click at [979, 143] on div at bounding box center [934, 287] width 225 height 499
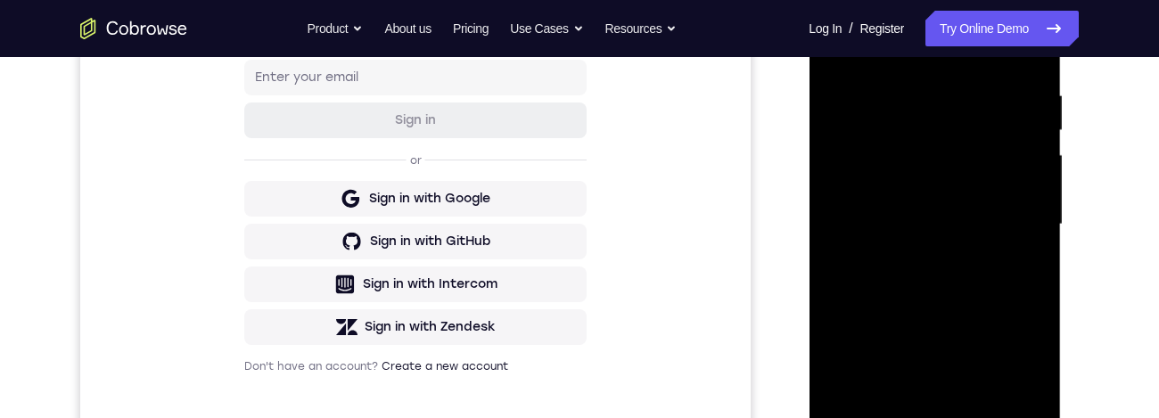
click at [1033, 227] on div at bounding box center [934, 224] width 225 height 499
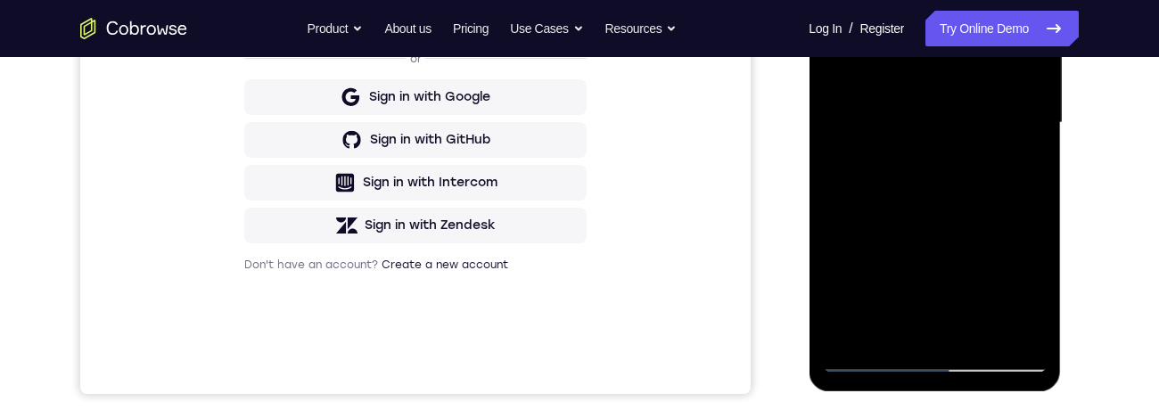
click at [1007, 334] on div at bounding box center [934, 122] width 225 height 499
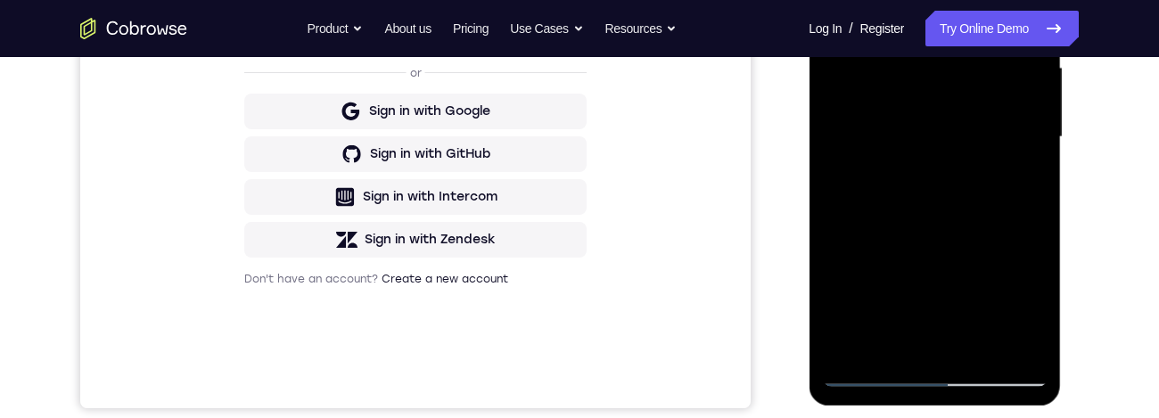
click at [1018, 184] on div at bounding box center [934, 137] width 225 height 499
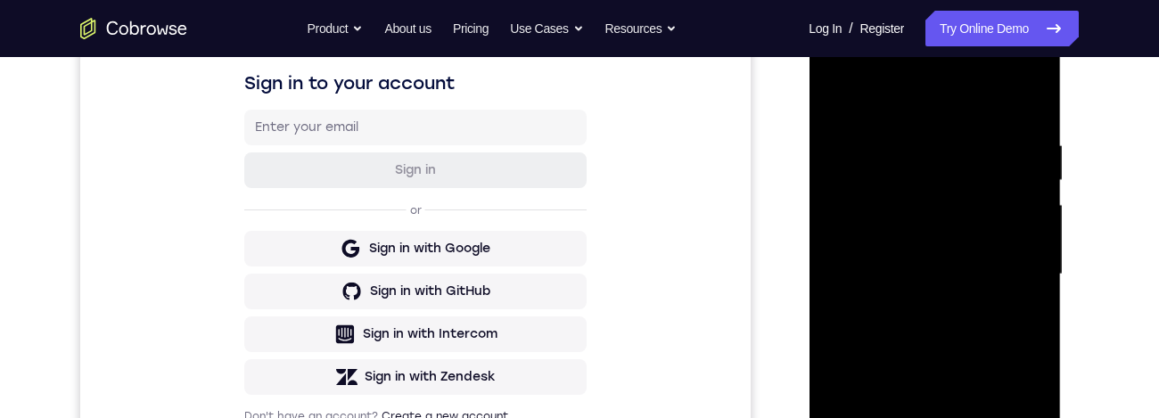
scroll to position [281, 0]
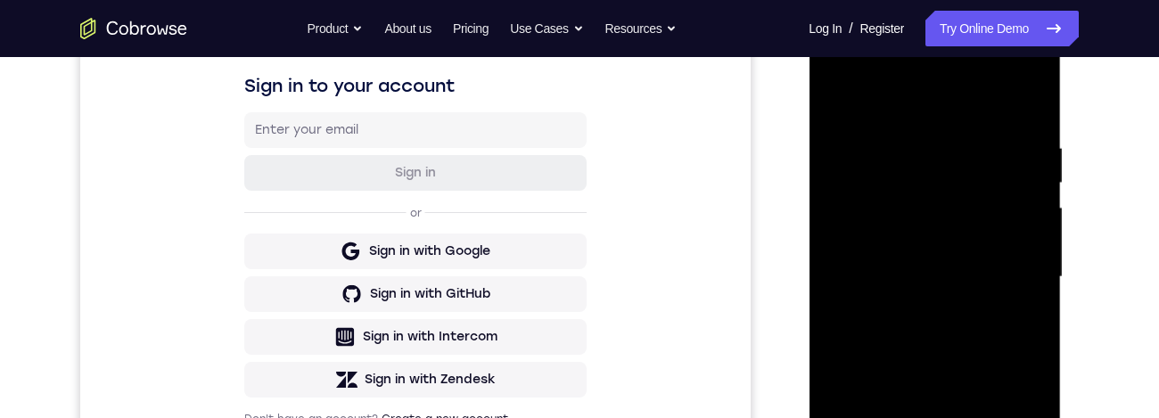
click at [1027, 308] on div at bounding box center [934, 277] width 225 height 499
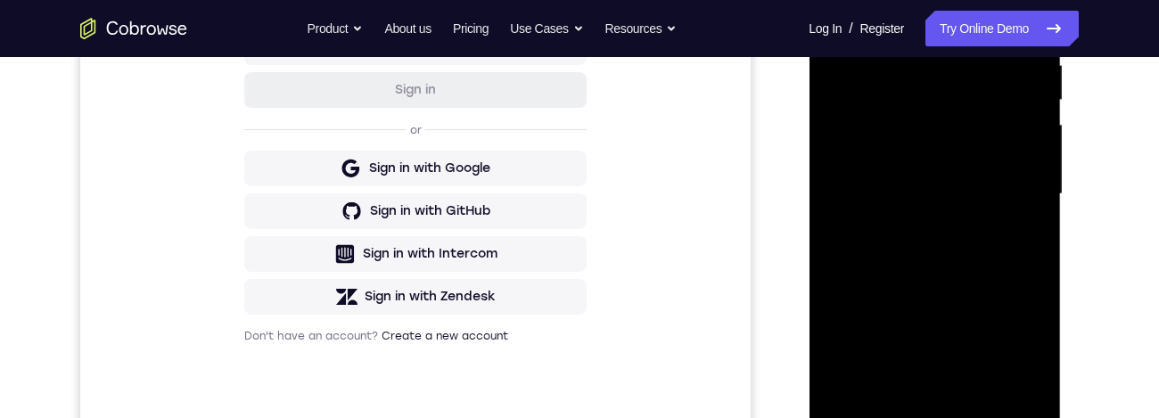
click at [1003, 406] on div at bounding box center [934, 194] width 225 height 499
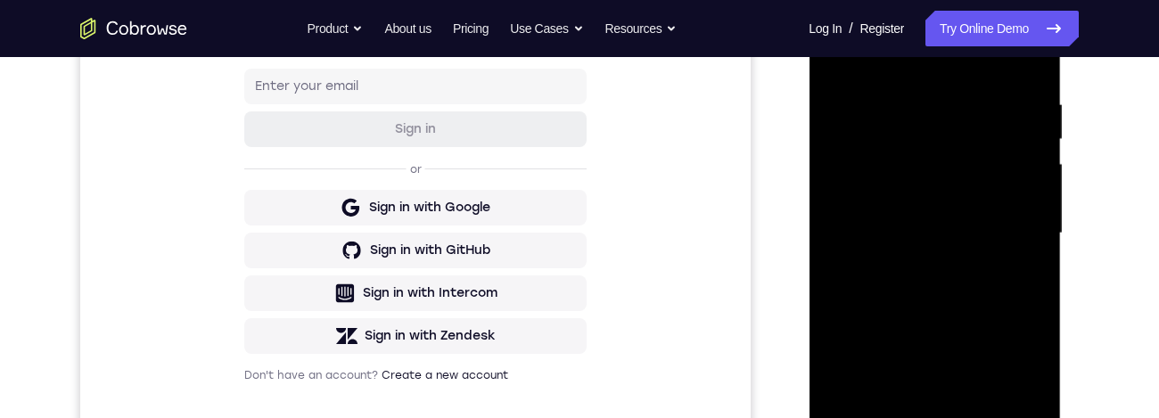
click at [1018, 213] on div at bounding box center [934, 233] width 225 height 499
click at [1027, 223] on div at bounding box center [934, 233] width 225 height 499
click at [1029, 65] on div at bounding box center [934, 233] width 225 height 499
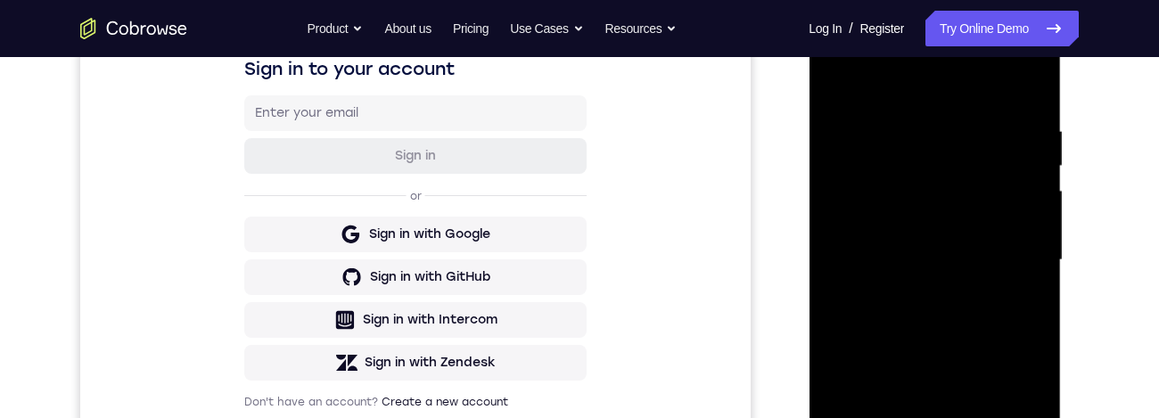
scroll to position [299, 0]
click at [1034, 210] on div at bounding box center [934, 259] width 225 height 499
click at [1028, 221] on div at bounding box center [934, 259] width 225 height 499
click at [1043, 223] on div at bounding box center [934, 259] width 225 height 499
click at [1041, 218] on div at bounding box center [934, 259] width 225 height 499
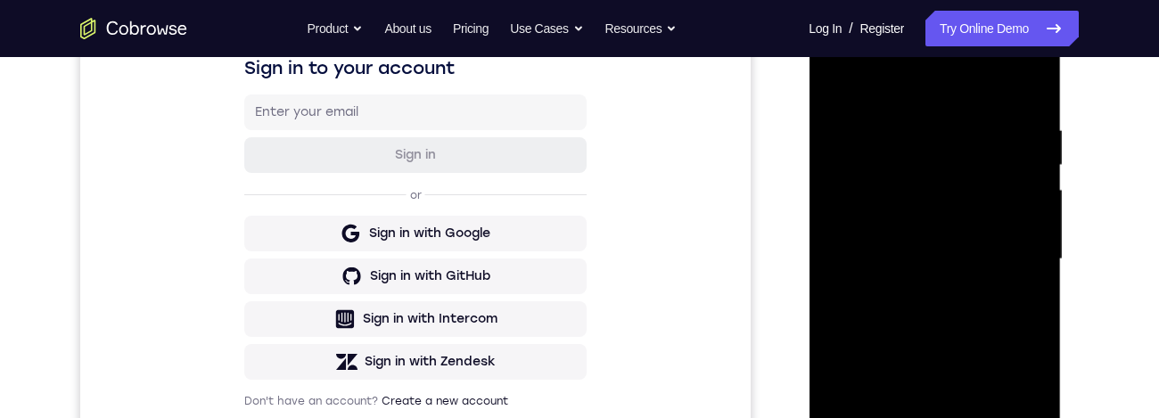
scroll to position [384, 0]
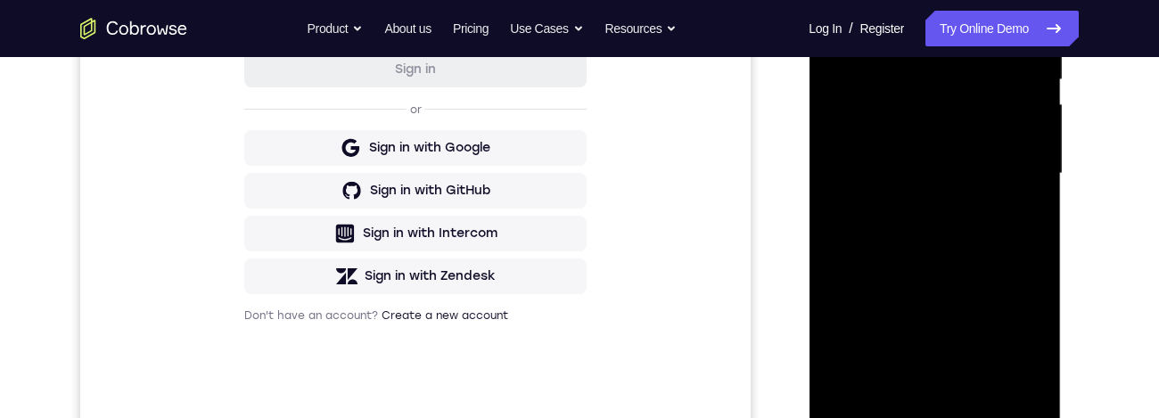
click at [1034, 141] on div at bounding box center [934, 173] width 225 height 499
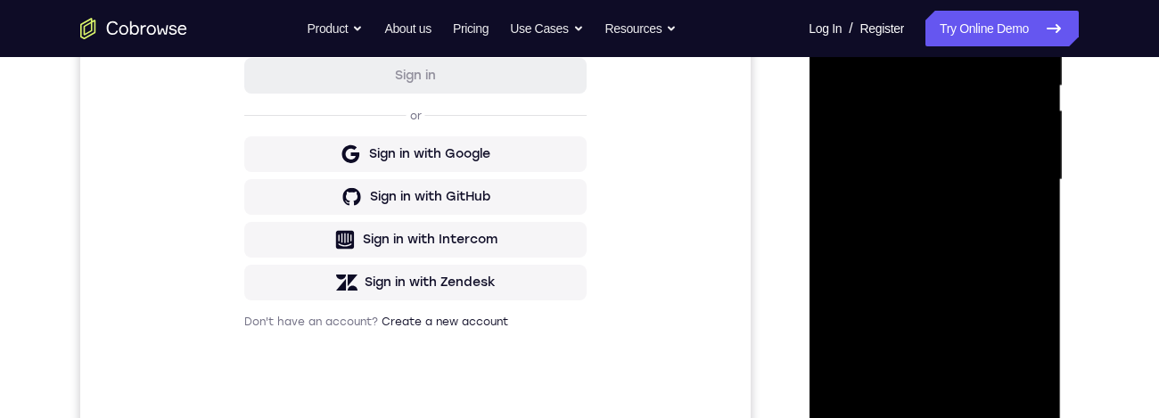
scroll to position [373, 0]
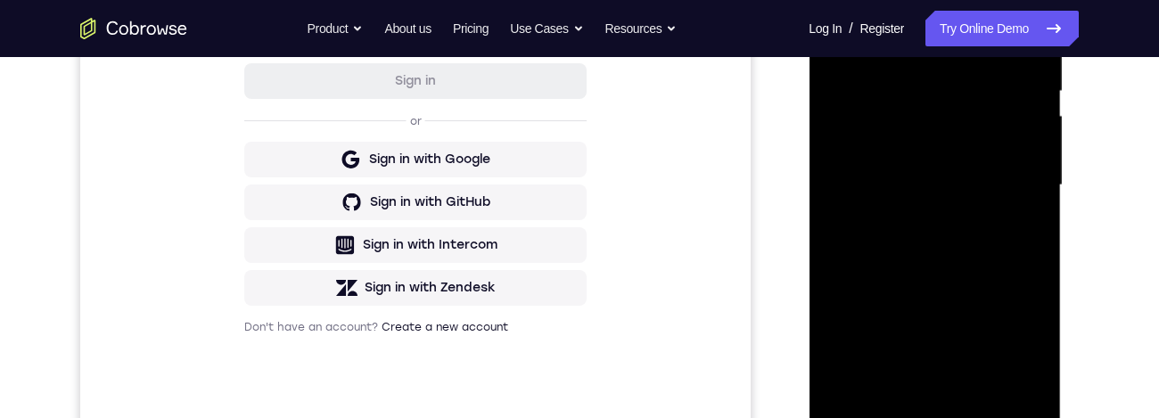
click at [1037, 186] on div at bounding box center [934, 185] width 225 height 499
click at [1029, 199] on div at bounding box center [934, 185] width 225 height 499
click at [1038, 198] on div at bounding box center [934, 185] width 225 height 499
click at [978, 400] on div at bounding box center [934, 185] width 225 height 499
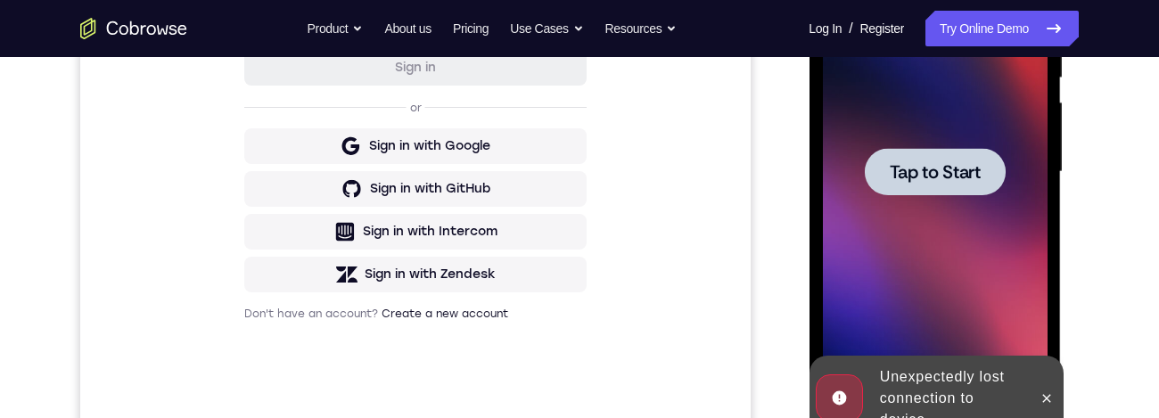
scroll to position [383, 0]
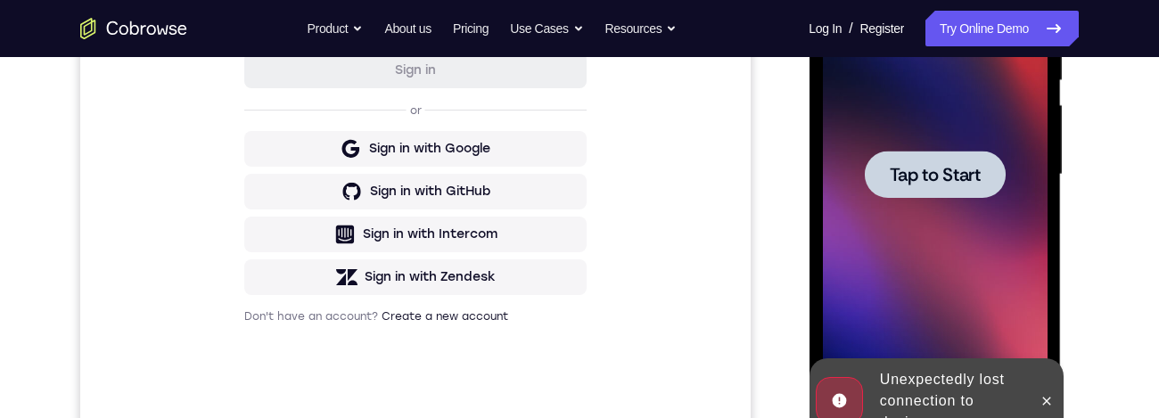
click at [1010, 353] on div at bounding box center [934, 174] width 225 height 499
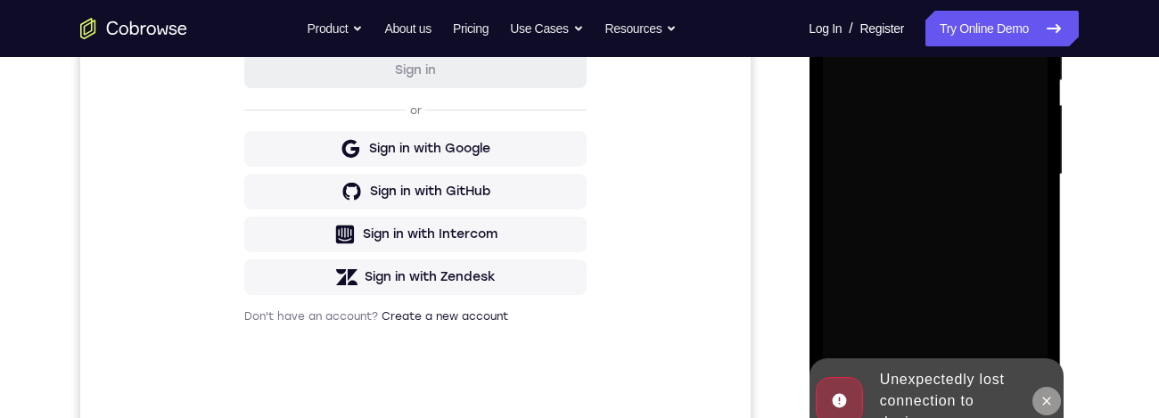
click at [1052, 406] on icon at bounding box center [1046, 401] width 14 height 14
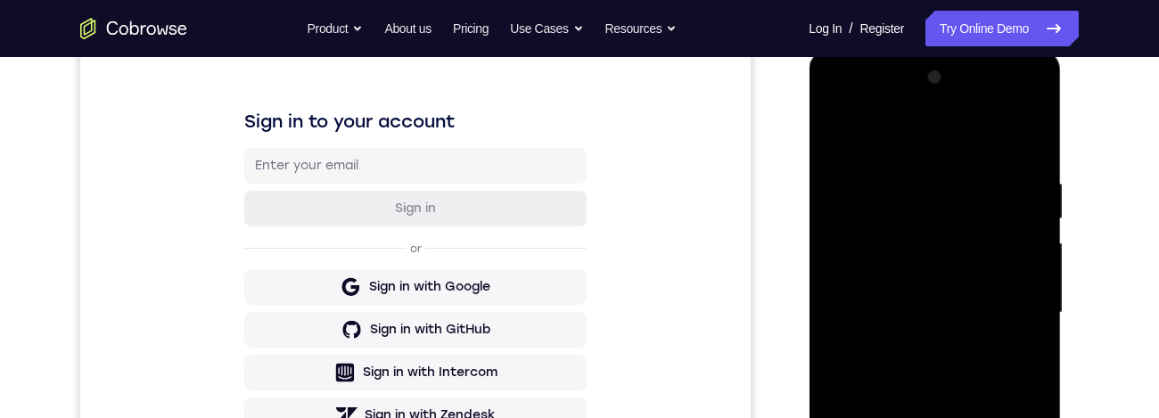
scroll to position [404, 0]
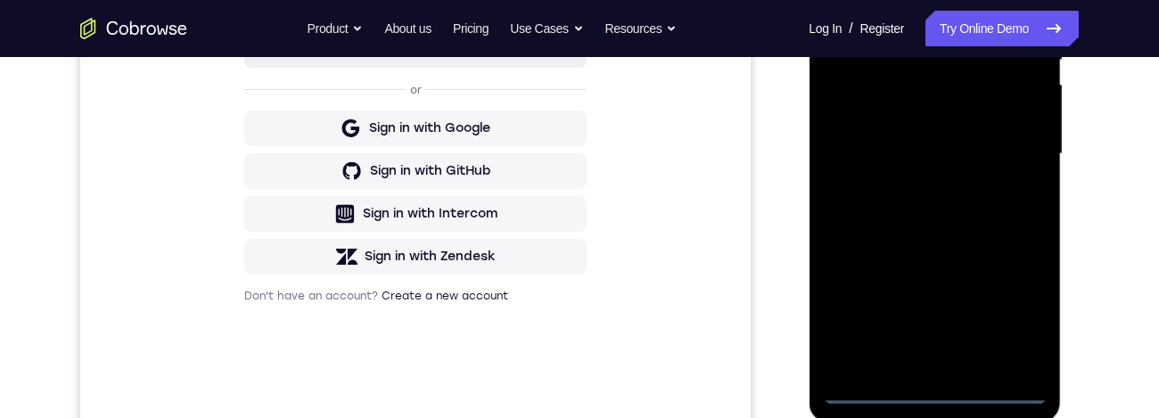
click at [943, 395] on div at bounding box center [934, 154] width 225 height 499
click at [1030, 317] on div at bounding box center [934, 154] width 225 height 499
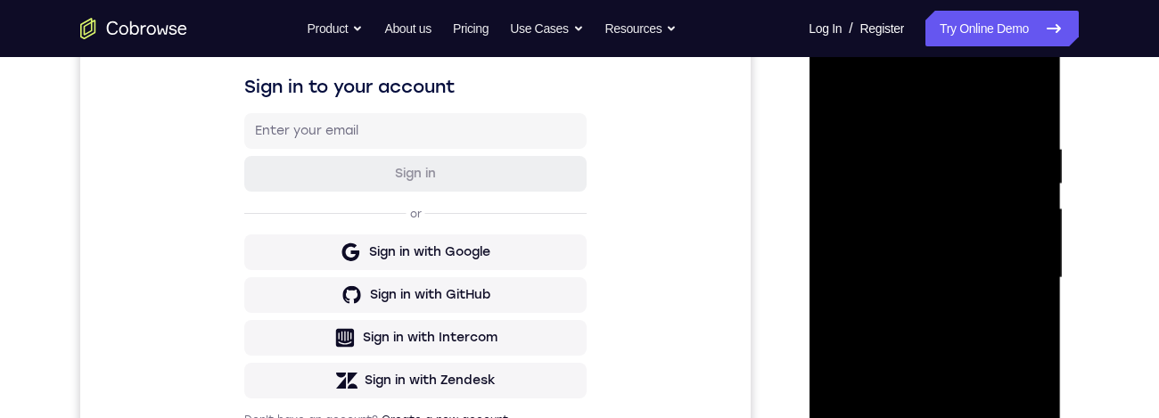
scroll to position [219, 0]
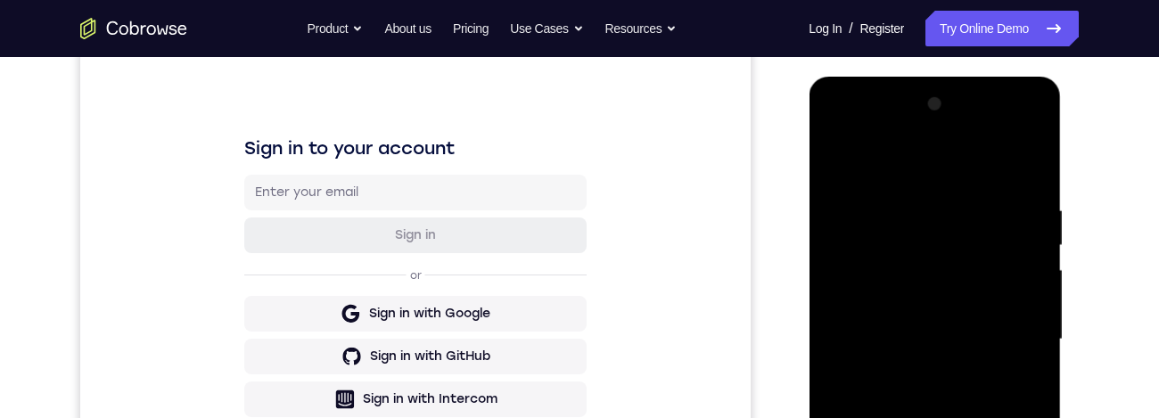
click at [977, 183] on div at bounding box center [934, 339] width 225 height 499
click at [949, 164] on div at bounding box center [934, 339] width 225 height 499
click at [1014, 357] on div at bounding box center [934, 339] width 225 height 499
click at [1010, 349] on div at bounding box center [934, 339] width 225 height 499
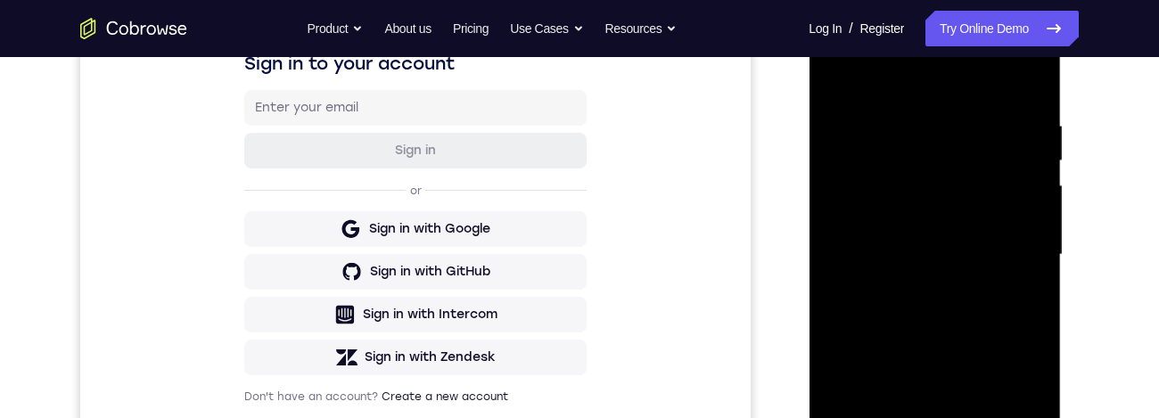
scroll to position [457, 0]
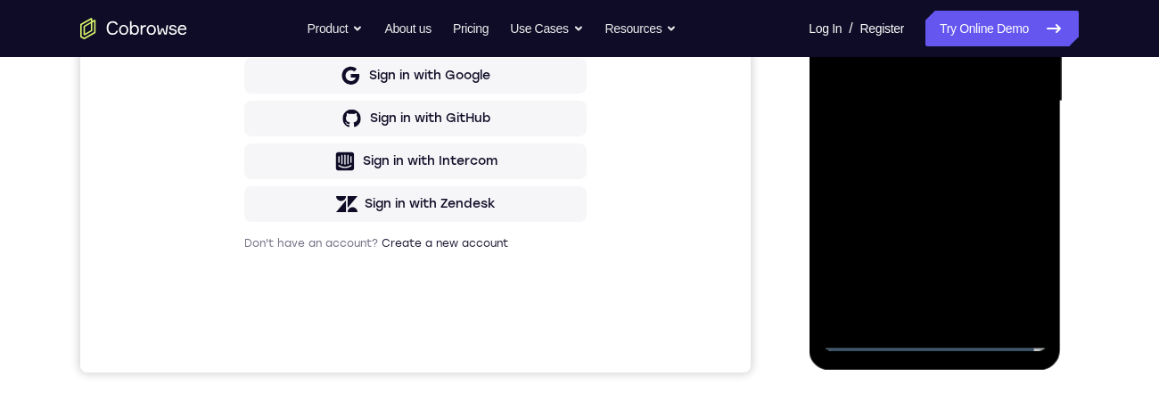
click at [920, 316] on div at bounding box center [934, 101] width 225 height 499
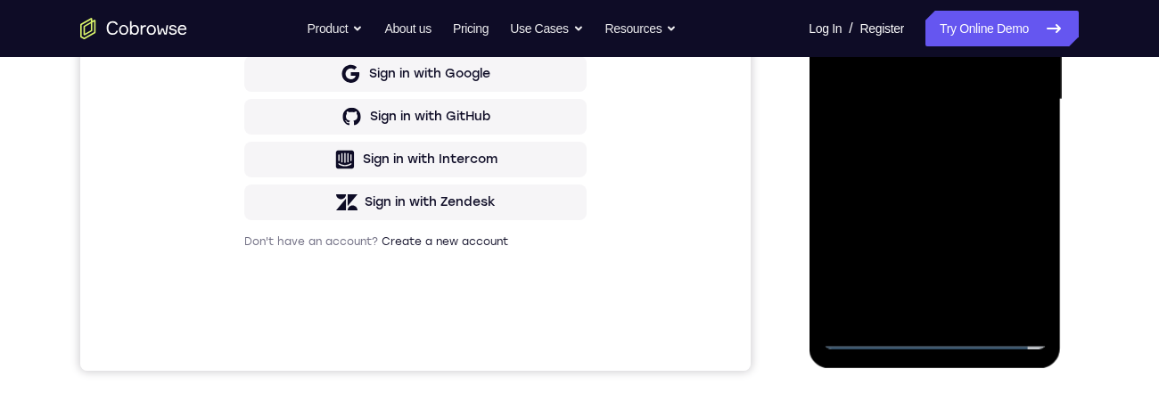
click at [969, 90] on div at bounding box center [934, 99] width 225 height 499
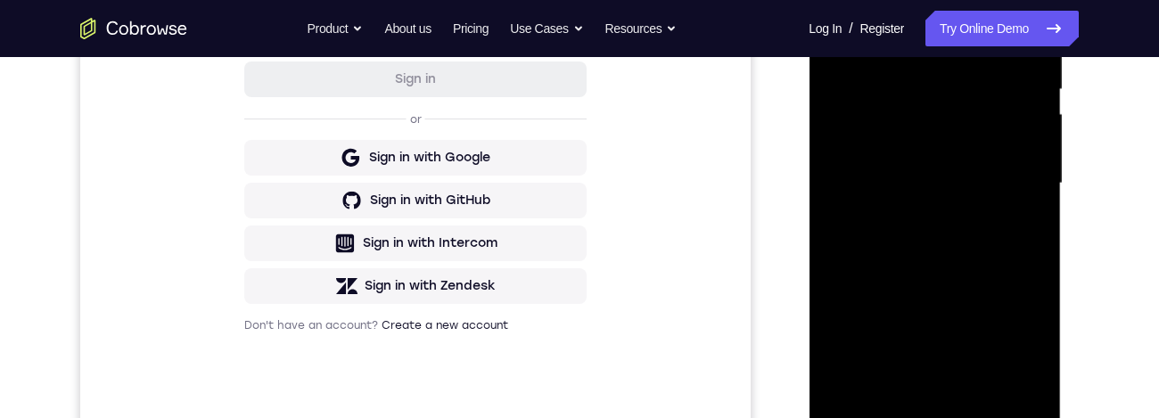
click at [951, 169] on div at bounding box center [934, 183] width 225 height 499
click at [967, 166] on div at bounding box center [934, 183] width 225 height 499
click at [1006, 180] on div at bounding box center [934, 183] width 225 height 499
click at [1006, 251] on div at bounding box center [934, 183] width 225 height 499
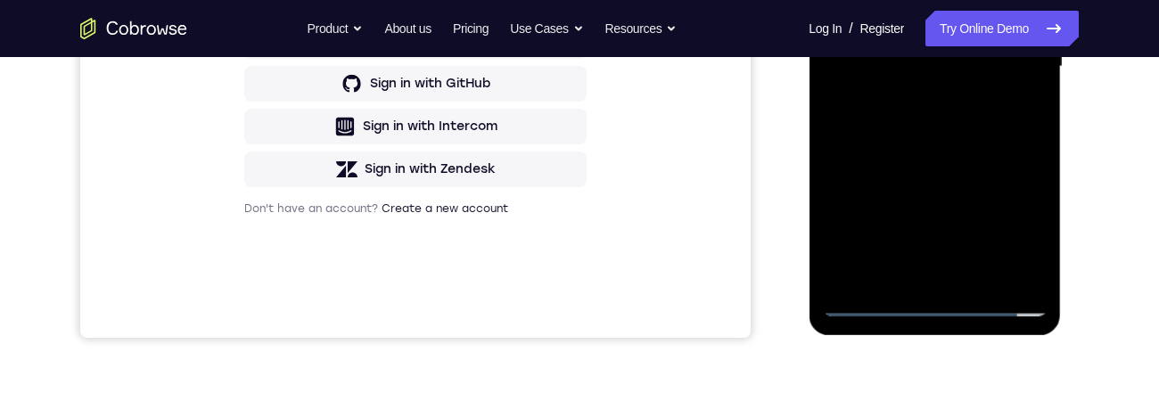
scroll to position [439, 0]
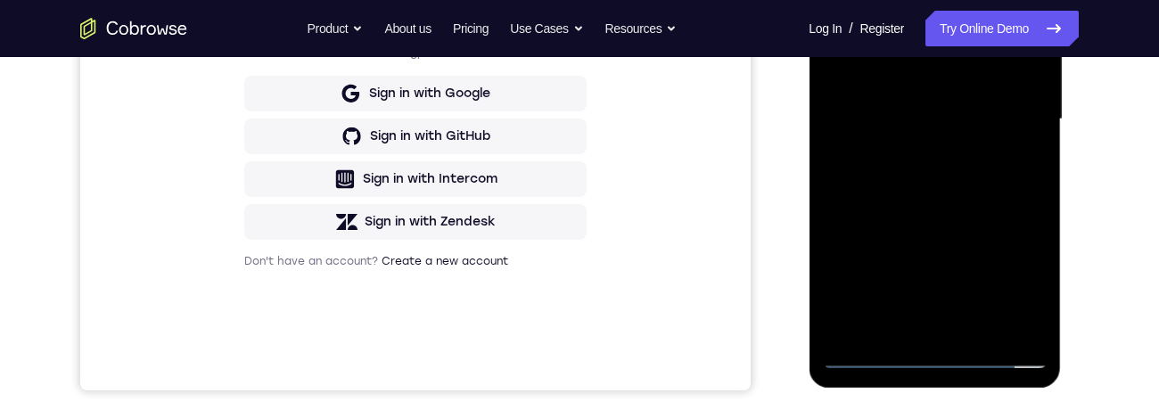
click at [934, 163] on div at bounding box center [934, 119] width 225 height 499
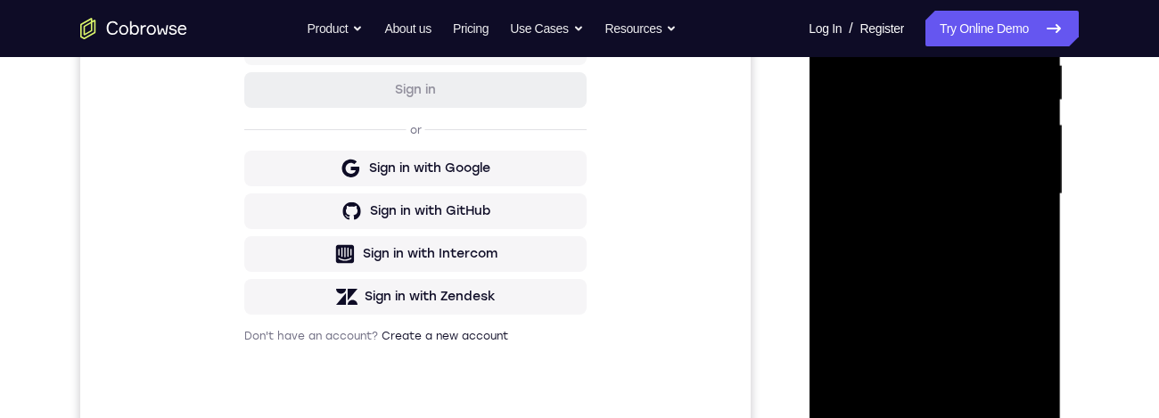
click at [994, 270] on div at bounding box center [934, 194] width 225 height 499
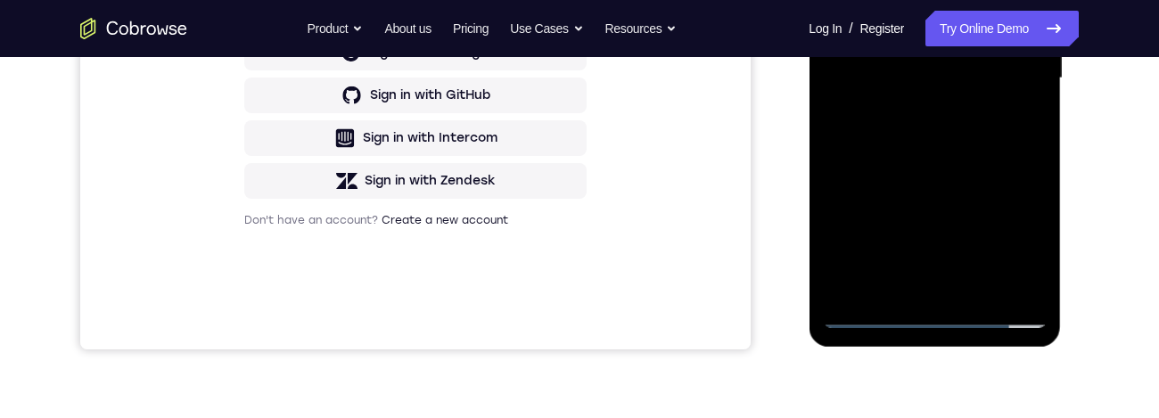
click at [974, 286] on div at bounding box center [934, 78] width 225 height 499
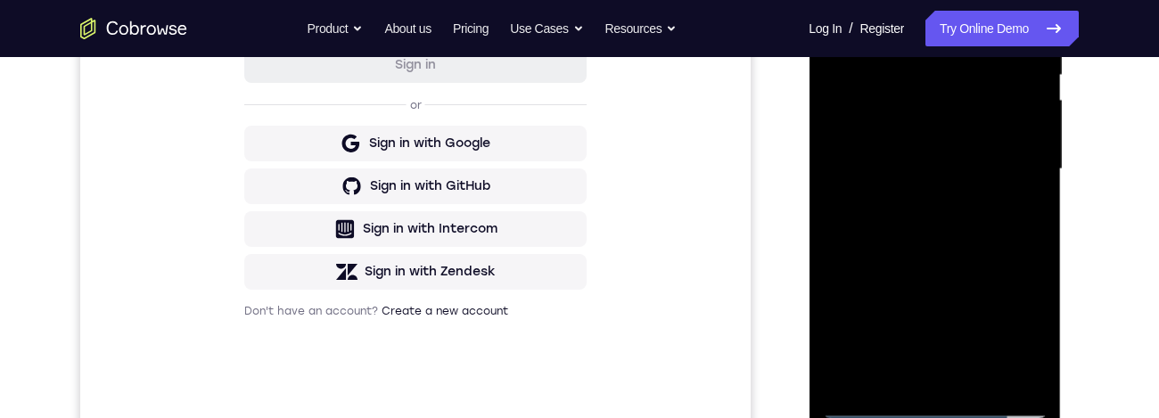
click at [969, 277] on div at bounding box center [934, 169] width 225 height 499
click at [983, 123] on div at bounding box center [934, 169] width 225 height 499
click at [905, 273] on div at bounding box center [934, 169] width 225 height 499
click at [956, 275] on div at bounding box center [934, 169] width 225 height 499
click at [1008, 285] on div at bounding box center [934, 169] width 225 height 499
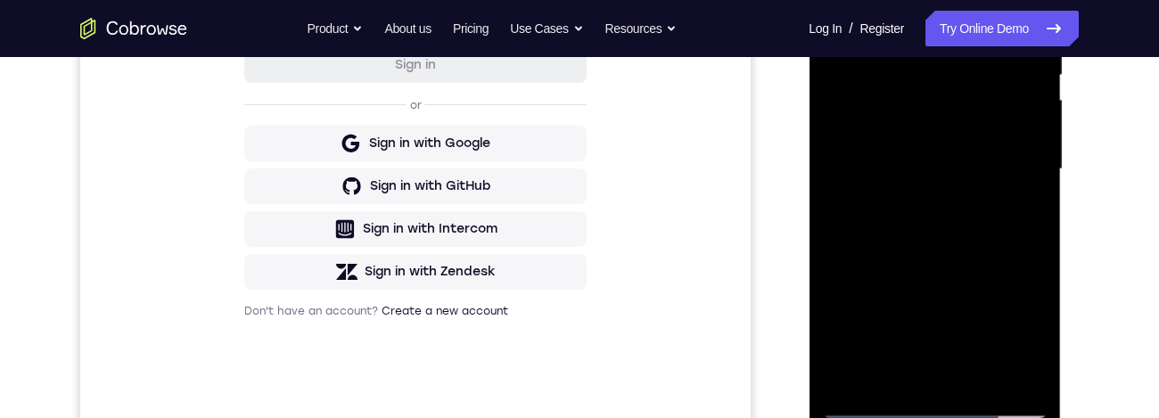
click at [946, 280] on div at bounding box center [934, 169] width 225 height 499
click at [1021, 218] on div at bounding box center [934, 169] width 225 height 499
click at [948, 118] on div at bounding box center [934, 169] width 225 height 499
click at [987, 276] on div at bounding box center [934, 169] width 225 height 499
click at [1017, 225] on div at bounding box center [934, 169] width 225 height 499
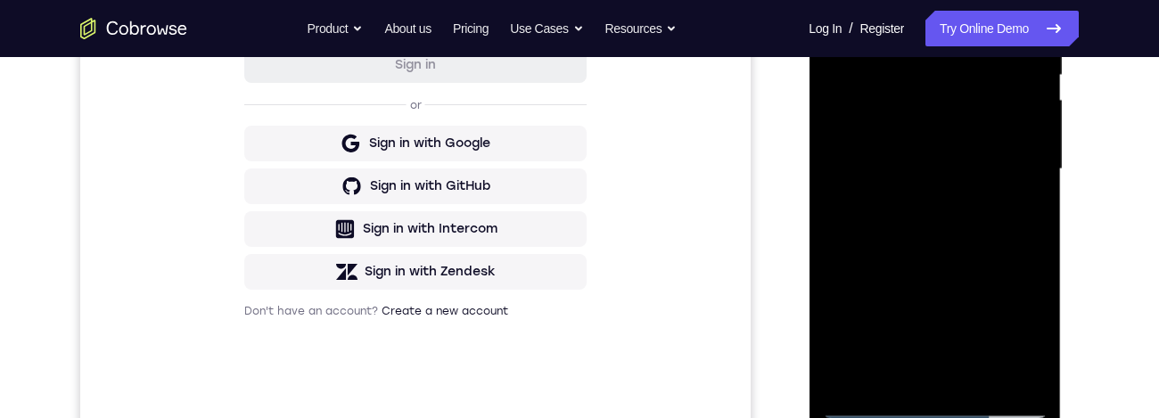
scroll to position [281, 0]
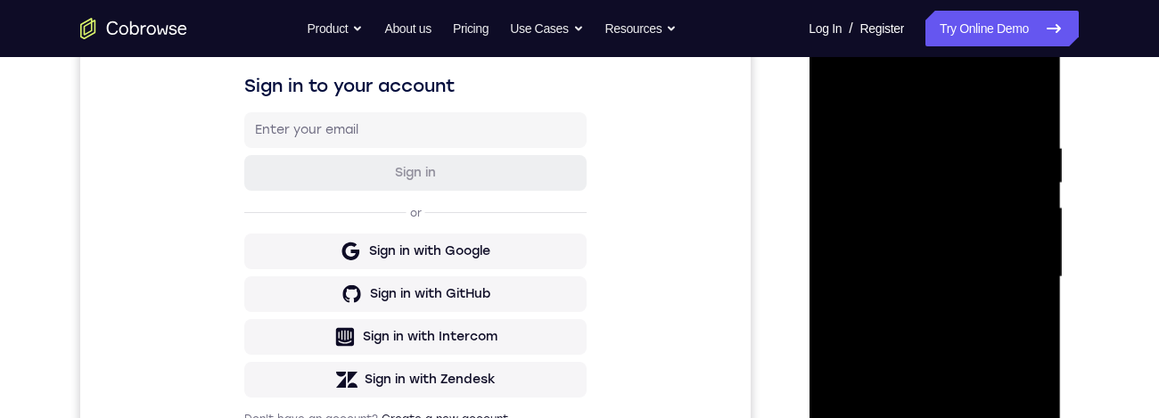
click at [843, 96] on div at bounding box center [934, 277] width 225 height 499
click at [845, 89] on div at bounding box center [934, 278] width 225 height 499
click at [1035, 278] on div at bounding box center [934, 278] width 225 height 499
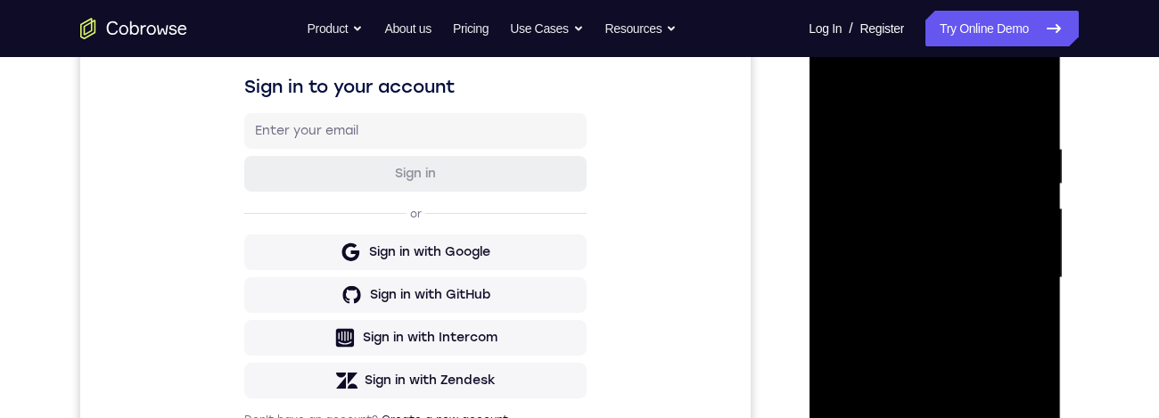
click at [1035, 268] on div at bounding box center [934, 278] width 225 height 499
click at [1043, 268] on div at bounding box center [934, 278] width 225 height 499
click at [903, 322] on div at bounding box center [934, 278] width 225 height 499
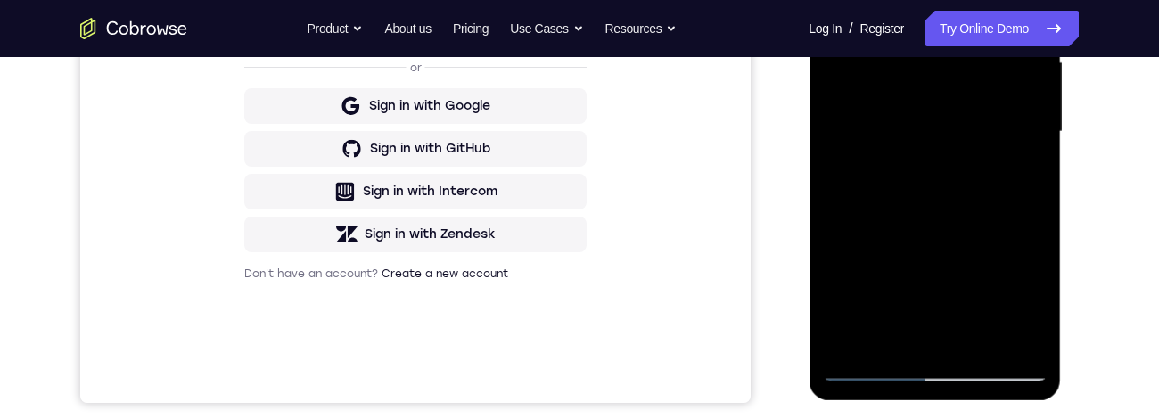
click at [853, 336] on div at bounding box center [934, 131] width 225 height 499
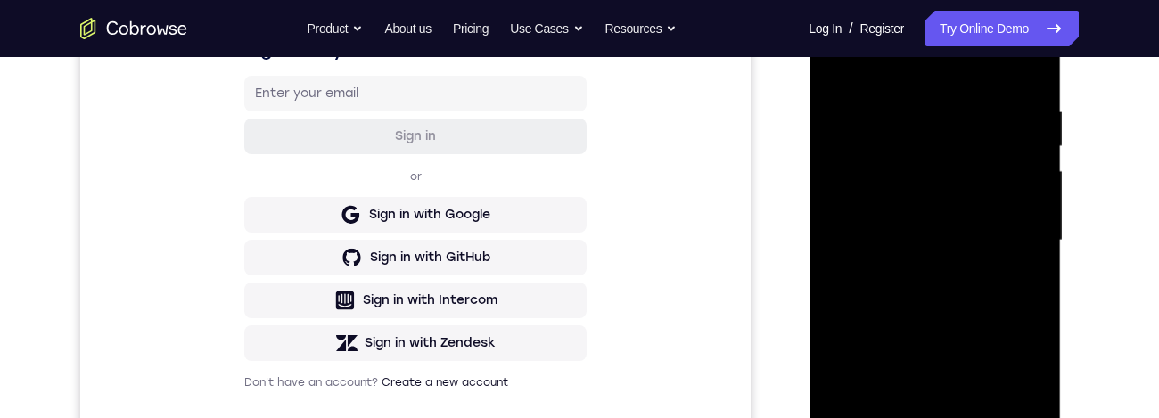
scroll to position [263, 0]
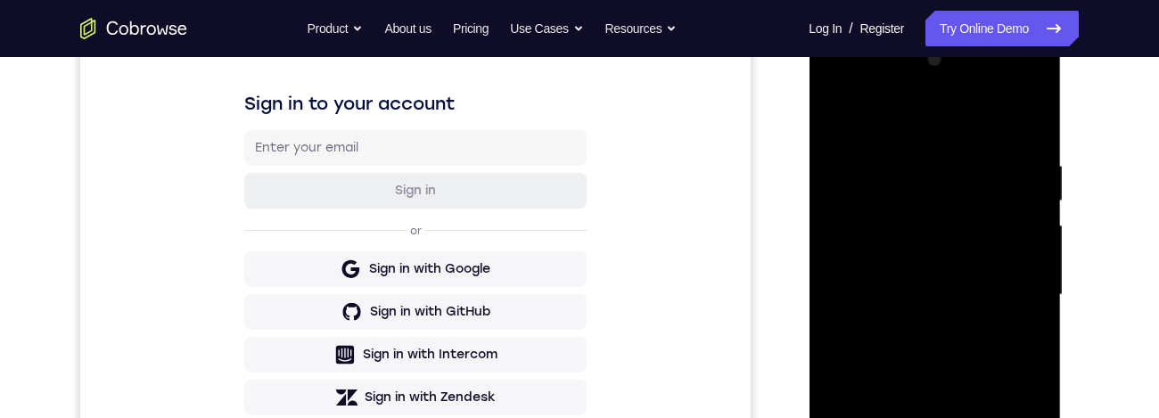
click at [1035, 121] on div at bounding box center [934, 294] width 225 height 499
click at [1033, 112] on div at bounding box center [934, 294] width 225 height 499
click at [975, 214] on div at bounding box center [934, 294] width 225 height 499
click at [837, 114] on div at bounding box center [934, 294] width 225 height 499
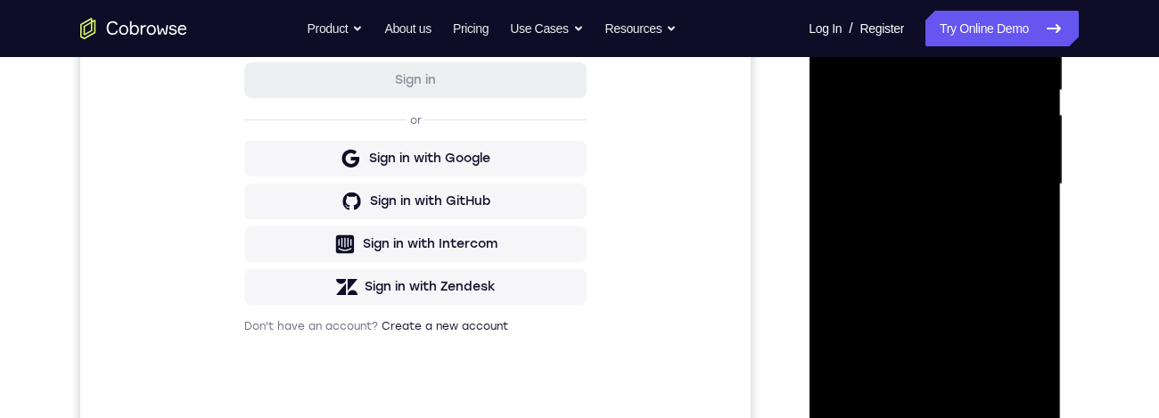
click at [896, 403] on div at bounding box center [934, 184] width 225 height 499
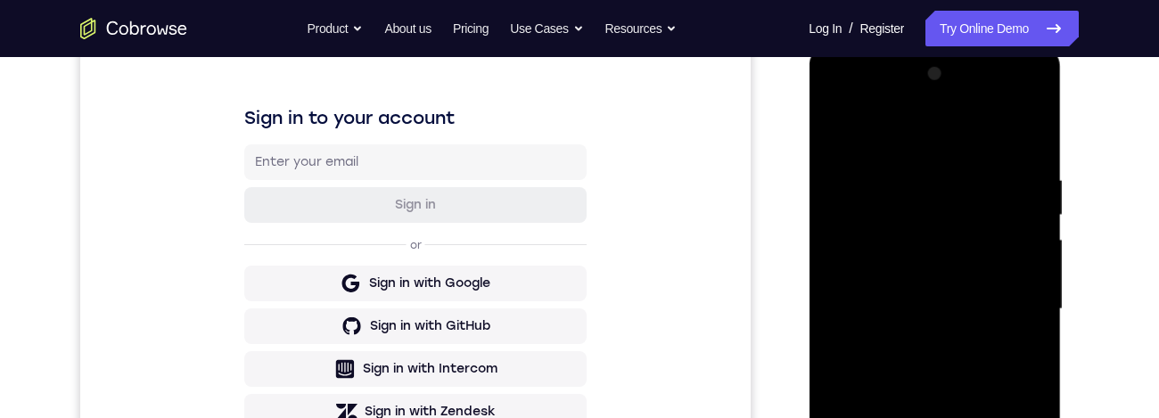
scroll to position [241, 0]
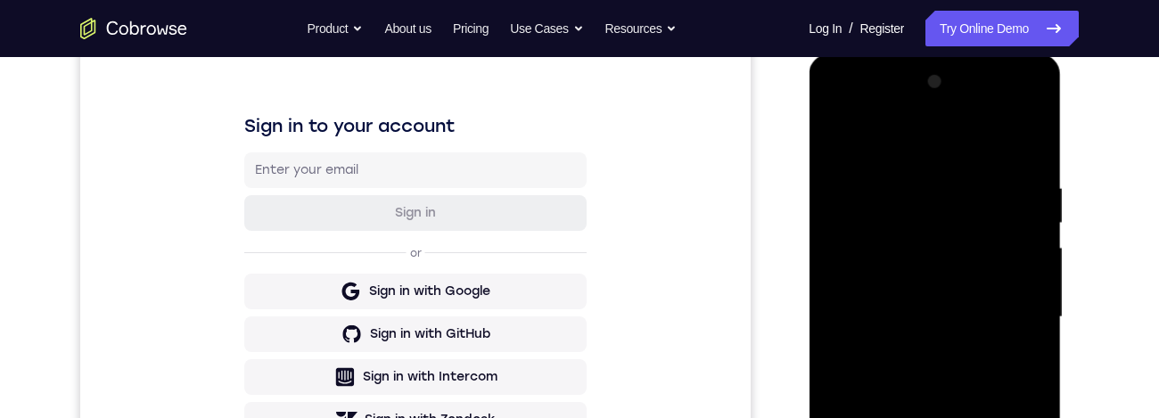
click at [961, 137] on div at bounding box center [934, 317] width 225 height 499
click at [941, 224] on div at bounding box center [934, 317] width 225 height 499
click at [1001, 207] on div at bounding box center [934, 317] width 225 height 499
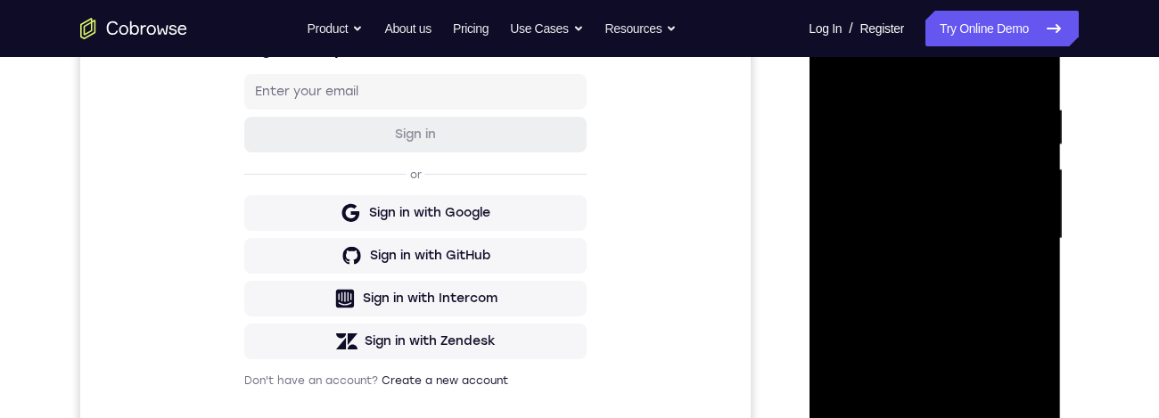
click at [1018, 288] on div at bounding box center [934, 238] width 225 height 499
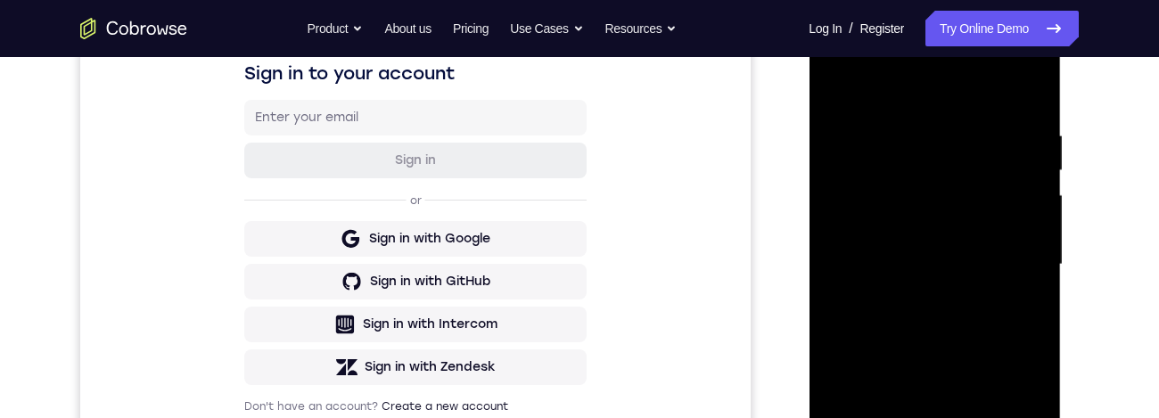
click at [843, 86] on div at bounding box center [934, 264] width 225 height 499
click at [850, 89] on div at bounding box center [934, 264] width 225 height 499
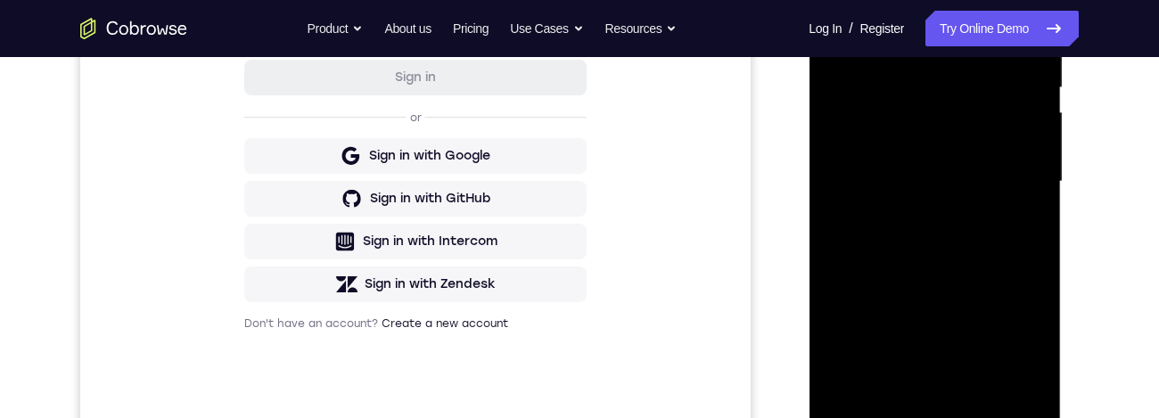
click at [1035, 256] on div at bounding box center [934, 181] width 225 height 499
click at [1032, 186] on div at bounding box center [934, 181] width 225 height 499
click at [1028, 202] on div at bounding box center [934, 181] width 225 height 499
click at [1041, 188] on div at bounding box center [934, 181] width 225 height 499
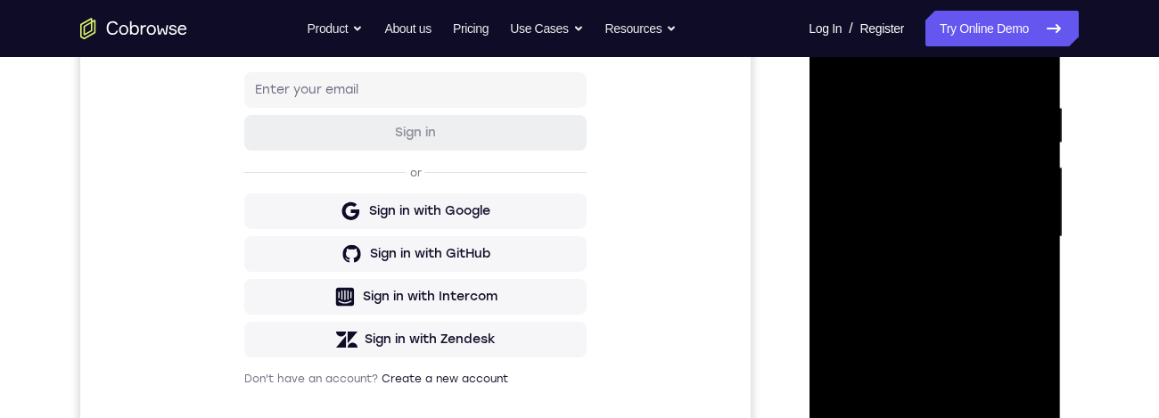
scroll to position [446, 0]
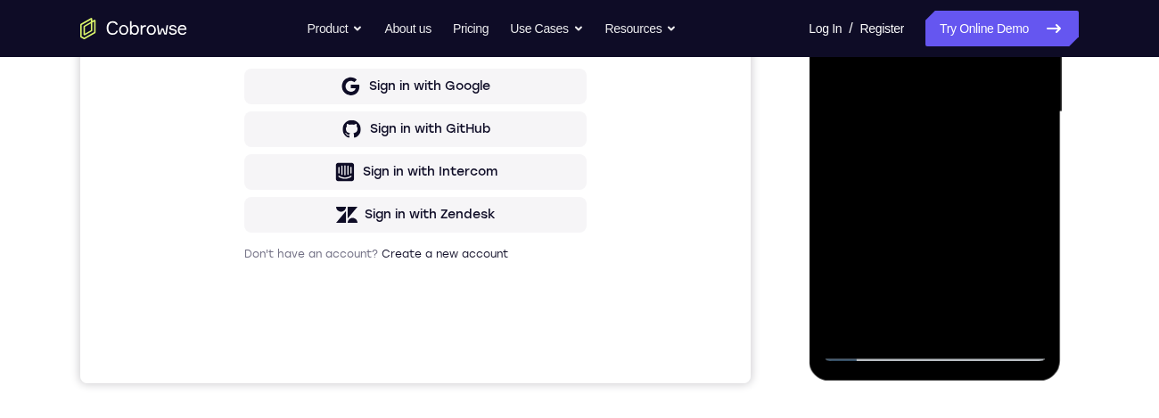
click at [977, 332] on div at bounding box center [934, 112] width 225 height 499
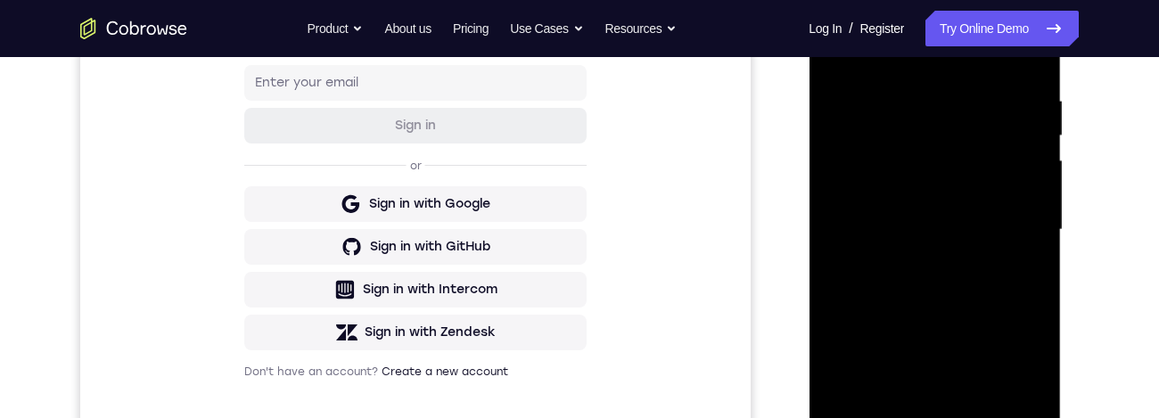
scroll to position [324, 0]
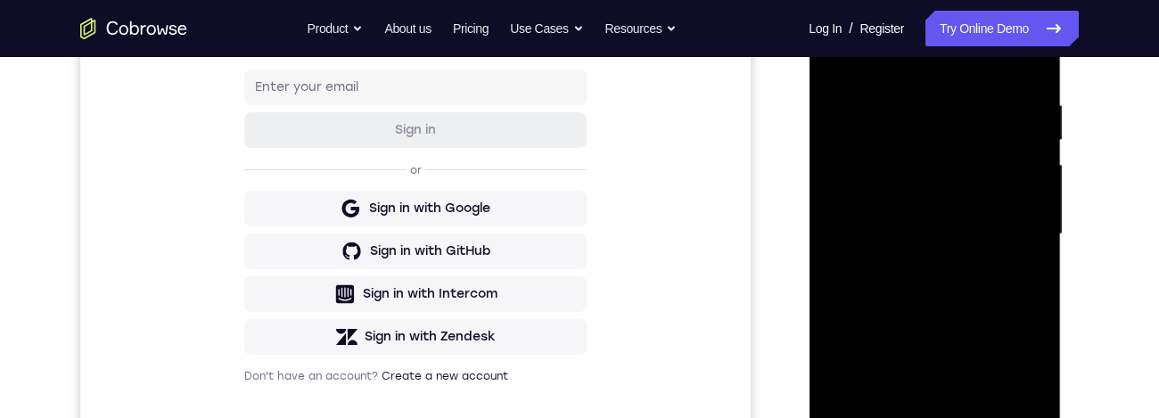
click at [970, 151] on div at bounding box center [934, 234] width 225 height 499
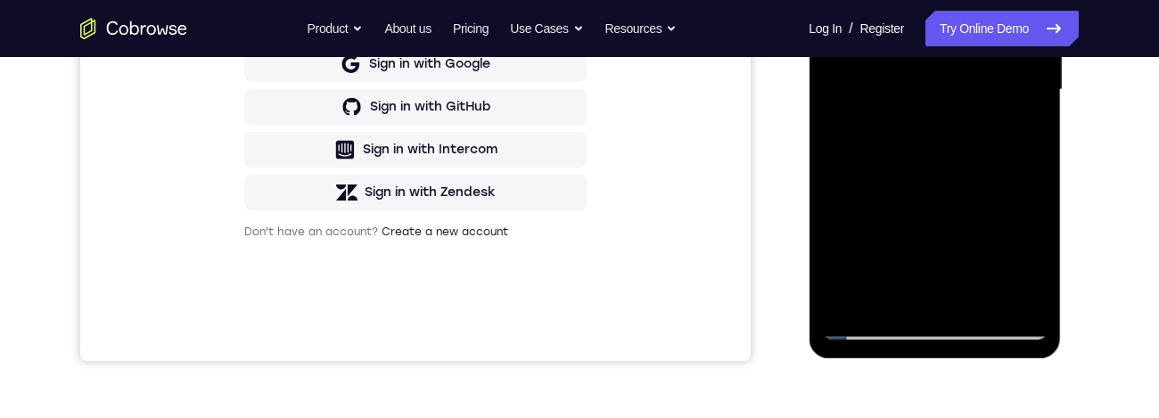
click at [1028, 123] on div at bounding box center [934, 89] width 225 height 499
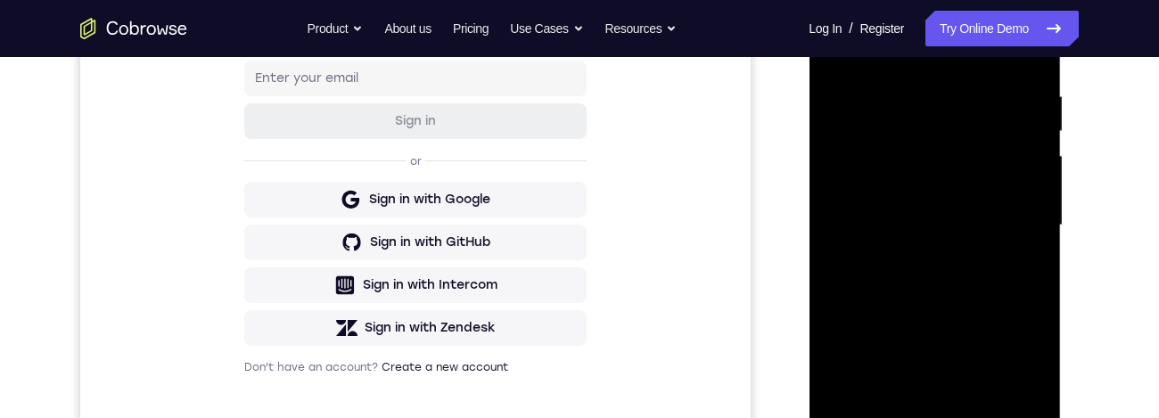
scroll to position [307, 0]
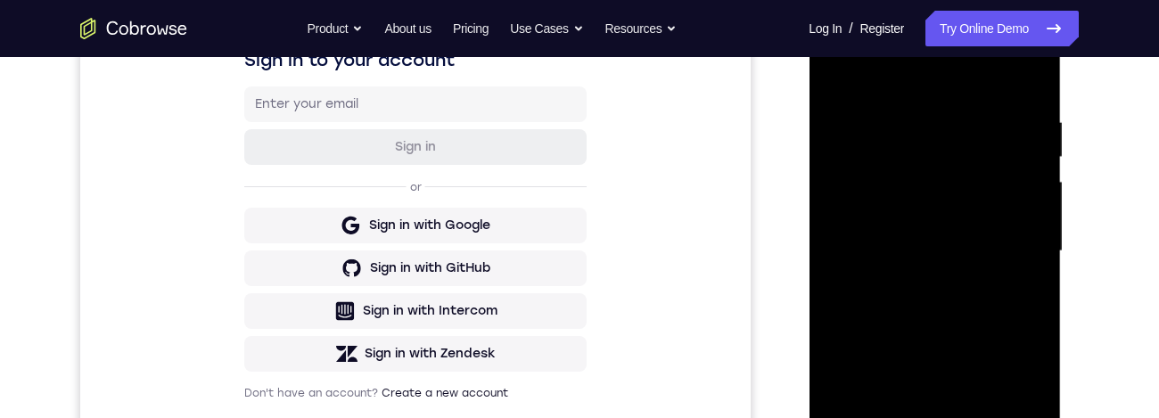
click at [838, 73] on div at bounding box center [934, 251] width 225 height 499
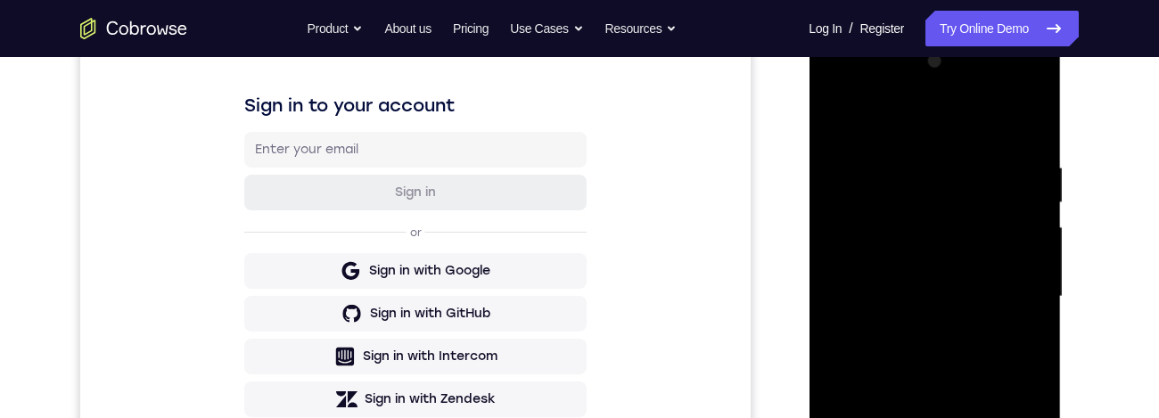
click at [986, 247] on div at bounding box center [934, 296] width 225 height 499
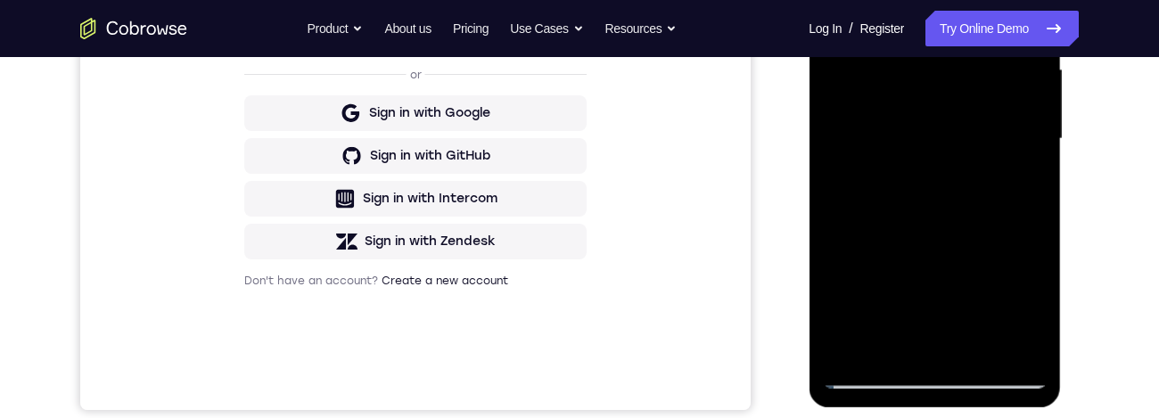
scroll to position [426, 0]
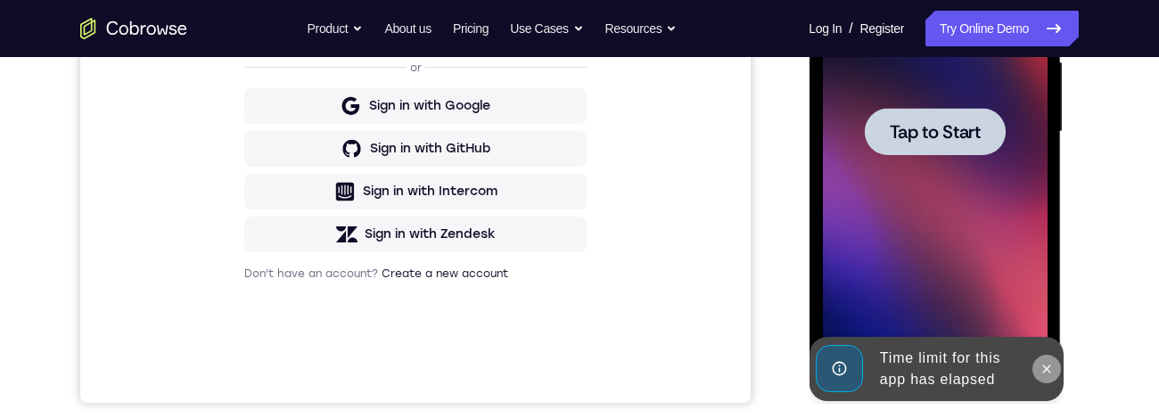
click at [1048, 368] on icon at bounding box center [1046, 369] width 14 height 14
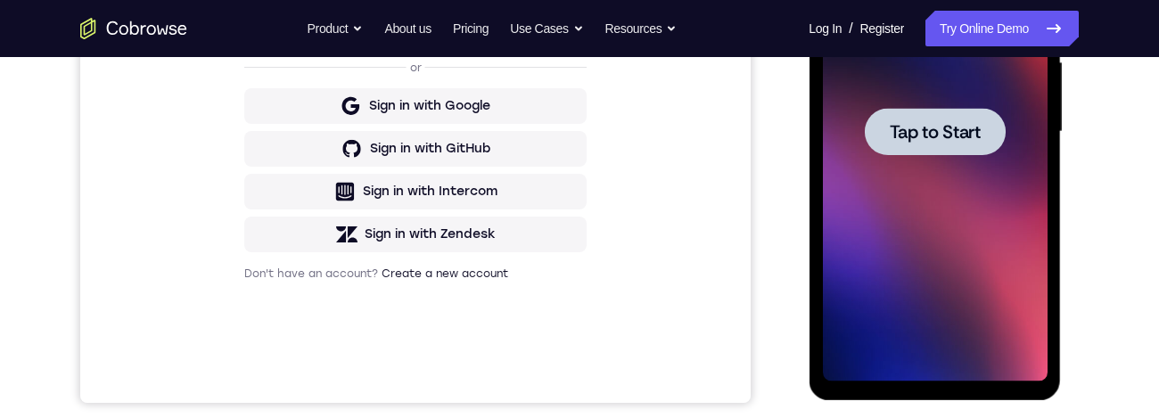
click at [994, 272] on div at bounding box center [934, 131] width 225 height 499
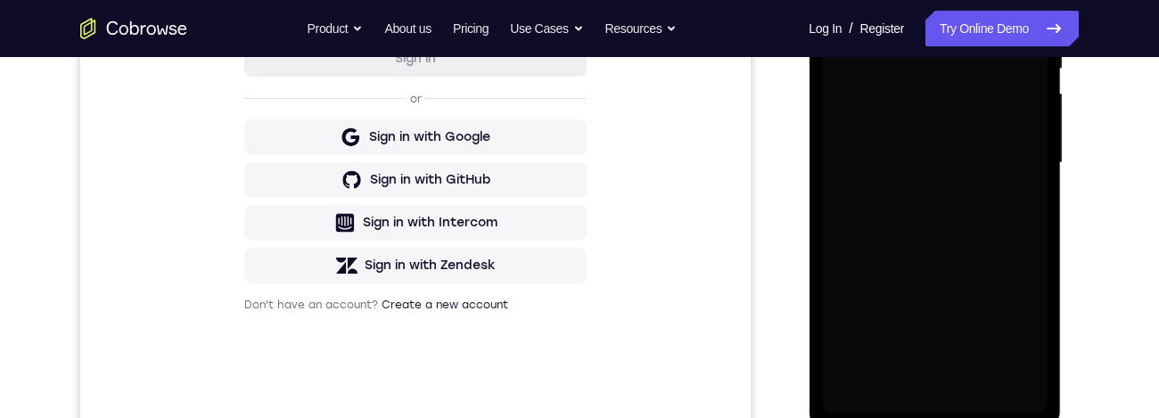
scroll to position [458, 0]
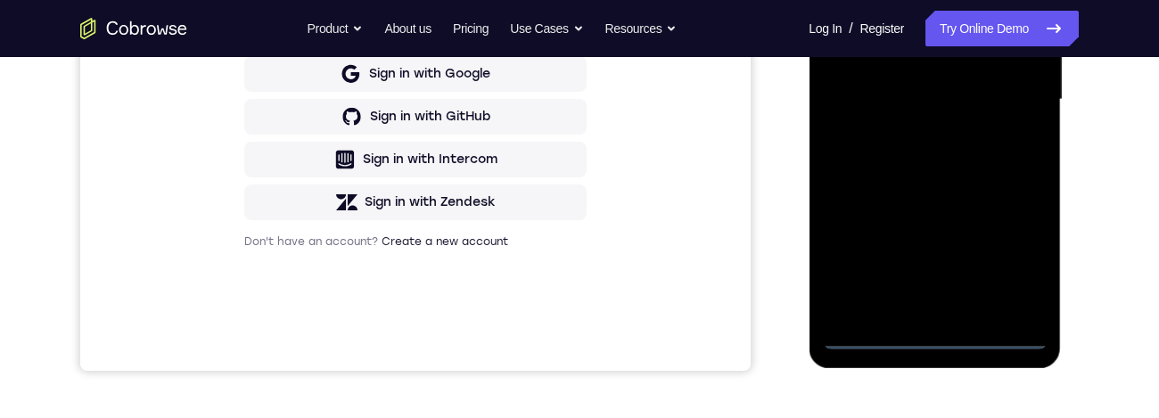
click at [942, 345] on div at bounding box center [934, 99] width 225 height 499
click at [1014, 255] on div at bounding box center [934, 99] width 225 height 499
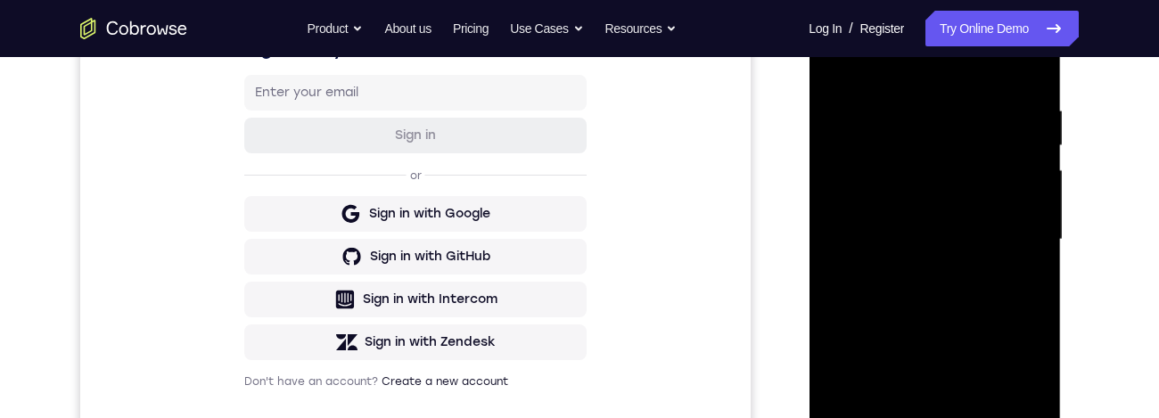
scroll to position [317, 0]
click at [971, 84] on div at bounding box center [934, 240] width 225 height 499
click at [981, 75] on div at bounding box center [934, 240] width 225 height 499
click at [1027, 243] on div at bounding box center [934, 240] width 225 height 499
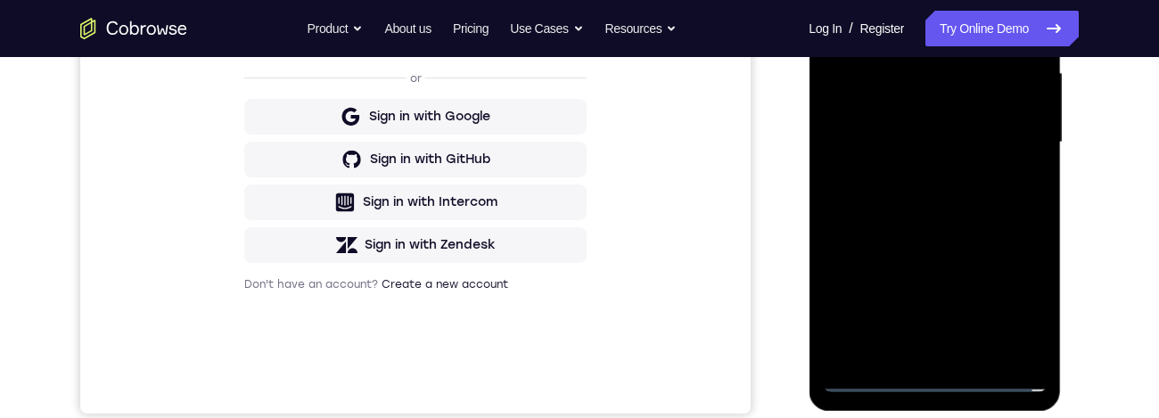
click at [912, 353] on div at bounding box center [934, 142] width 225 height 499
click at [1002, 136] on div at bounding box center [934, 142] width 225 height 499
click at [890, 113] on div at bounding box center [934, 142] width 225 height 499
click at [1003, 152] on div at bounding box center [934, 142] width 225 height 499
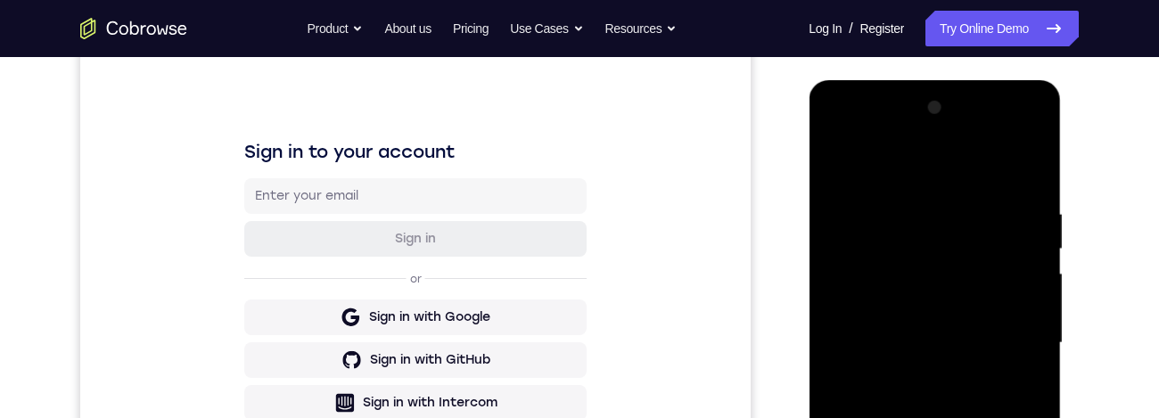
scroll to position [346, 0]
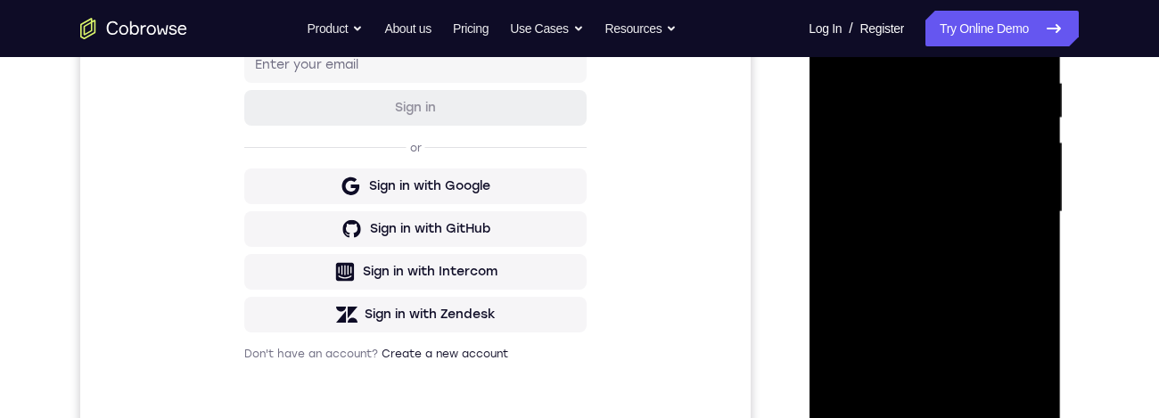
click at [993, 280] on div at bounding box center [934, 212] width 225 height 499
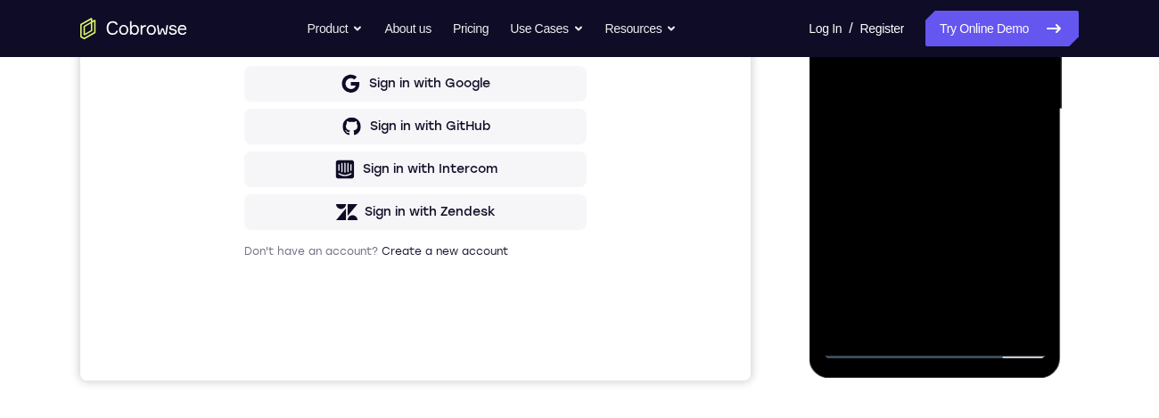
click at [984, 319] on div at bounding box center [934, 109] width 225 height 499
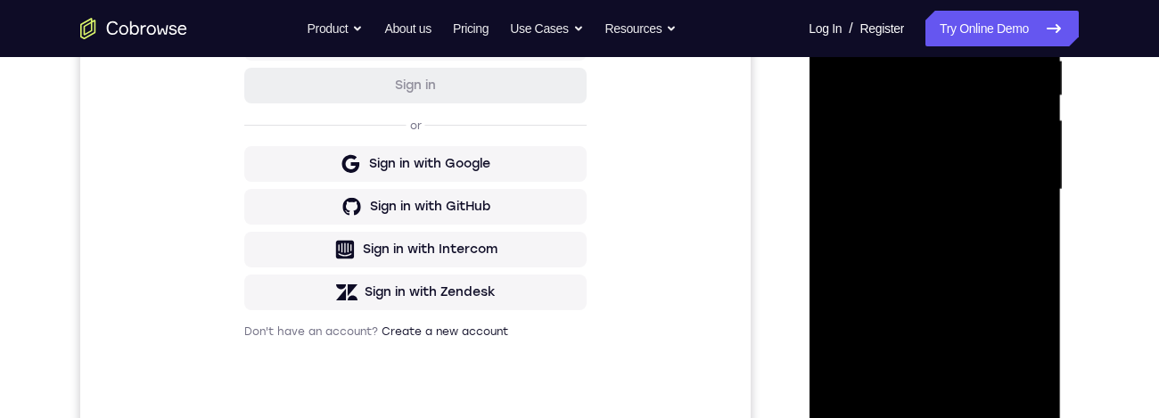
scroll to position [414, 0]
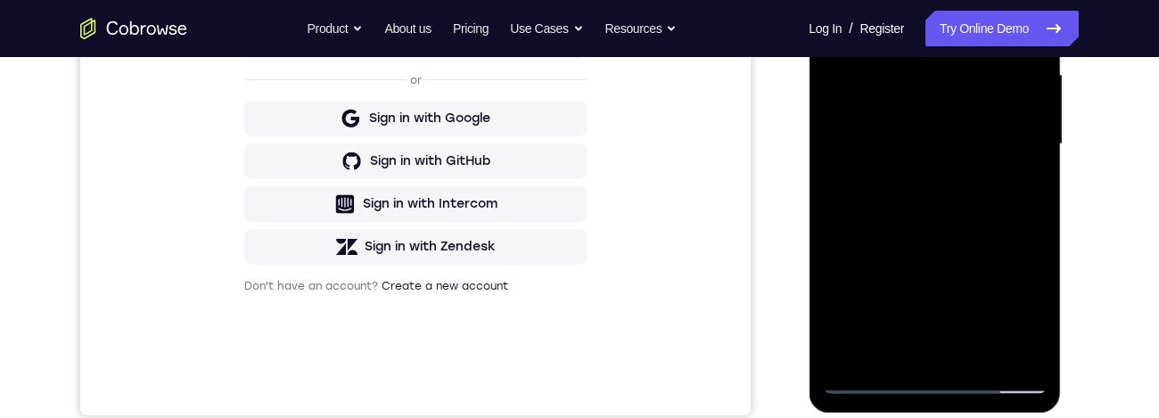
click at [989, 241] on div at bounding box center [934, 144] width 225 height 499
click at [980, 92] on div at bounding box center [934, 144] width 225 height 499
click at [961, 297] on div at bounding box center [934, 144] width 225 height 499
click at [1010, 294] on div at bounding box center [934, 144] width 225 height 499
click at [1041, 195] on div at bounding box center [934, 144] width 225 height 499
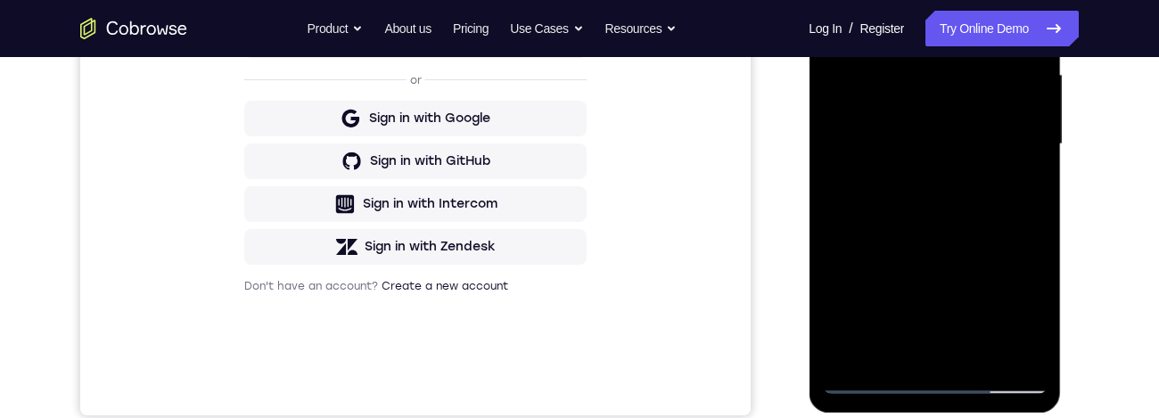
click at [1024, 351] on div at bounding box center [934, 144] width 225 height 499
click at [924, 97] on div at bounding box center [934, 144] width 225 height 499
click at [986, 245] on div at bounding box center [934, 144] width 225 height 499
click at [987, 265] on div at bounding box center [934, 144] width 225 height 499
click at [986, 253] on div at bounding box center [934, 144] width 225 height 499
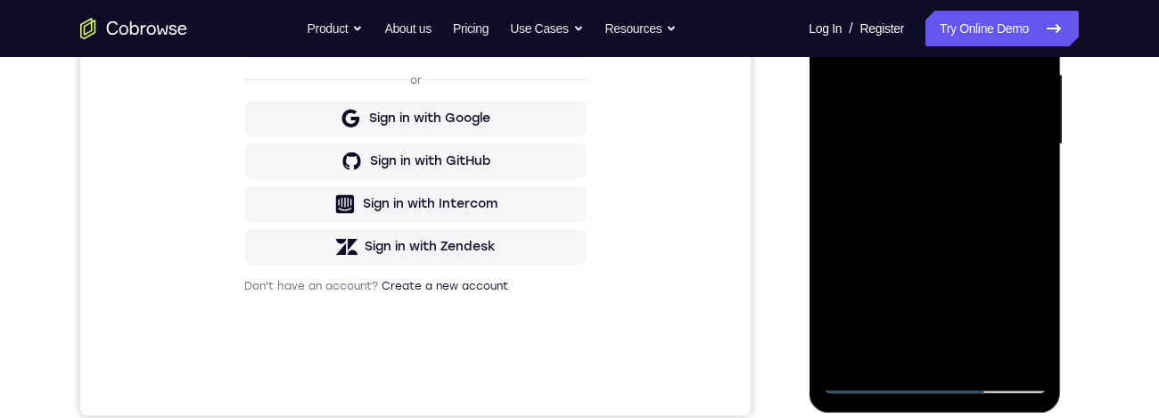
click at [1001, 262] on div at bounding box center [934, 144] width 225 height 499
click at [979, 260] on div at bounding box center [934, 144] width 225 height 499
click at [1034, 194] on div at bounding box center [934, 144] width 225 height 499
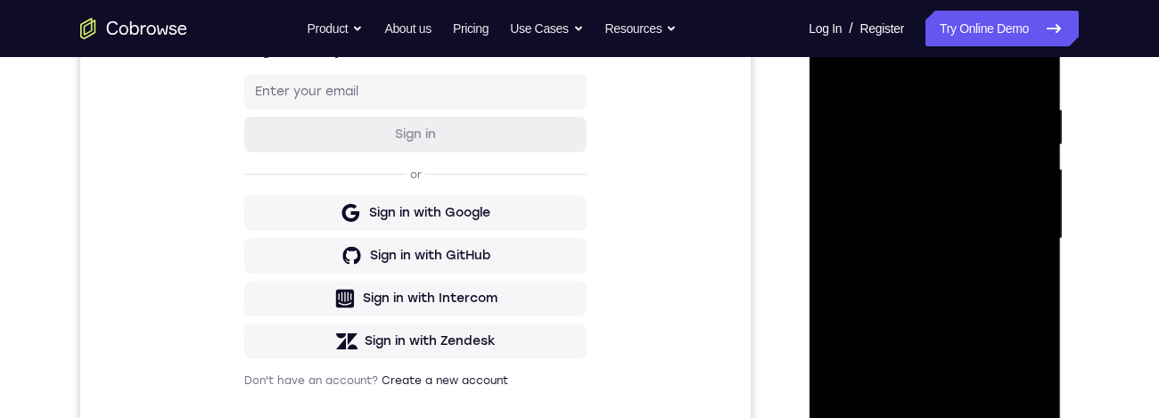
click at [848, 58] on div at bounding box center [934, 238] width 225 height 499
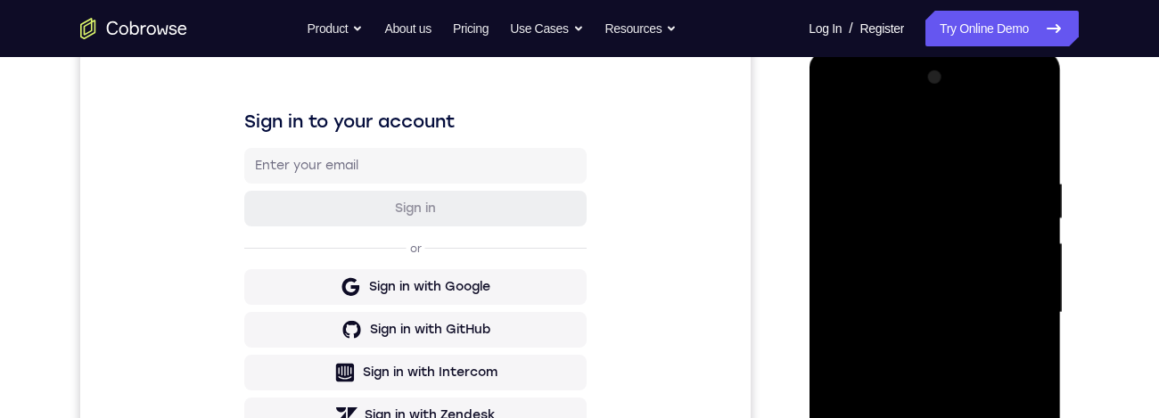
click at [852, 128] on div at bounding box center [934, 312] width 225 height 499
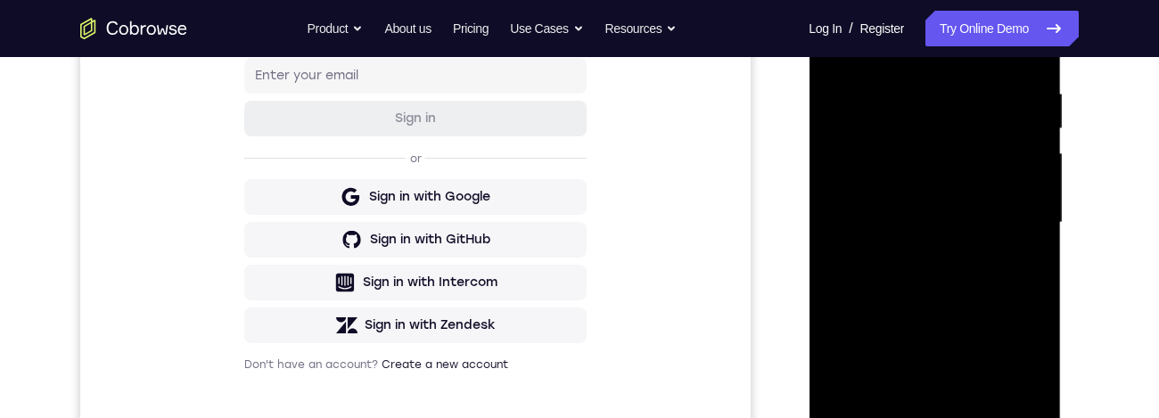
scroll to position [342, 0]
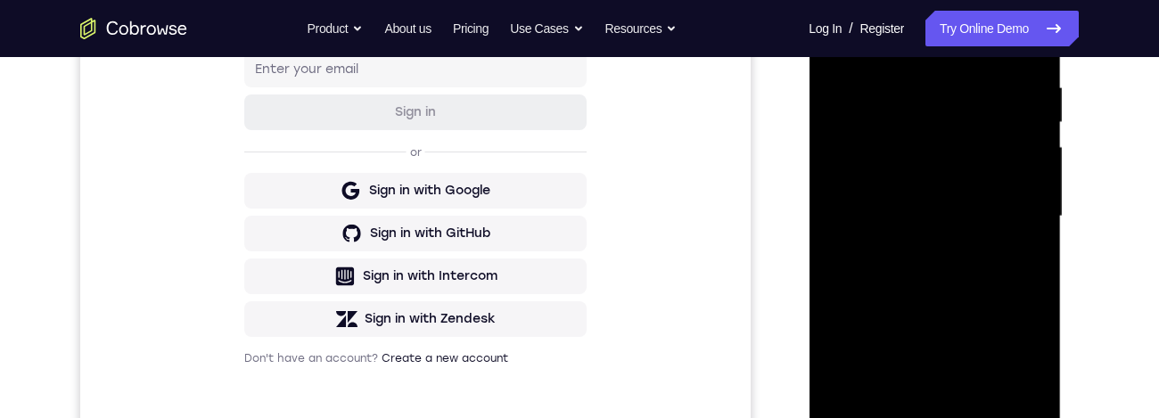
click at [1043, 298] on div at bounding box center [934, 216] width 225 height 499
click at [1043, 291] on div at bounding box center [934, 216] width 225 height 499
click at [1042, 156] on div at bounding box center [934, 216] width 225 height 499
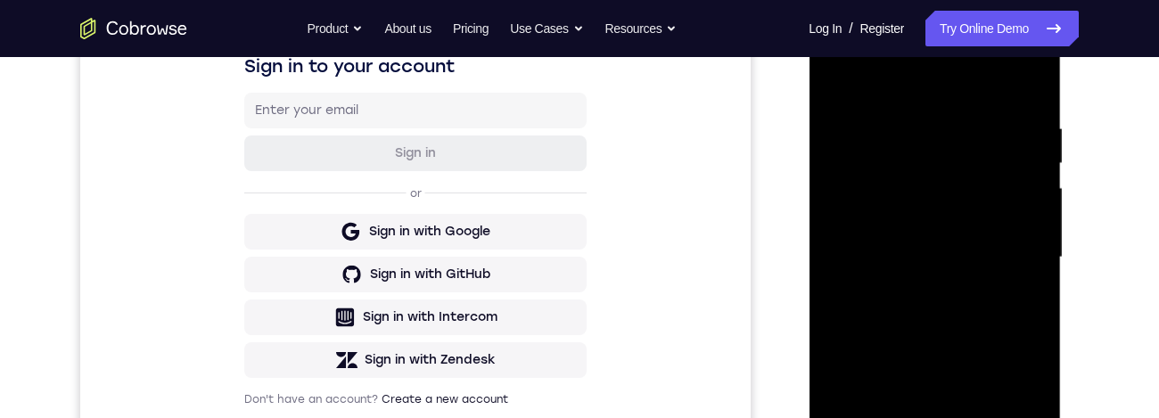
scroll to position [296, 0]
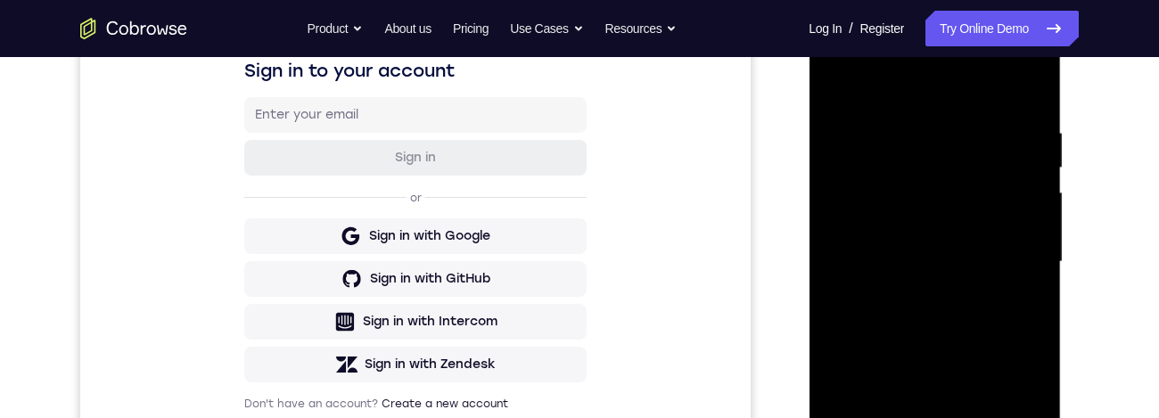
click at [1042, 252] on div at bounding box center [934, 261] width 225 height 499
click at [1036, 246] on div at bounding box center [934, 261] width 225 height 499
click at [1030, 252] on div at bounding box center [934, 261] width 225 height 499
click at [1041, 253] on div at bounding box center [934, 261] width 225 height 499
click at [1043, 251] on div at bounding box center [934, 261] width 225 height 499
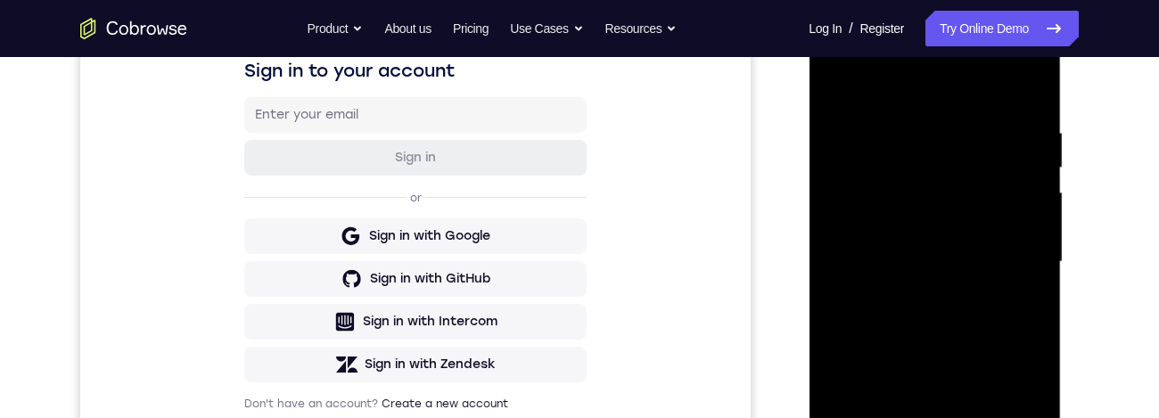
click at [1027, 267] on div at bounding box center [934, 261] width 225 height 499
click at [1035, 260] on div at bounding box center [934, 261] width 225 height 499
click at [1037, 259] on div at bounding box center [934, 261] width 225 height 499
click at [1043, 247] on div at bounding box center [934, 261] width 225 height 499
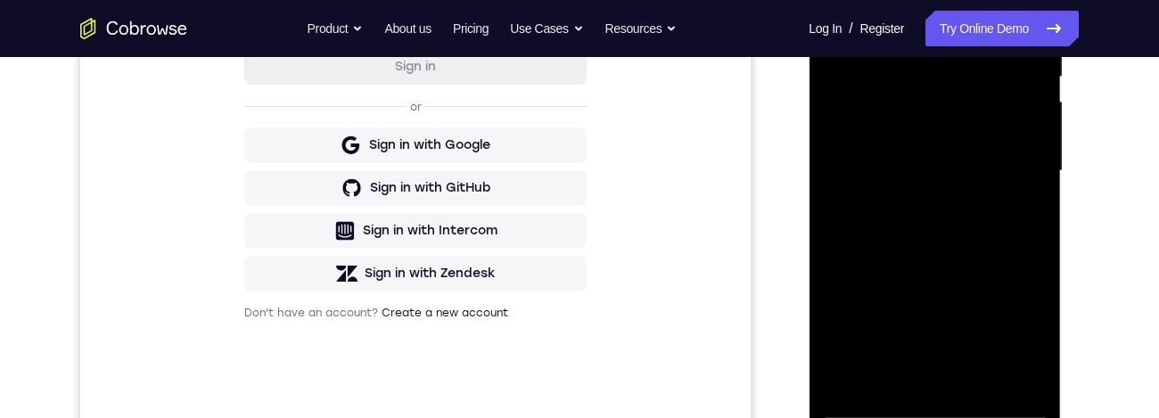
scroll to position [265, 0]
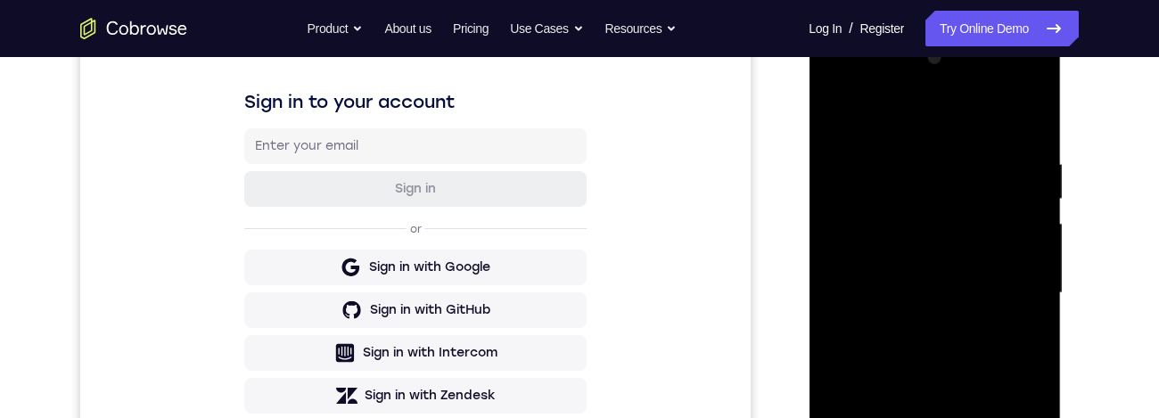
click at [997, 369] on div at bounding box center [934, 293] width 225 height 499
click at [926, 344] on div at bounding box center [934, 293] width 225 height 499
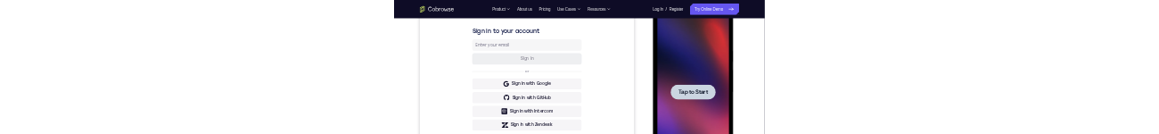
scroll to position [0, 0]
